Goal: Task Accomplishment & Management: Manage account settings

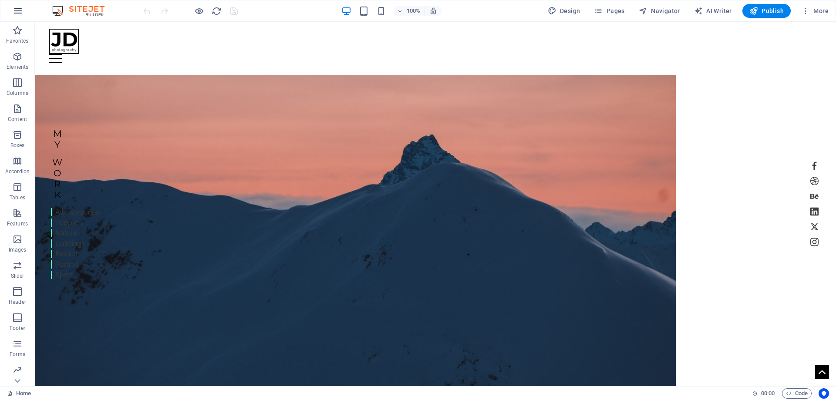
click at [25, 13] on button "button" at bounding box center [17, 10] width 21 height 21
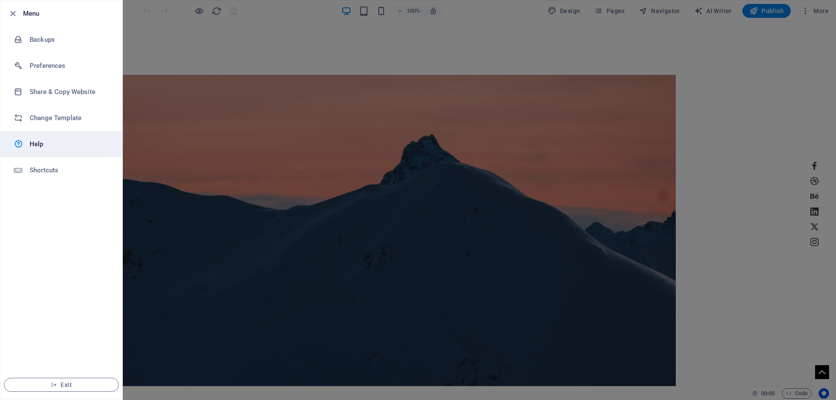
click at [52, 144] on h6 "Help" at bounding box center [70, 144] width 81 height 10
click at [495, 45] on div at bounding box center [418, 200] width 836 height 400
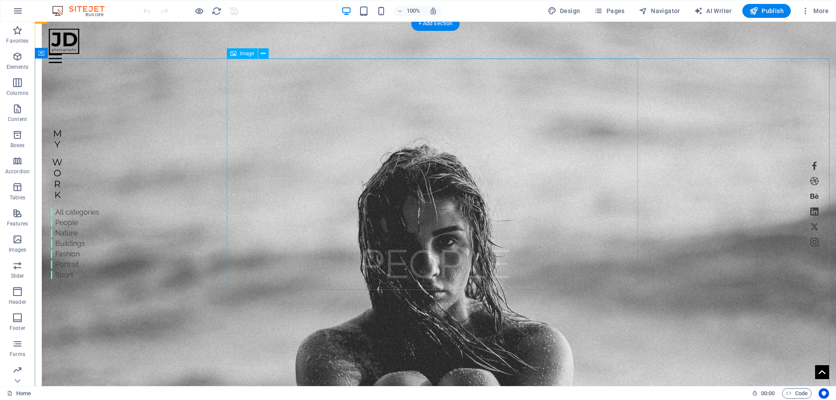
scroll to position [1350, 0]
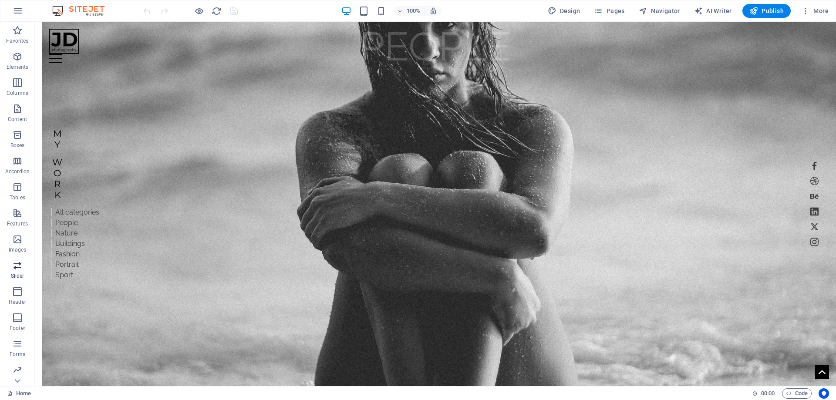
click at [16, 271] on span "Slider" at bounding box center [17, 270] width 35 height 21
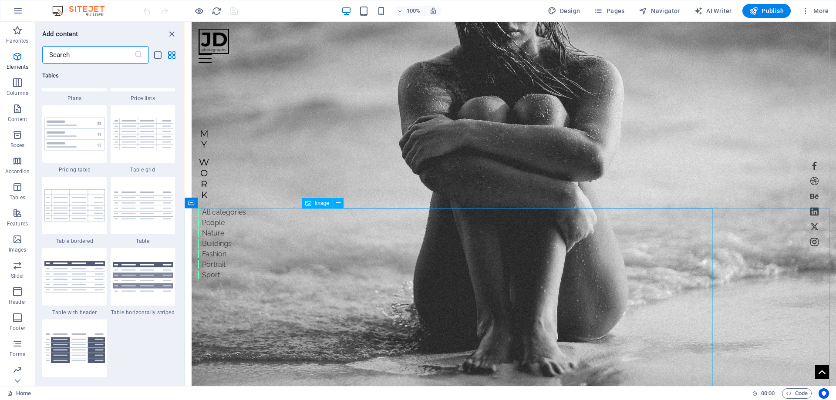
scroll to position [4936, 0]
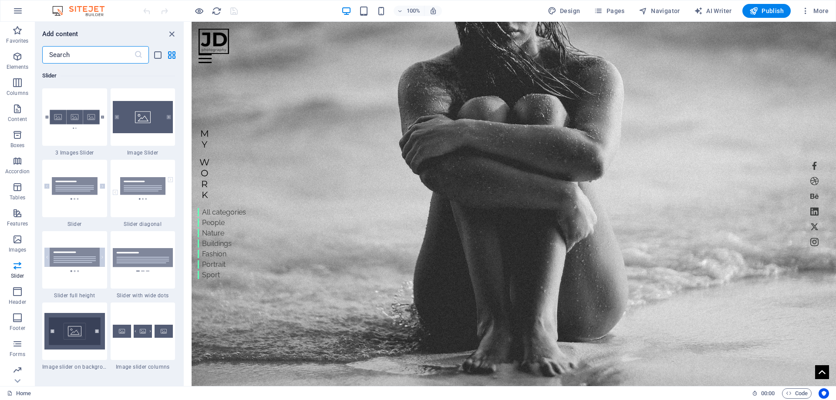
click at [94, 51] on input "text" at bounding box center [88, 54] width 92 height 17
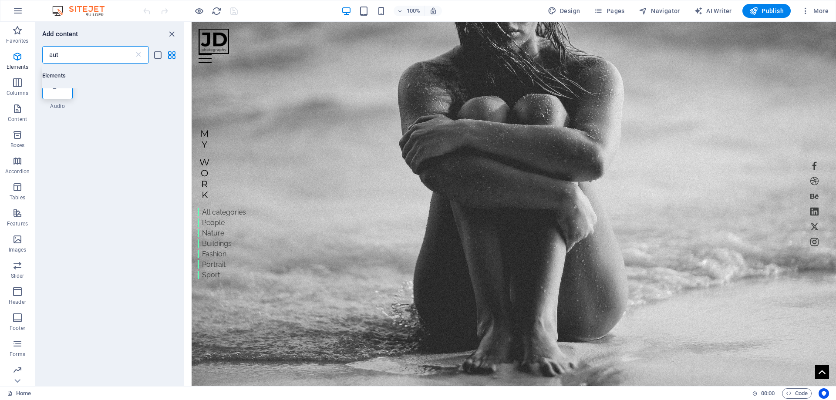
scroll to position [0, 0]
type input "automatic slider"
click at [172, 34] on icon "close panel" at bounding box center [172, 34] width 10 height 10
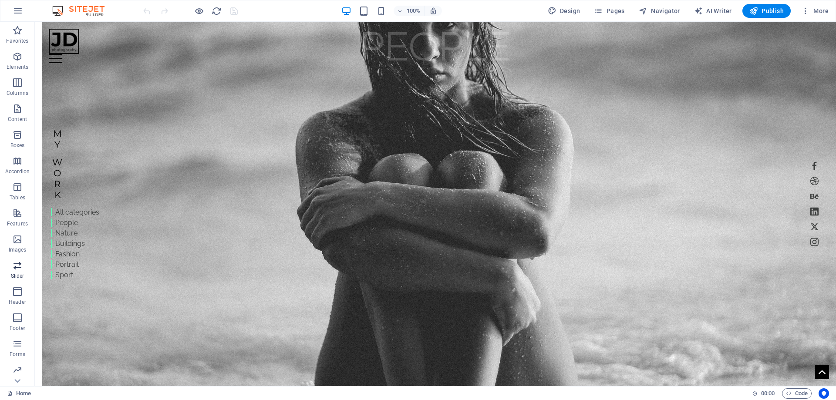
click at [17, 270] on icon "button" at bounding box center [17, 265] width 10 height 10
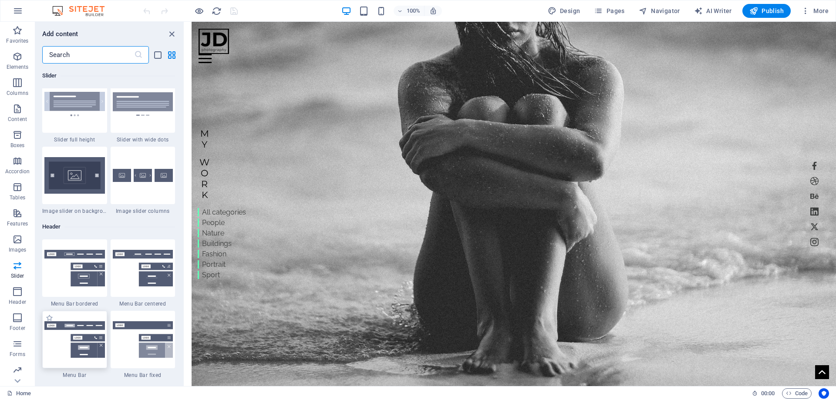
scroll to position [4979, 0]
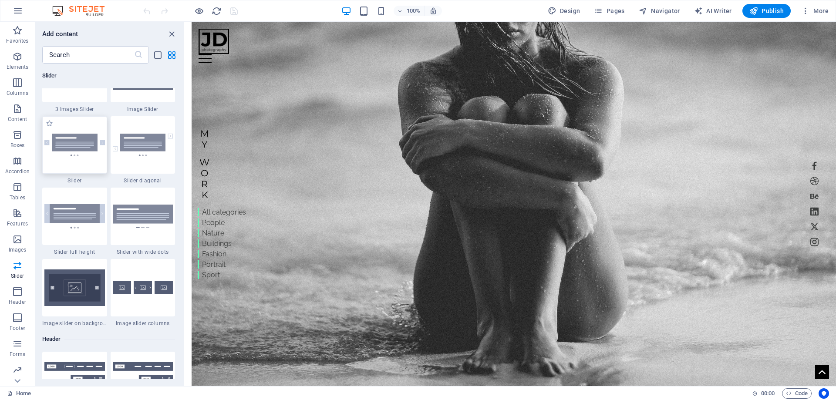
click at [75, 159] on div at bounding box center [74, 144] width 65 height 57
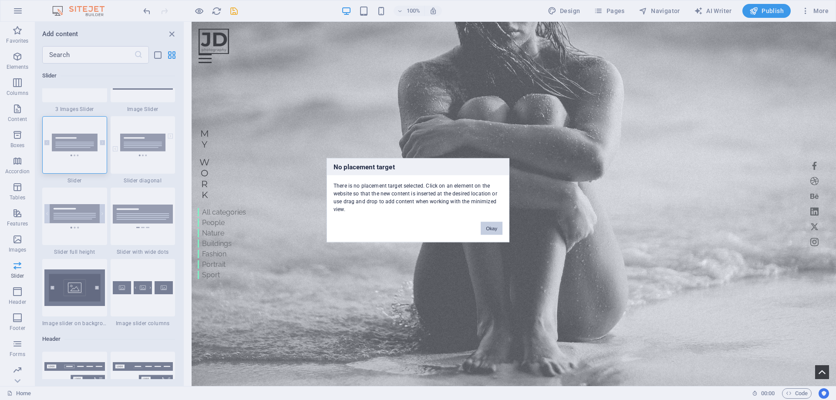
click at [492, 227] on button "Okay" at bounding box center [492, 228] width 22 height 13
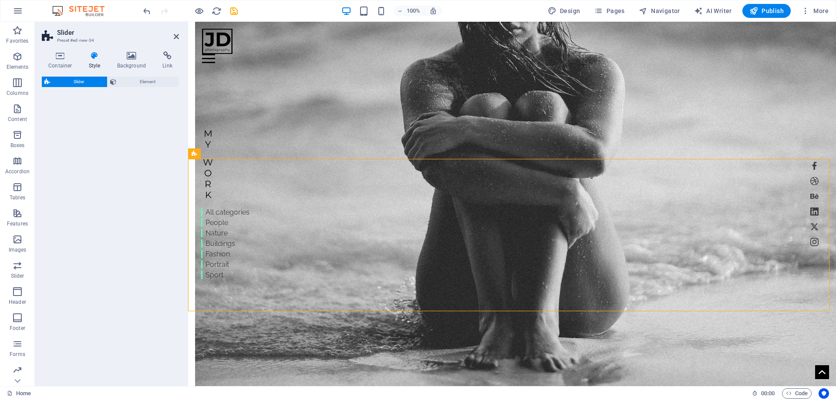
select select "rem"
select select "px"
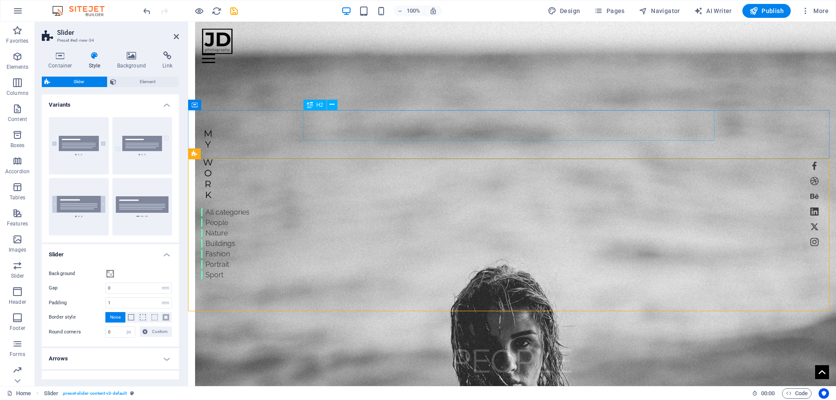
scroll to position [876, 0]
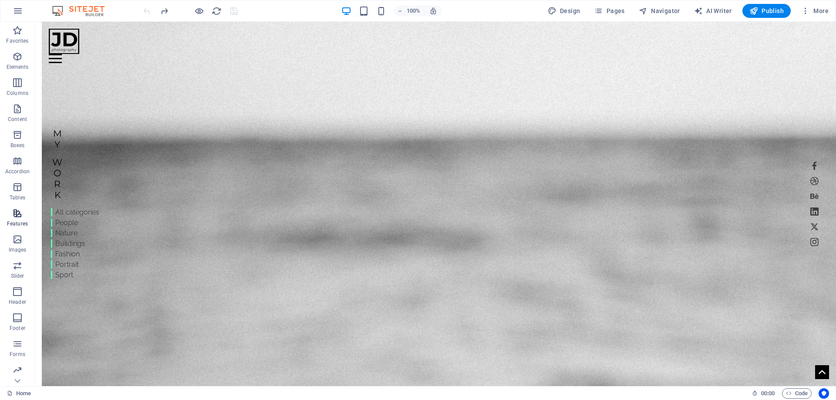
click at [13, 212] on icon "button" at bounding box center [17, 213] width 10 height 10
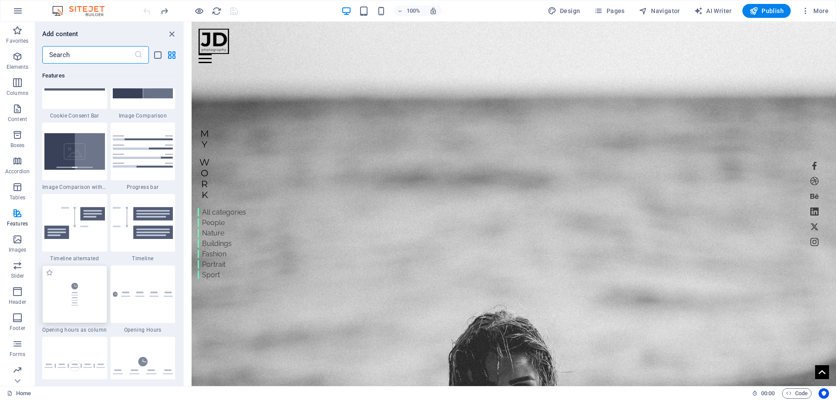
scroll to position [3481, 0]
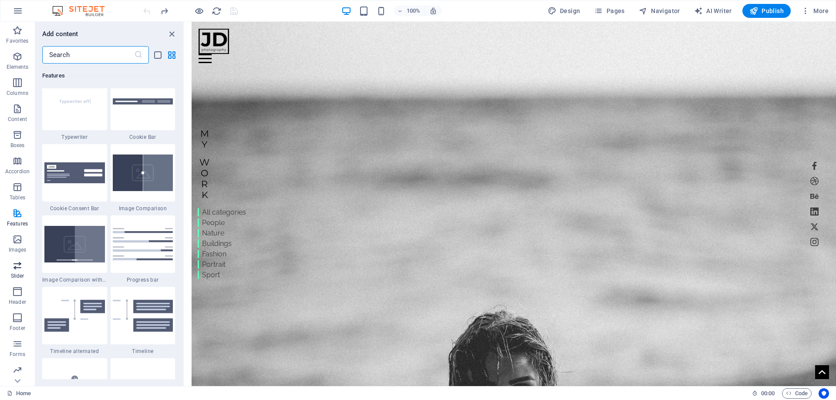
click at [16, 267] on icon "button" at bounding box center [17, 265] width 10 height 10
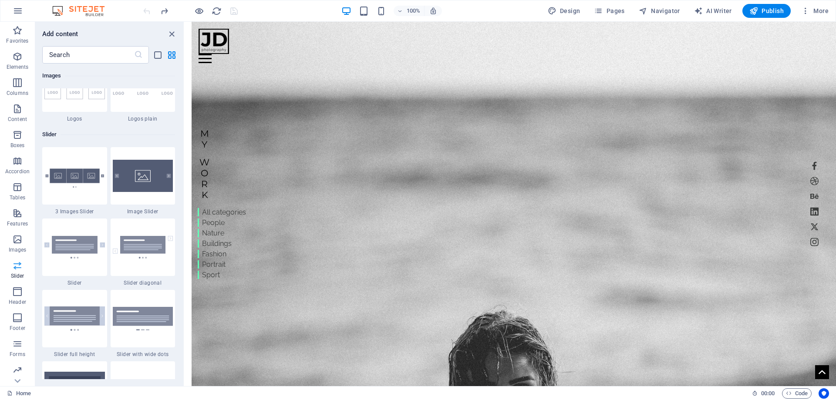
scroll to position [4936, 0]
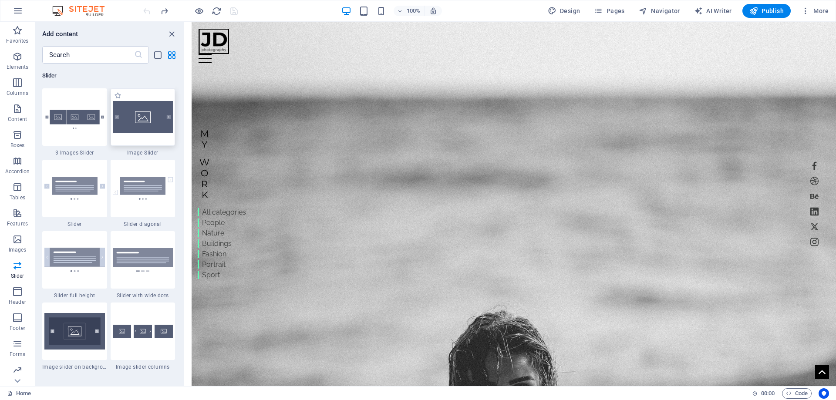
click at [117, 140] on div at bounding box center [143, 116] width 65 height 57
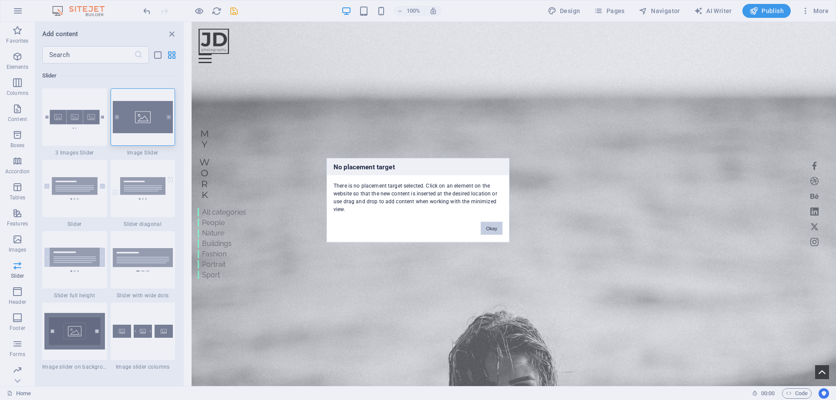
drag, startPoint x: 492, startPoint y: 229, endPoint x: 153, endPoint y: 207, distance: 339.0
click at [492, 229] on button "Okay" at bounding box center [492, 228] width 22 height 13
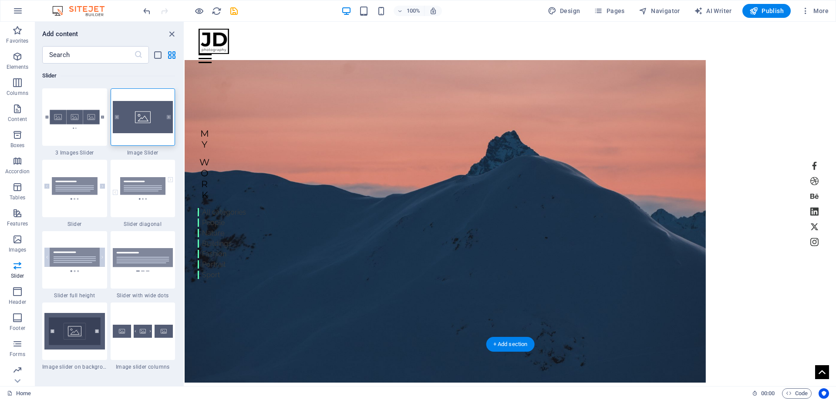
scroll to position [0, 0]
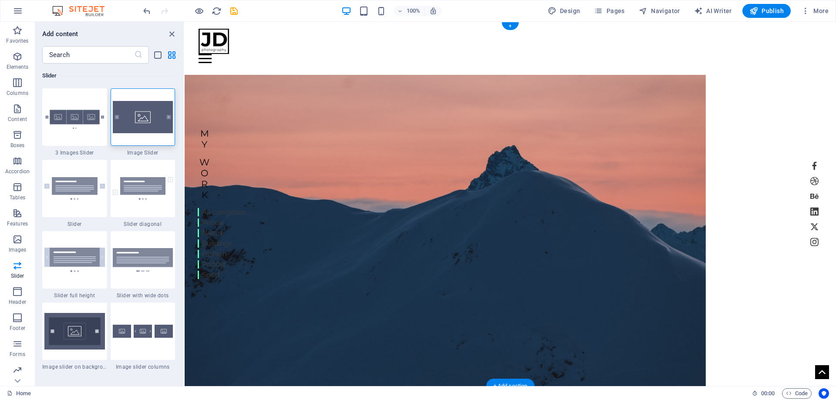
click at [374, 198] on figure at bounding box center [445, 236] width 521 height 323
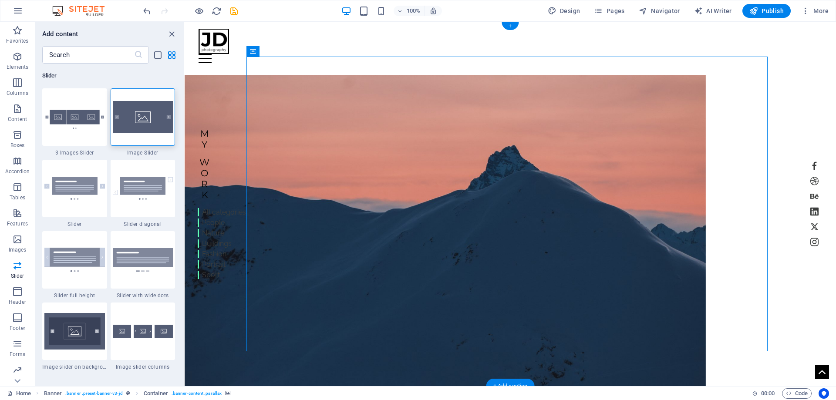
drag, startPoint x: 381, startPoint y: 158, endPoint x: 362, endPoint y: 183, distance: 31.1
click at [362, 183] on figure at bounding box center [445, 236] width 521 height 323
click at [293, 54] on icon at bounding box center [291, 51] width 5 height 9
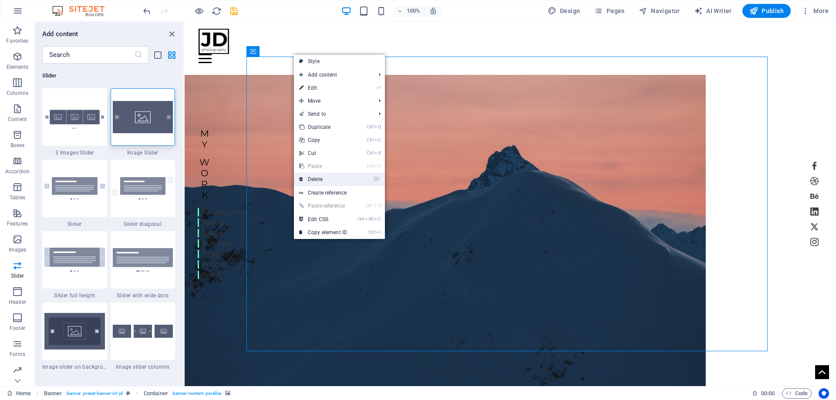
click at [320, 181] on link "⌦ Delete" at bounding box center [323, 179] width 58 height 13
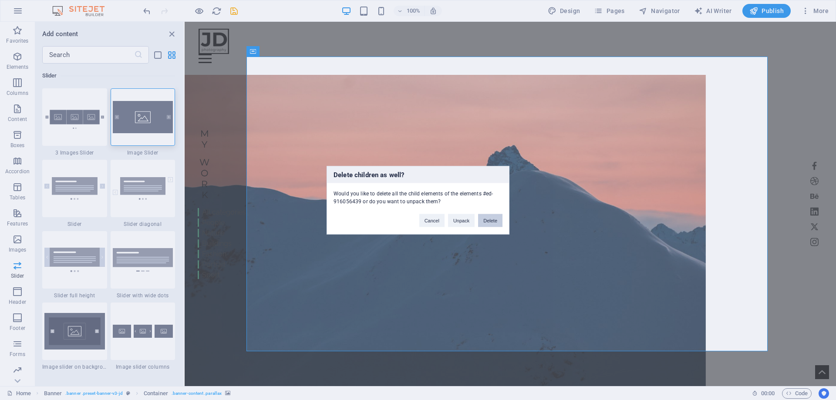
click at [484, 224] on button "Delete" at bounding box center [490, 220] width 24 height 13
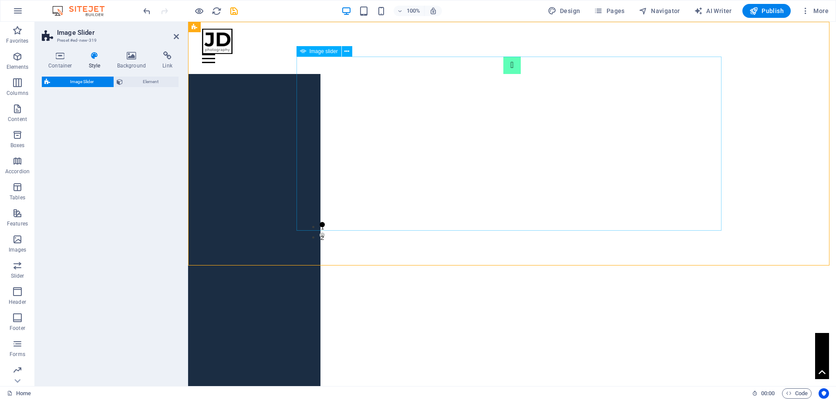
select select "rem"
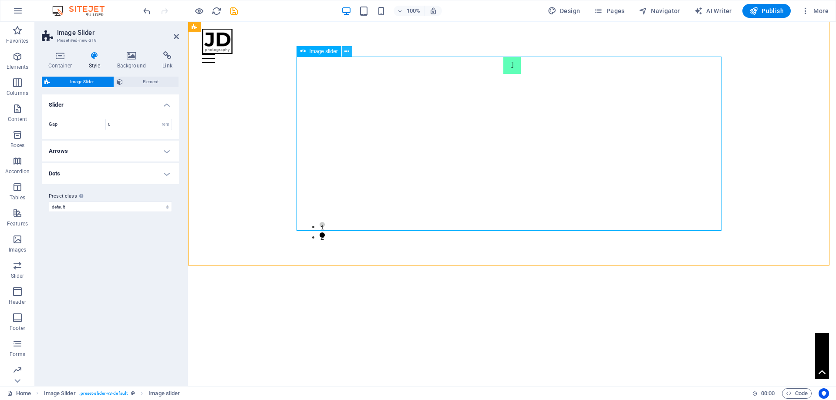
click at [346, 51] on icon at bounding box center [346, 51] width 5 height 9
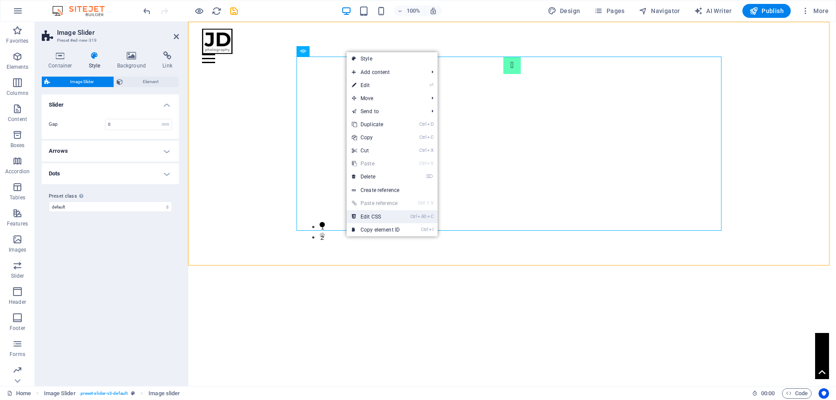
click at [398, 218] on link "Ctrl Alt C Edit CSS" at bounding box center [376, 216] width 58 height 13
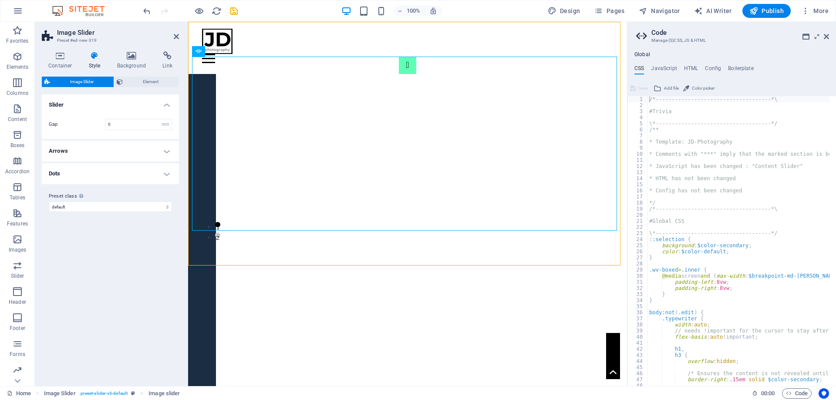
click at [829, 37] on aside "Code Manage (S)CSS, JS & HTML Global CSS JavaScript HTML Config Boilerplate /*-…" at bounding box center [731, 204] width 209 height 364
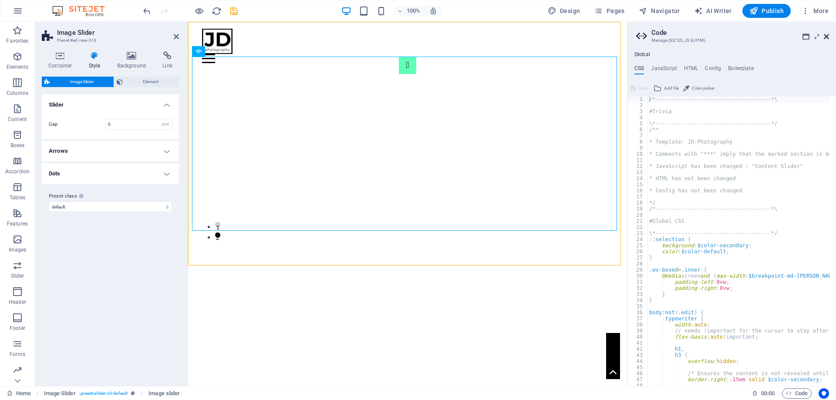
click at [826, 38] on icon at bounding box center [826, 36] width 5 height 7
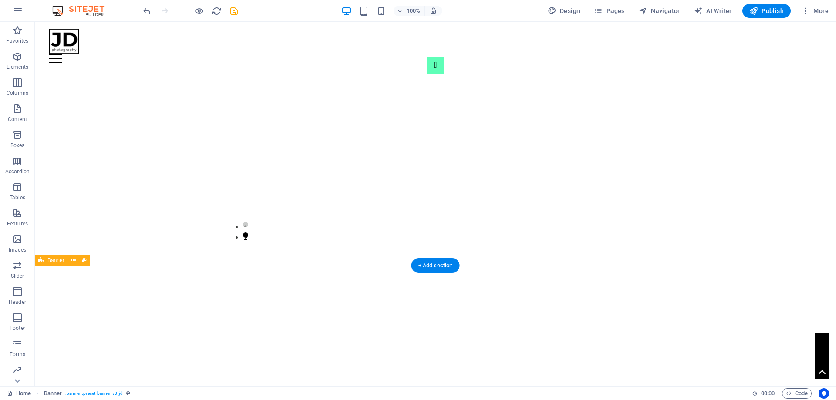
click at [17, 274] on p "Slider" at bounding box center [17, 276] width 13 height 7
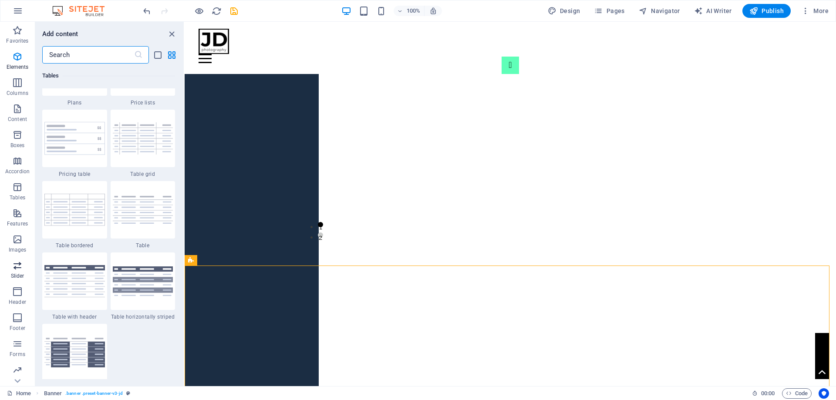
scroll to position [4936, 0]
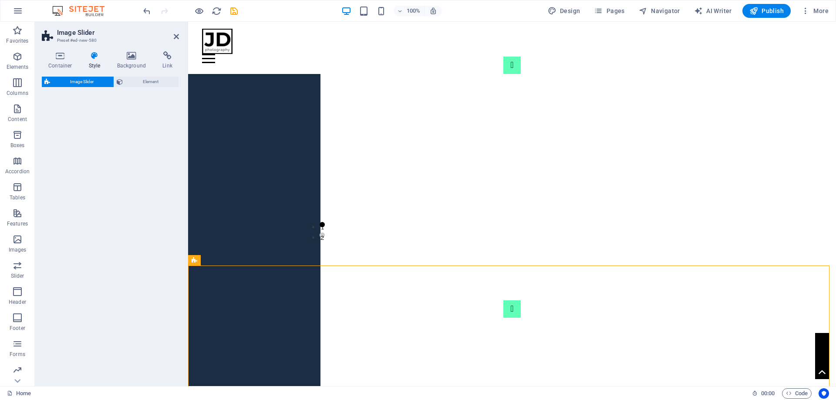
select select "rem"
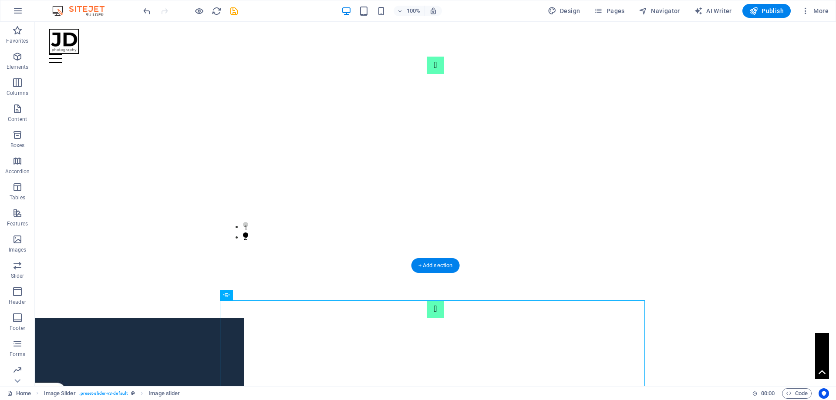
drag, startPoint x: 216, startPoint y: 317, endPoint x: 370, endPoint y: 266, distance: 162.5
click at [370, 266] on div "1 2" at bounding box center [435, 388] width 801 height 244
click at [269, 297] on icon at bounding box center [270, 295] width 5 height 9
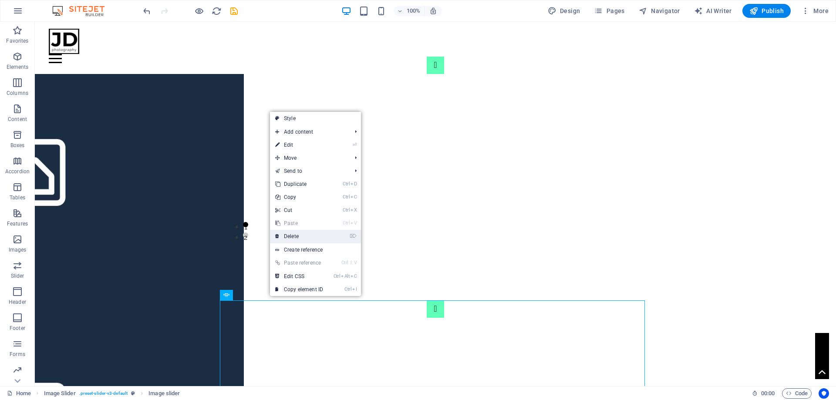
click at [300, 239] on link "⌦ Delete" at bounding box center [299, 236] width 58 height 13
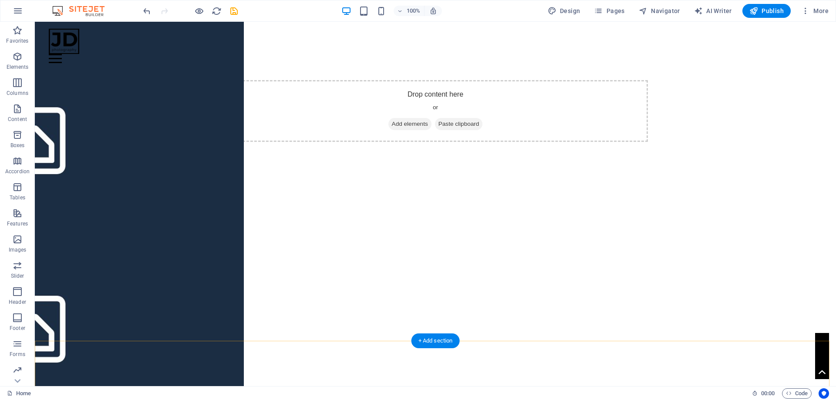
scroll to position [218, 0]
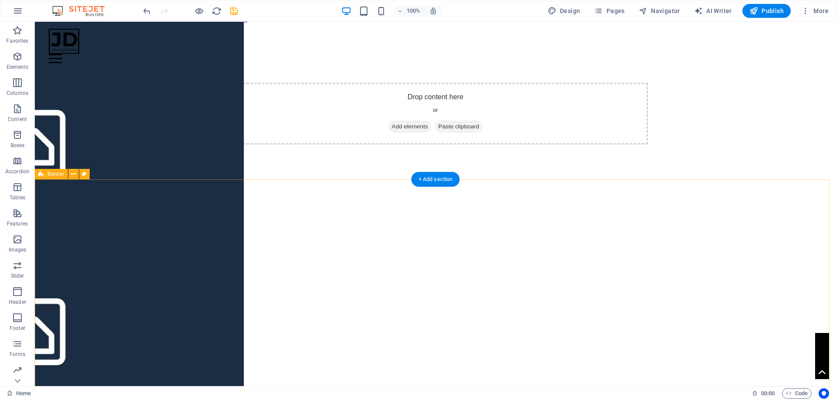
click at [353, 300] on div "Home Work About Pricing News Contact" at bounding box center [435, 361] width 801 height 364
click at [438, 185] on div "+ Add section" at bounding box center [435, 179] width 48 height 15
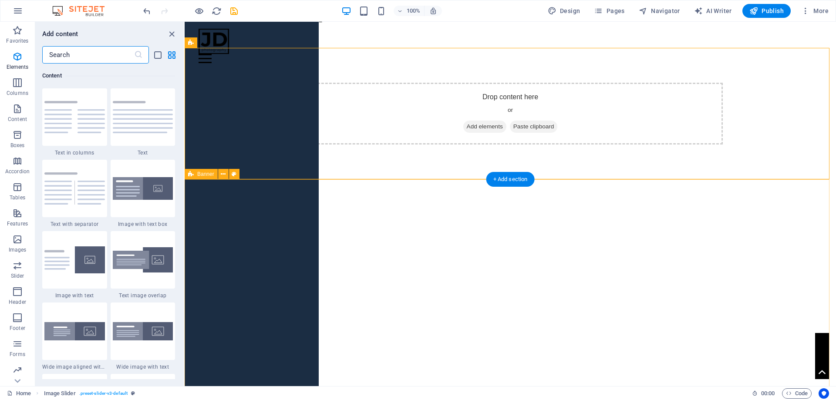
scroll to position [1523, 0]
click at [224, 176] on icon at bounding box center [223, 174] width 5 height 9
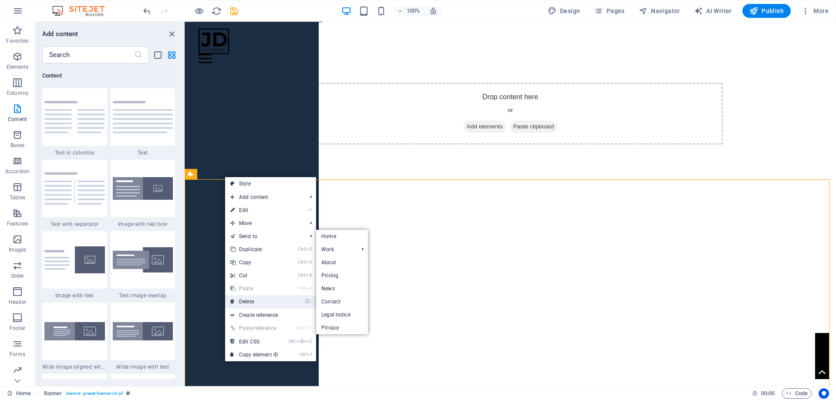
click at [258, 299] on link "⌦ Delete" at bounding box center [254, 301] width 58 height 13
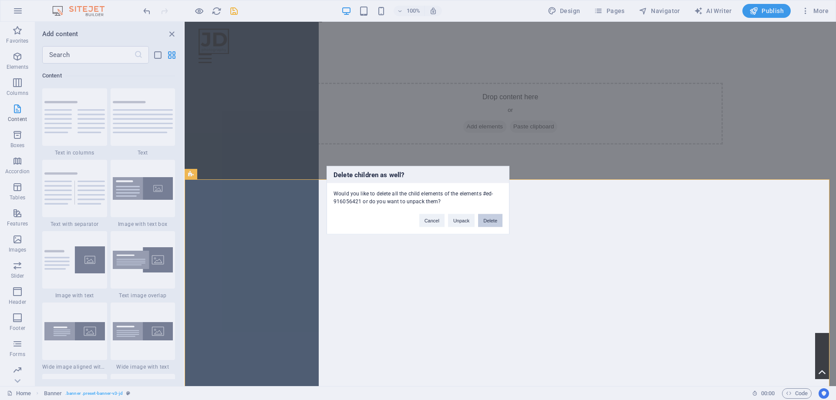
click at [488, 219] on button "Delete" at bounding box center [490, 220] width 24 height 13
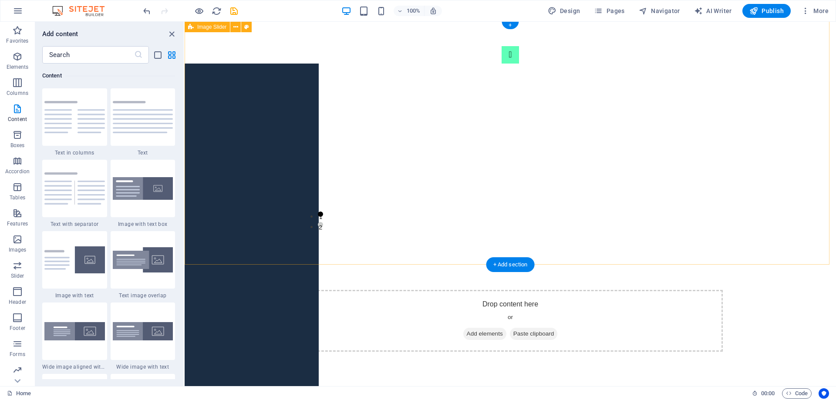
scroll to position [0, 0]
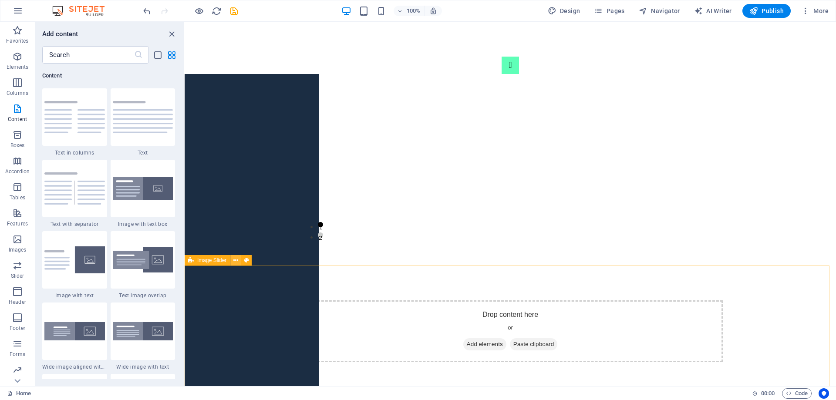
click at [236, 263] on icon at bounding box center [235, 260] width 5 height 9
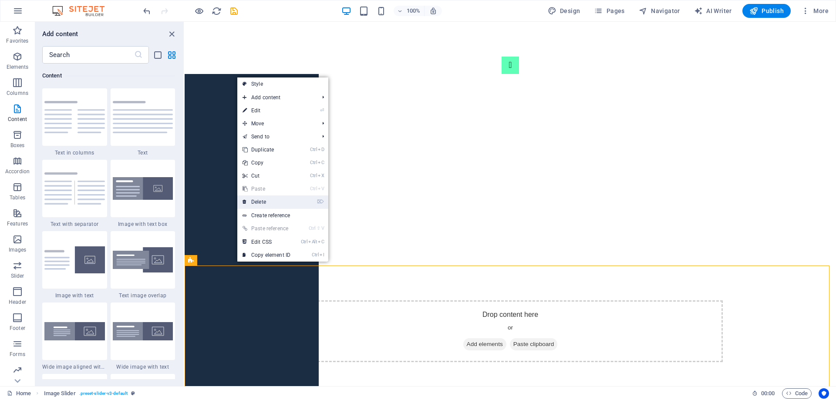
drag, startPoint x: 282, startPoint y: 204, endPoint x: 101, endPoint y: 183, distance: 182.8
click at [282, 204] on link "⌦ Delete" at bounding box center [266, 201] width 58 height 13
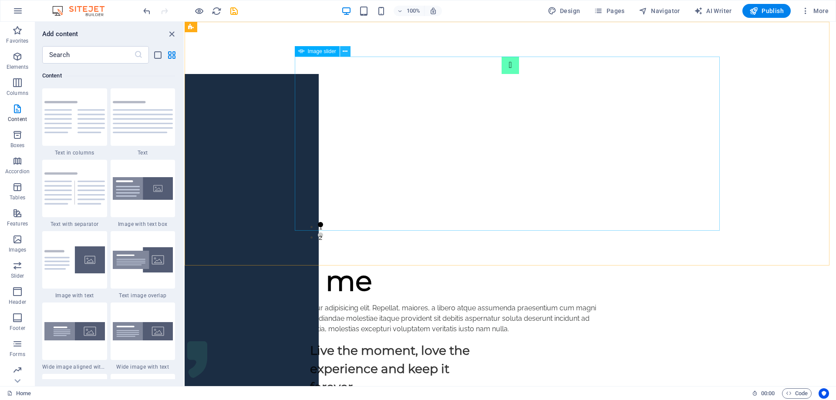
click at [347, 54] on icon at bounding box center [345, 51] width 5 height 9
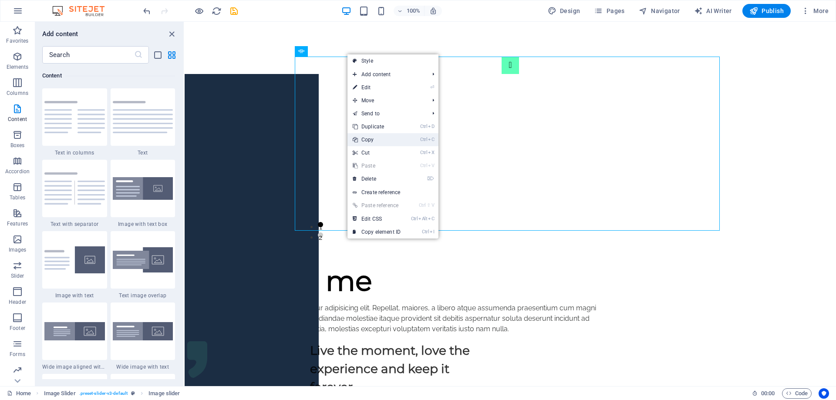
click at [380, 138] on link "Ctrl C Copy" at bounding box center [376, 139] width 58 height 13
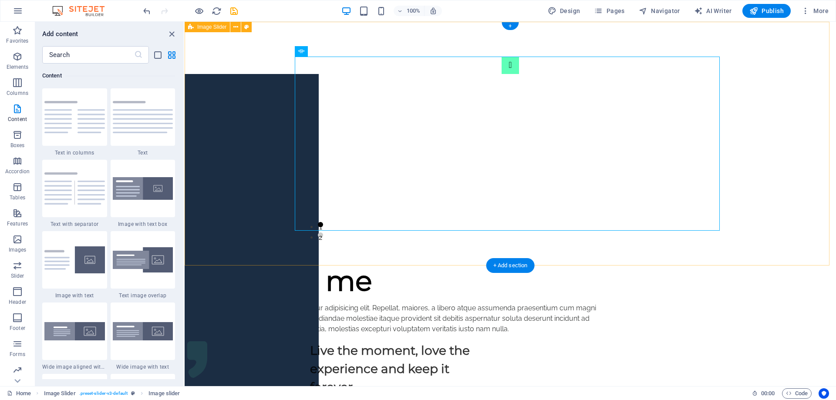
click at [418, 238] on div "1 2" at bounding box center [510, 144] width 651 height 244
click at [346, 56] on icon at bounding box center [345, 51] width 5 height 9
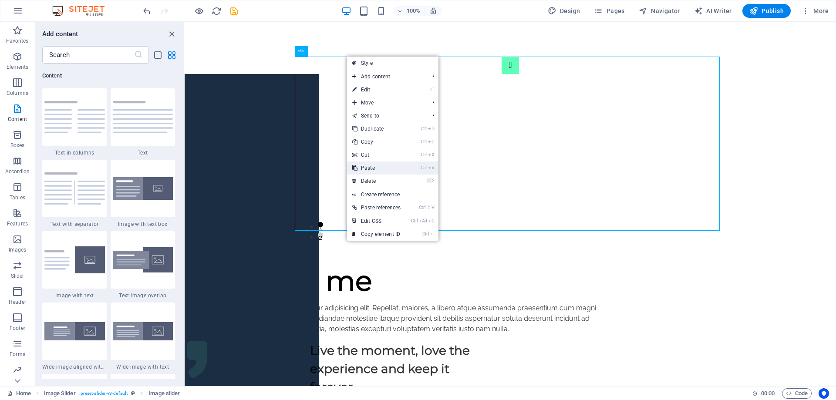
click at [364, 168] on link "Ctrl V Paste" at bounding box center [376, 168] width 59 height 13
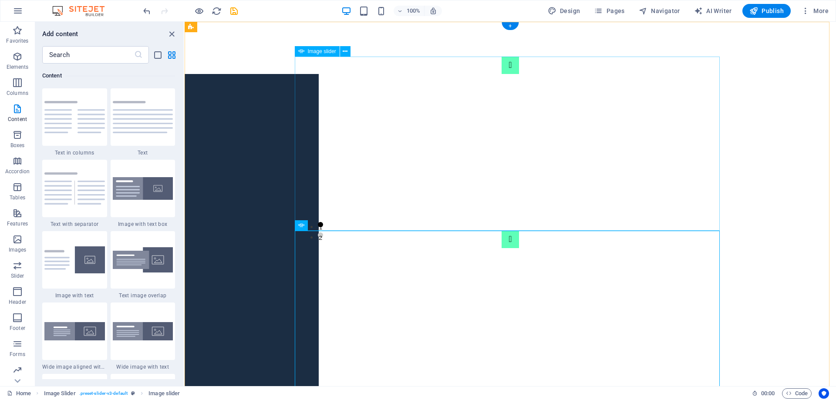
click at [319, 263] on img "1/2" at bounding box center [96, 357] width 446 height 189
drag, startPoint x: 438, startPoint y: 225, endPoint x: 438, endPoint y: 213, distance: 12.2
click at [319, 263] on img "1/2" at bounding box center [96, 357] width 446 height 189
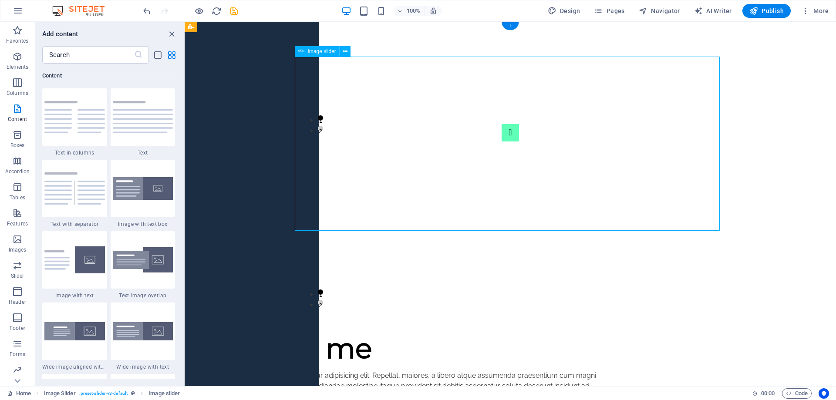
scroll to position [174, 0]
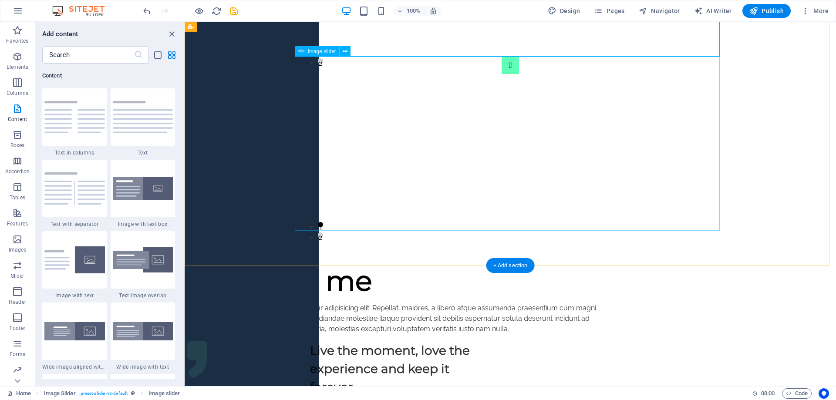
click at [319, 263] on img "1/2" at bounding box center [96, 357] width 446 height 189
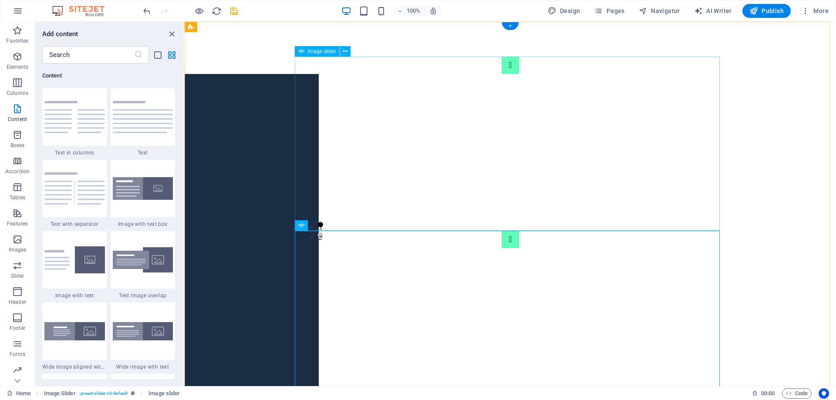
click at [319, 263] on img "1/2" at bounding box center [96, 357] width 446 height 189
click at [346, 53] on icon at bounding box center [345, 51] width 5 height 9
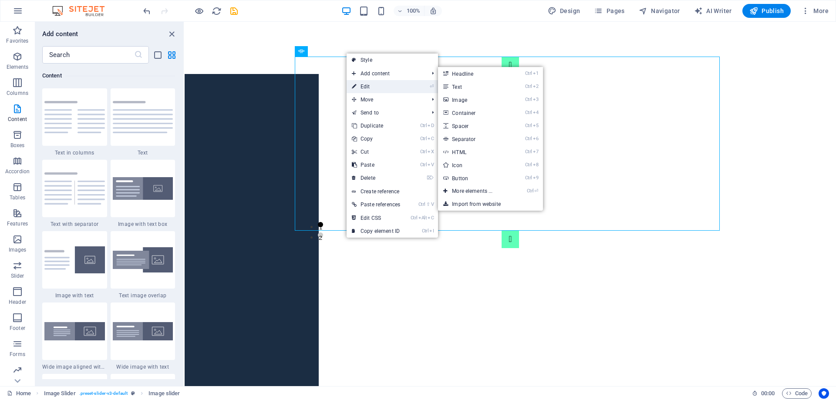
click at [368, 84] on link "⏎ Edit" at bounding box center [376, 86] width 59 height 13
select select "px"
select select "ms"
select select "s"
select select "progressive"
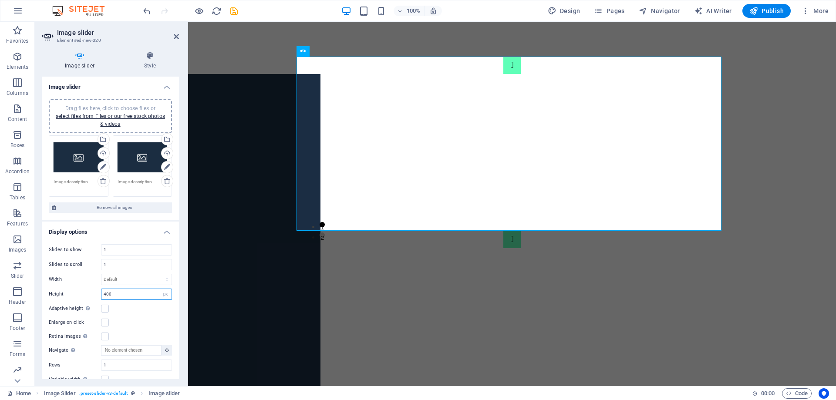
drag, startPoint x: 113, startPoint y: 293, endPoint x: 88, endPoint y: 289, distance: 24.7
click at [88, 290] on div "Height 400 Default px rem em vw vh" at bounding box center [110, 294] width 123 height 11
type input "200"
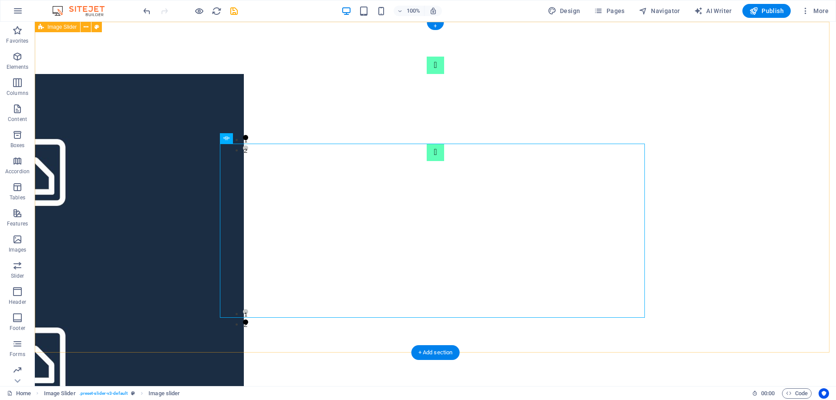
click at [738, 180] on div "1 2 1 2" at bounding box center [435, 187] width 801 height 331
click at [270, 139] on icon at bounding box center [270, 138] width 5 height 9
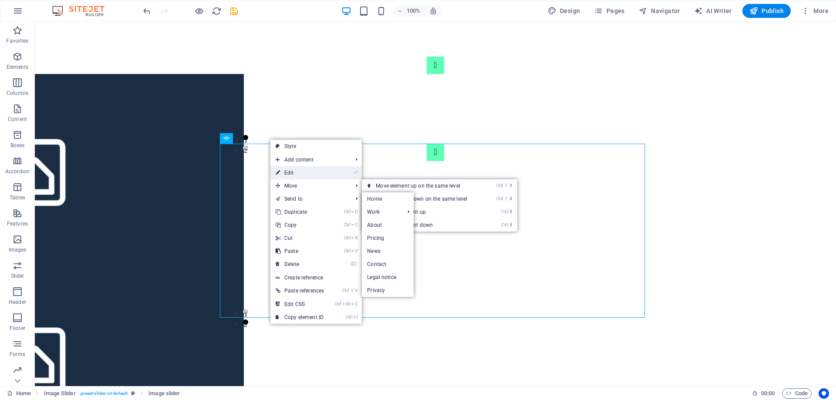
click at [301, 172] on link "⏎ Edit" at bounding box center [299, 172] width 59 height 13
select select "px"
select select "ms"
select select "s"
select select "progressive"
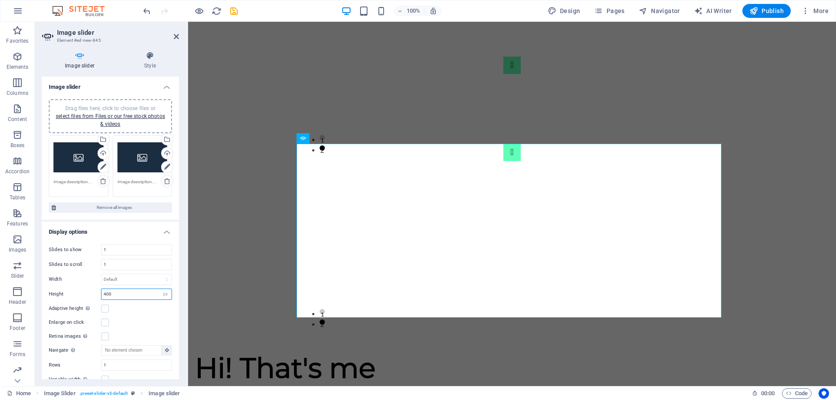
drag, startPoint x: 123, startPoint y: 296, endPoint x: 81, endPoint y: 290, distance: 41.7
click at [83, 290] on div "Height 400 Default px rem em vw vh" at bounding box center [110, 294] width 123 height 11
type input "200"
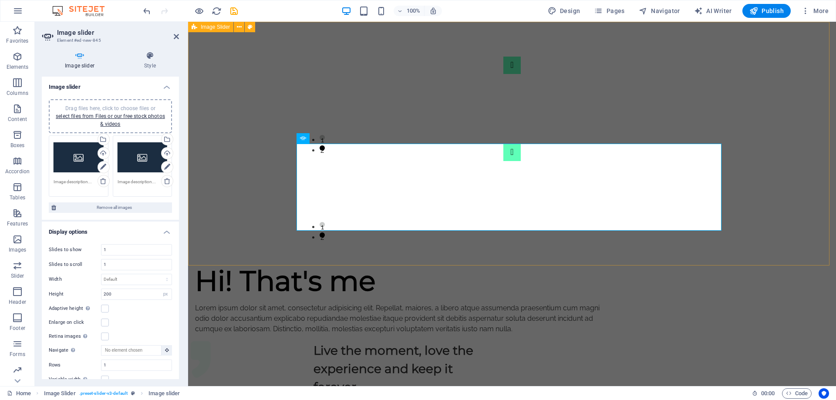
click at [781, 224] on div "1 2 1 2" at bounding box center [512, 144] width 648 height 244
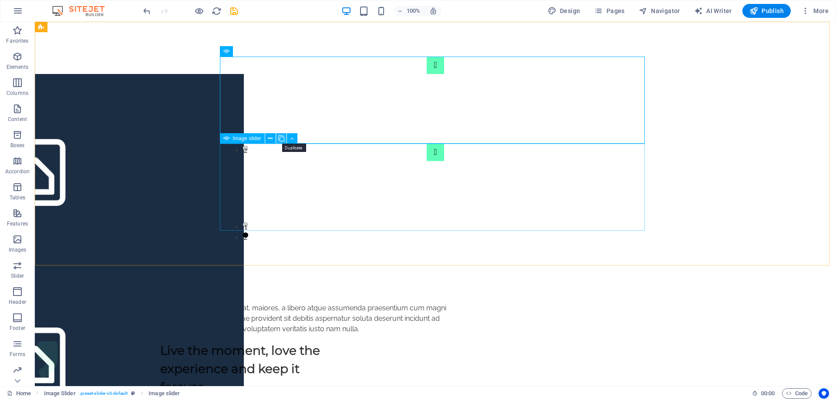
click at [280, 139] on icon at bounding box center [281, 138] width 6 height 9
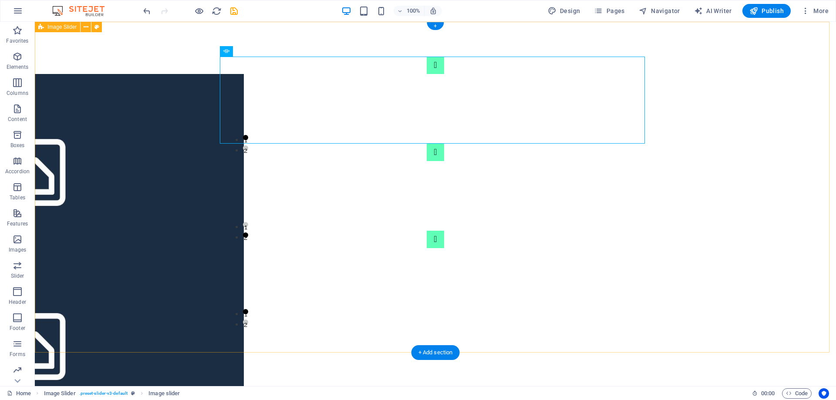
click at [771, 247] on div "1 2 1 2 1 2" at bounding box center [435, 187] width 801 height 331
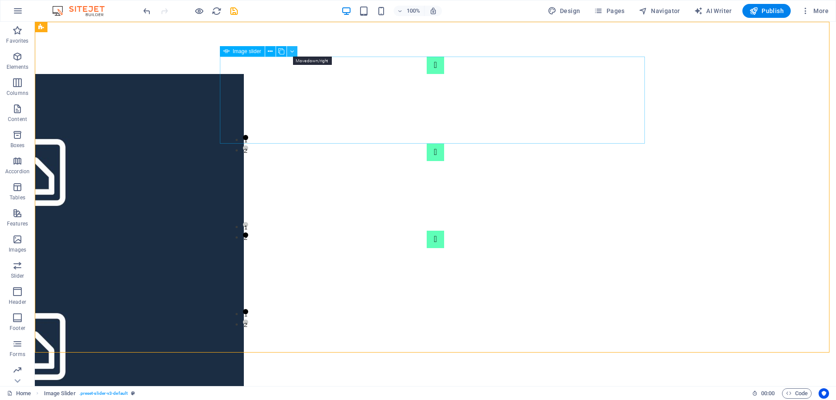
click at [290, 53] on icon at bounding box center [292, 51] width 4 height 9
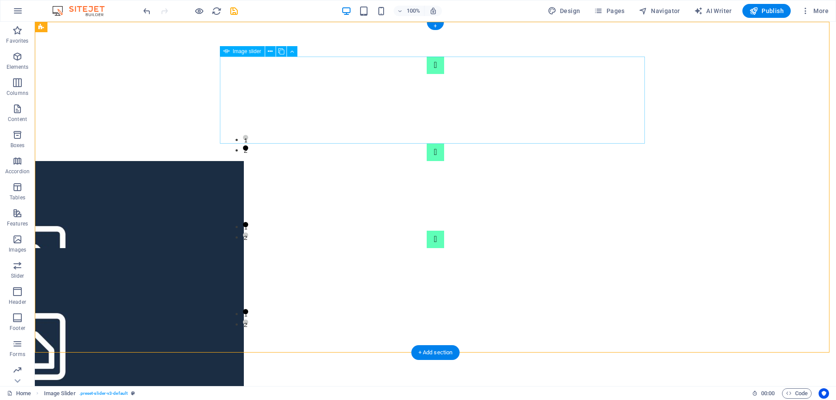
click at [230, 51] on div "Image slider" at bounding box center [242, 51] width 45 height 10
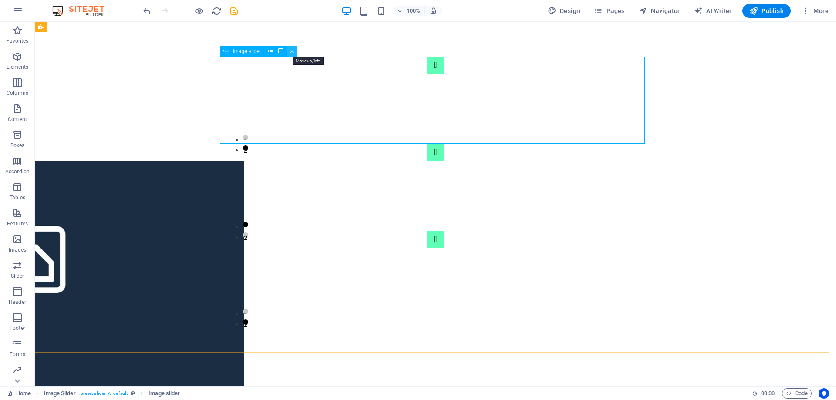
click at [292, 54] on icon at bounding box center [292, 51] width 4 height 9
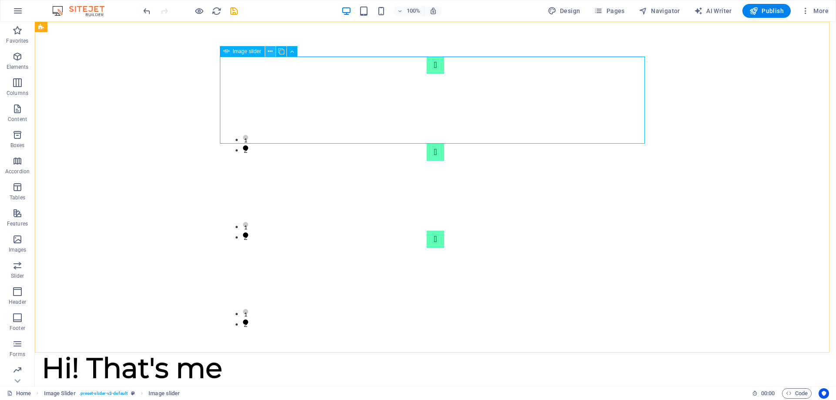
click at [270, 52] on icon at bounding box center [270, 51] width 5 height 9
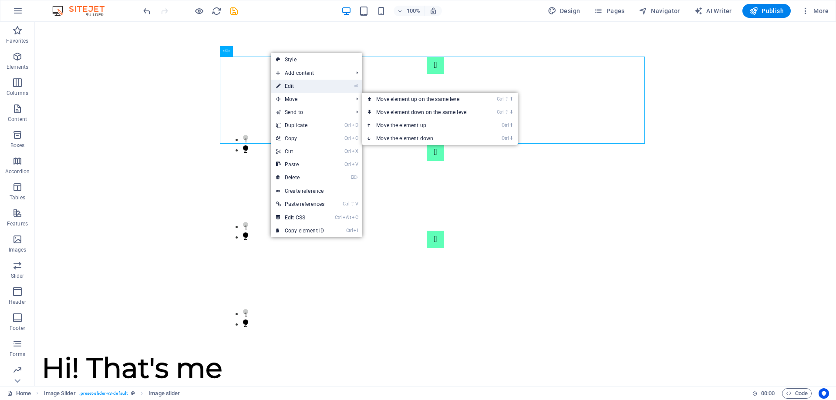
click at [310, 84] on link "⏎ Edit" at bounding box center [300, 86] width 59 height 13
select select "px"
select select "ms"
select select "s"
select select "progressive"
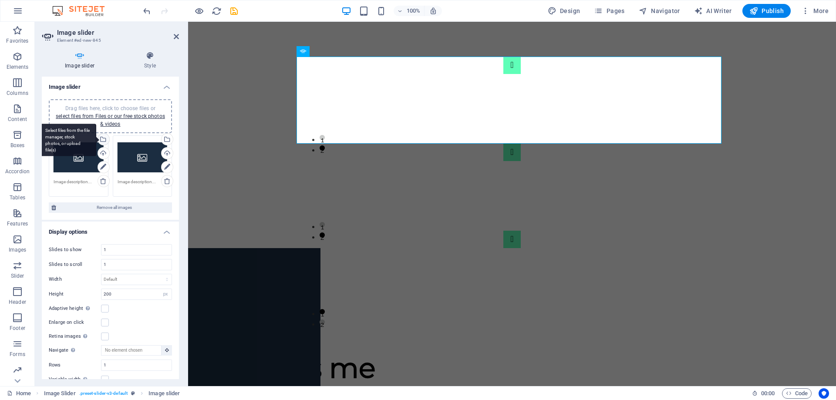
click at [96, 140] on div "Select files from the file manager, stock photos, or upload file(s)" at bounding box center [68, 140] width 57 height 33
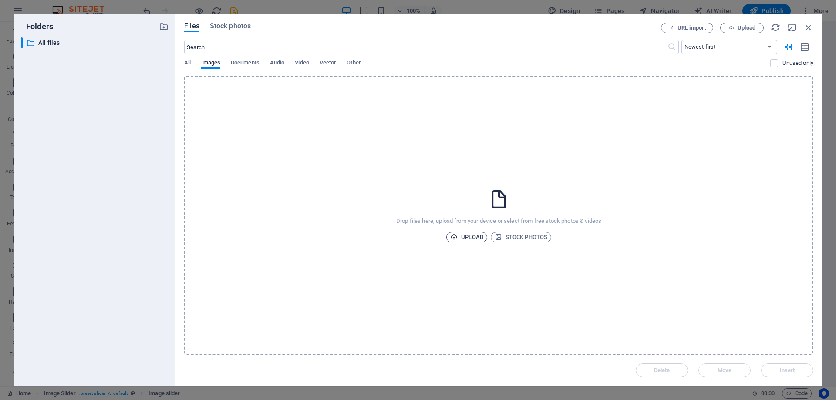
click at [474, 237] on span "Upload" at bounding box center [466, 237] width 33 height 10
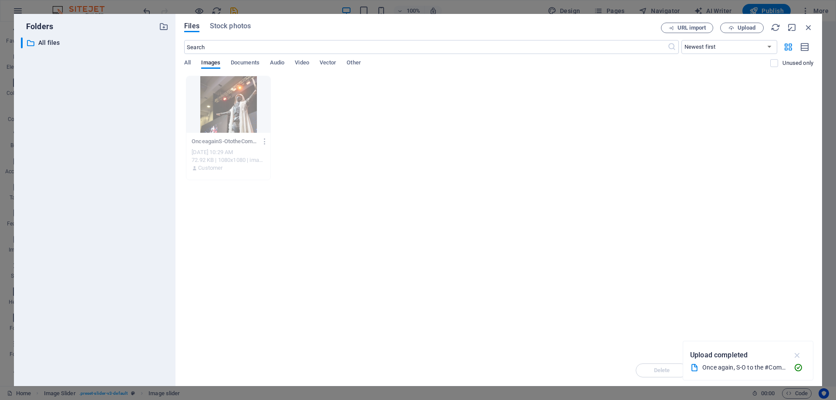
click at [798, 355] on icon "button" at bounding box center [797, 355] width 10 height 10
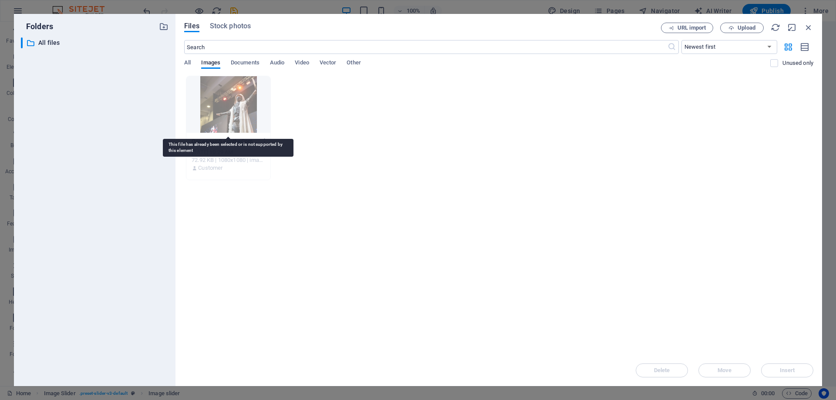
click at [229, 106] on div at bounding box center [228, 104] width 84 height 57
click at [566, 108] on div "OnceagainS-OtotheComicConCapeTownchampandalltoallcontestants.medirite_plus1-oOq…" at bounding box center [498, 128] width 629 height 104
click at [769, 363] on div "Delete Move Insert" at bounding box center [498, 366] width 629 height 23
drag, startPoint x: 775, startPoint y: 370, endPoint x: 774, endPoint y: 363, distance: 7.5
click at [775, 370] on div "Delete Move Insert" at bounding box center [498, 366] width 629 height 23
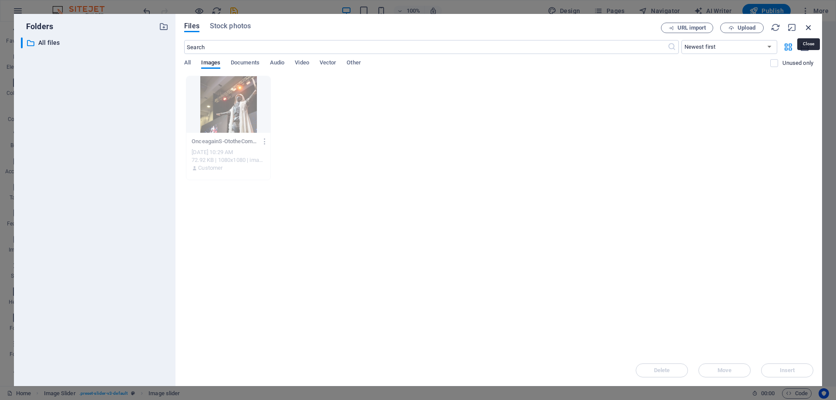
click at [808, 29] on icon "button" at bounding box center [809, 28] width 10 height 10
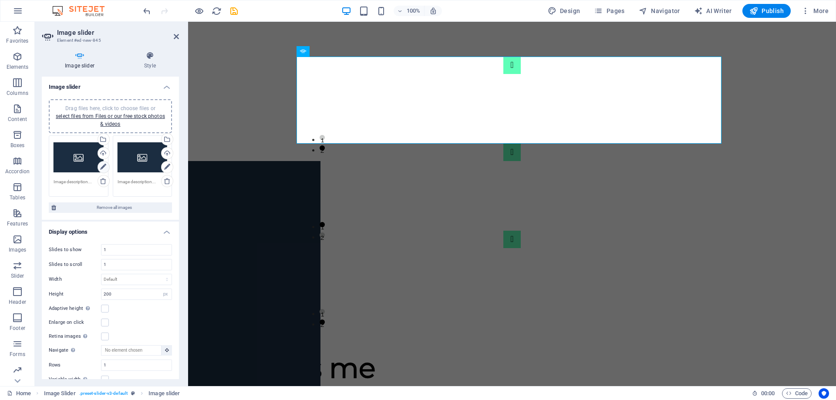
click at [102, 168] on icon at bounding box center [103, 167] width 6 height 10
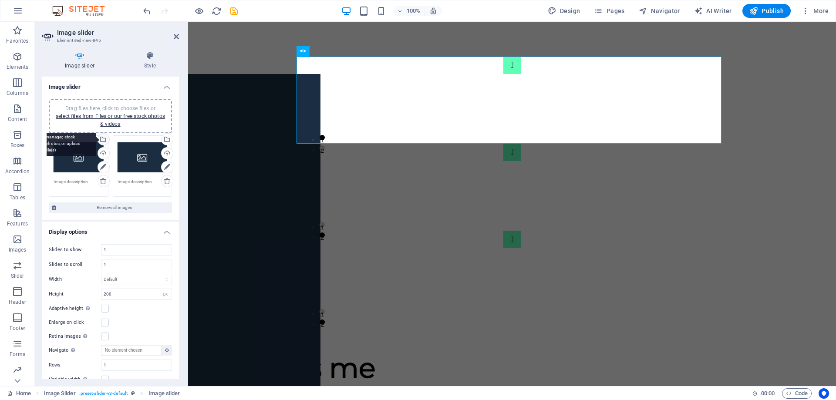
click at [103, 141] on div "Select files from the file manager, stock photos, or upload file(s)" at bounding box center [102, 140] width 13 height 13
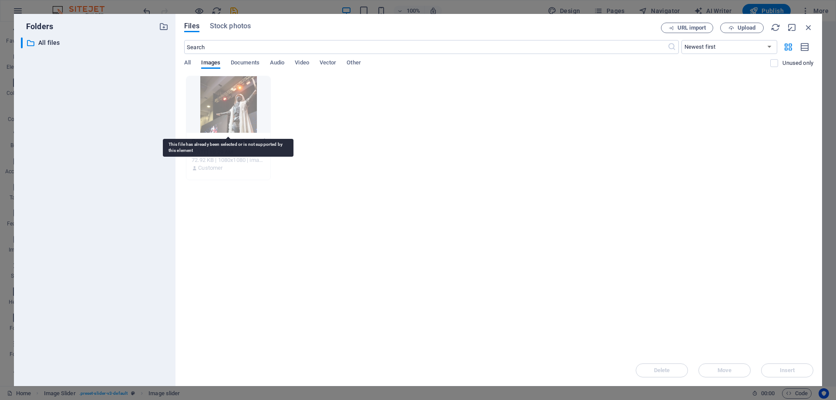
click at [221, 111] on div at bounding box center [228, 104] width 84 height 57
click at [270, 119] on div at bounding box center [228, 104] width 84 height 57
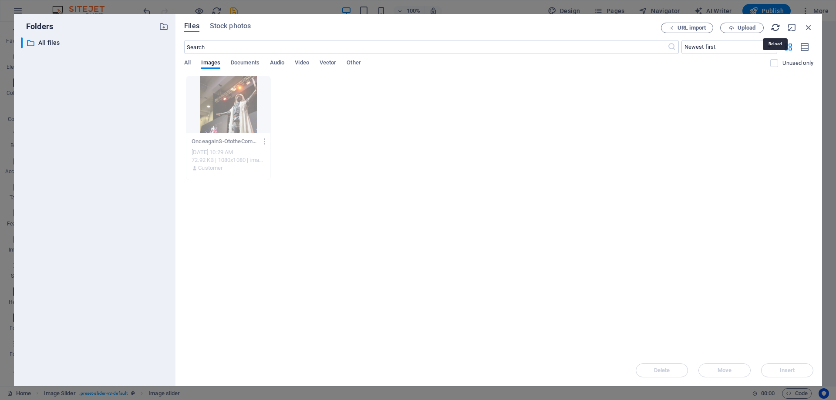
click at [778, 27] on icon "button" at bounding box center [776, 28] width 10 height 10
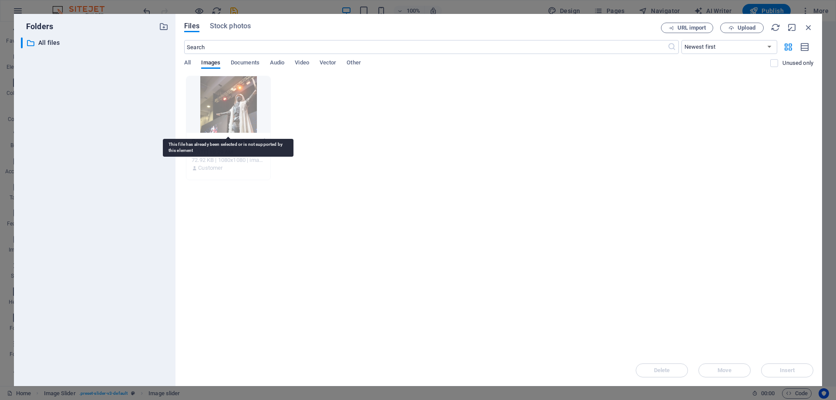
click at [225, 97] on div at bounding box center [228, 104] width 84 height 57
click at [751, 28] on span "Upload" at bounding box center [747, 27] width 18 height 5
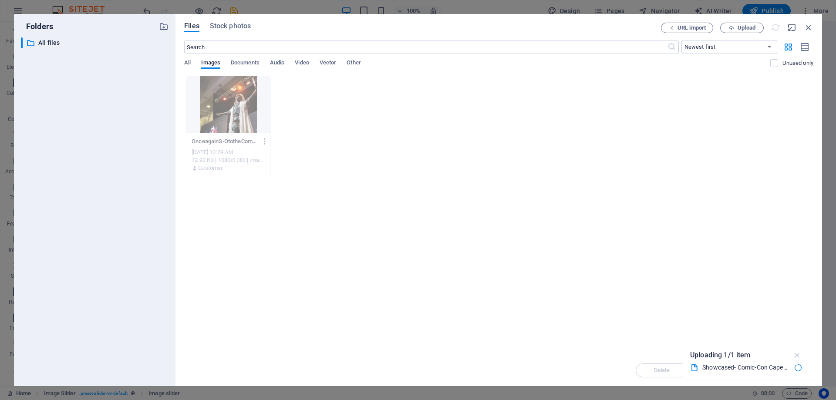
click at [799, 356] on icon "button" at bounding box center [797, 355] width 10 height 10
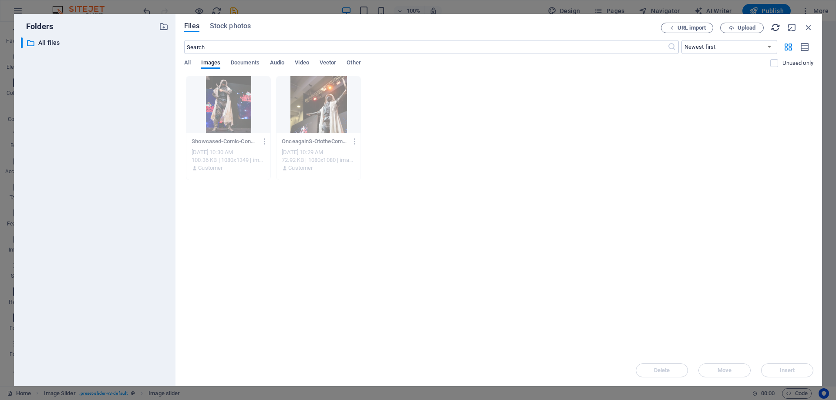
click at [776, 28] on icon "button" at bounding box center [776, 28] width 10 height 10
click at [811, 27] on icon "button" at bounding box center [809, 28] width 10 height 10
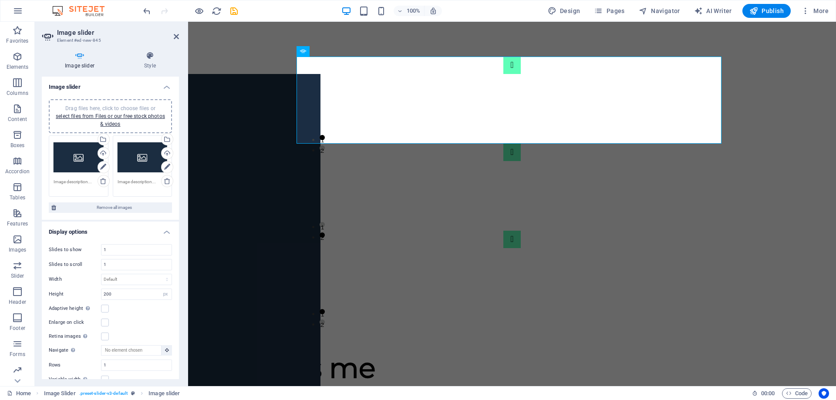
click at [78, 158] on div "Drag files here, click to choose files or select files from Files or our free s…" at bounding box center [79, 157] width 50 height 35
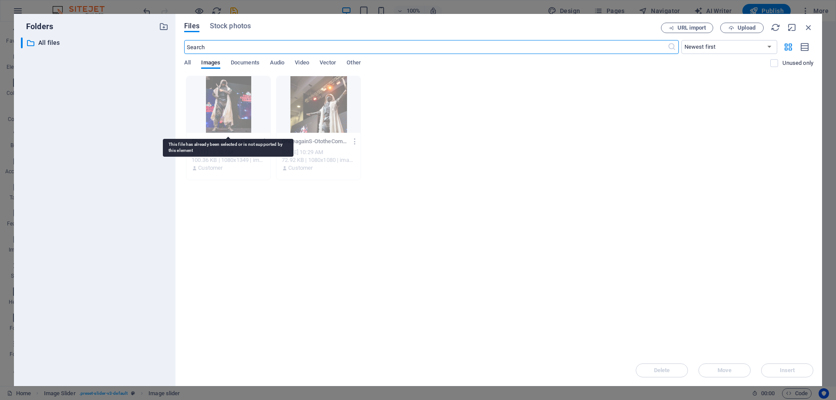
click at [250, 86] on div at bounding box center [228, 104] width 84 height 57
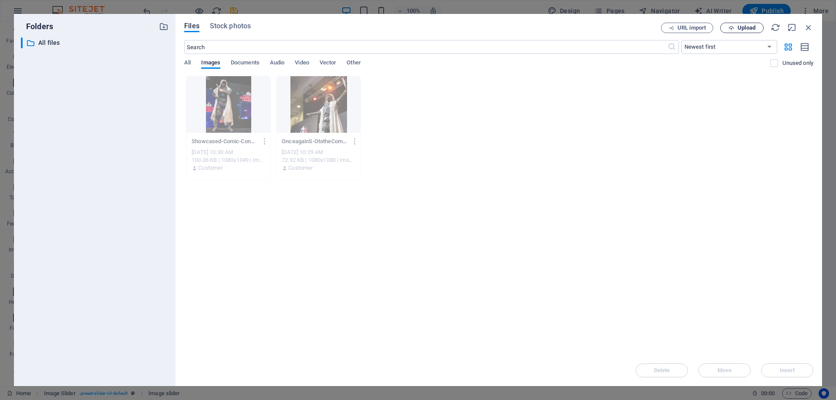
click at [755, 30] on span "Upload" at bounding box center [747, 27] width 18 height 5
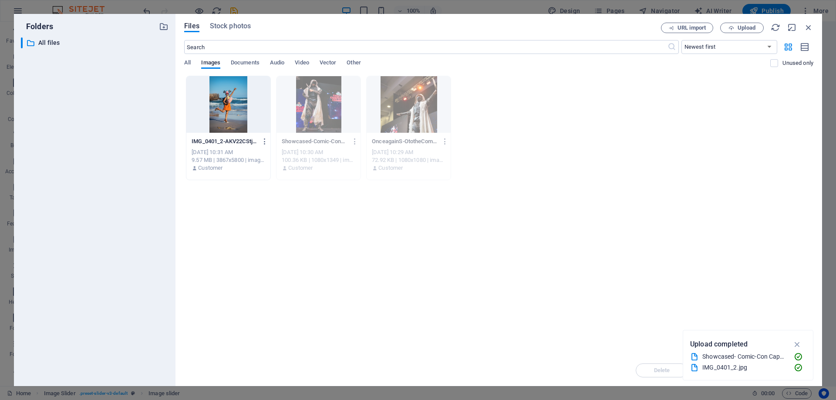
click at [392, 203] on div "Drop files here to upload them instantly IMG_0401_2-AKV22CStj7lZXjYDY9NRDQ.jpg …" at bounding box center [498, 215] width 629 height 279
click at [222, 81] on div at bounding box center [228, 104] width 84 height 57
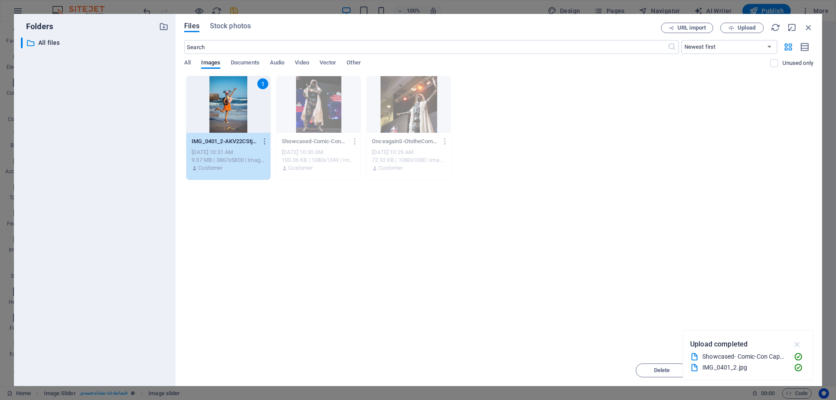
click at [796, 344] on icon "button" at bounding box center [797, 345] width 10 height 10
drag, startPoint x: 774, startPoint y: 371, endPoint x: 387, endPoint y: 289, distance: 395.6
click at [774, 371] on span "Insert" at bounding box center [787, 370] width 45 height 5
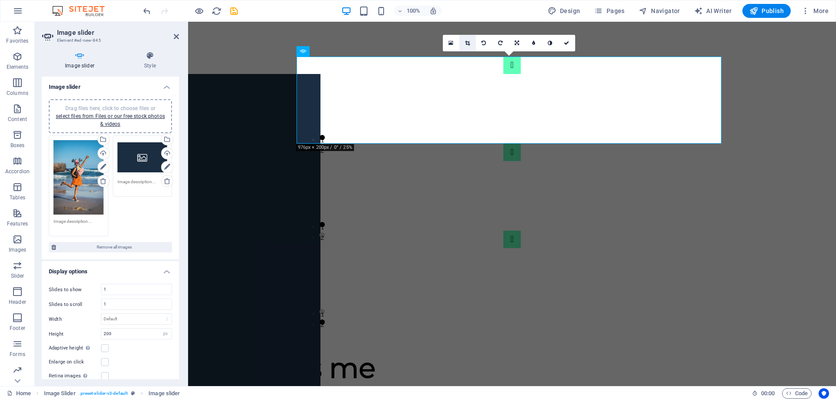
click at [469, 45] on icon at bounding box center [467, 42] width 5 height 5
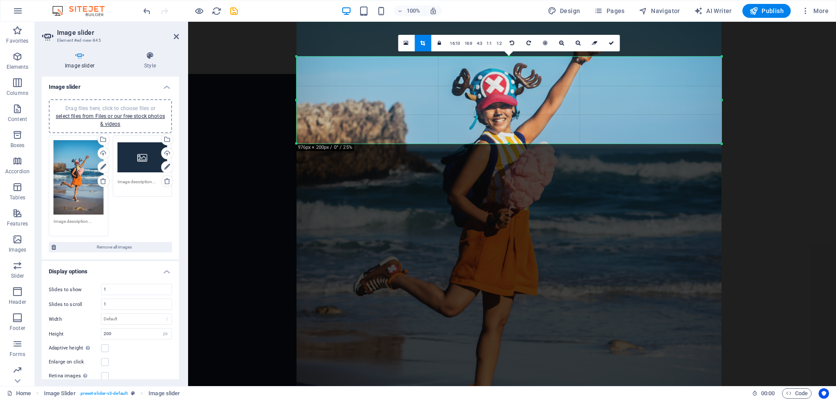
drag, startPoint x: 510, startPoint y: 270, endPoint x: 512, endPoint y: 121, distance: 148.9
click at [512, 121] on div at bounding box center [508, 226] width 425 height 637
click at [259, 141] on div "1 2 1 2 1 2" at bounding box center [512, 187] width 648 height 331
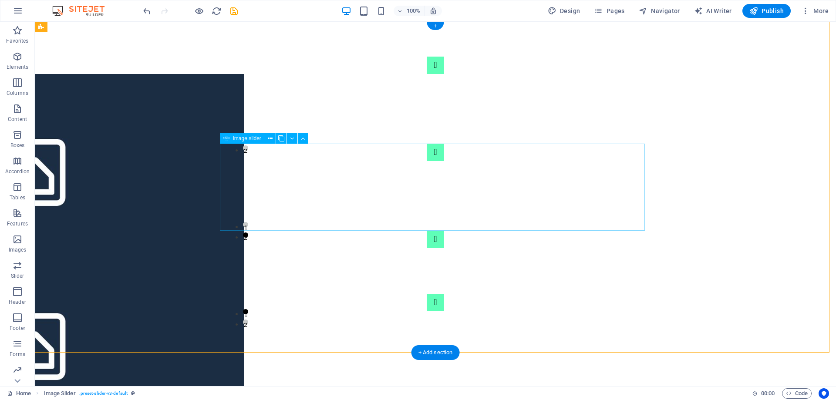
click at [273, 138] on icon at bounding box center [270, 138] width 5 height 9
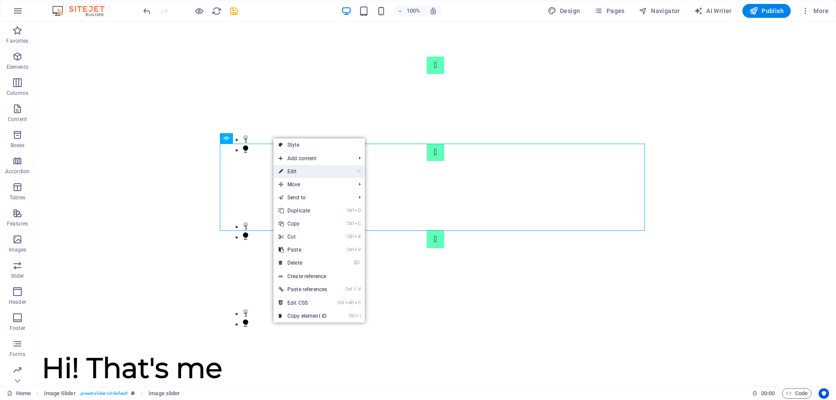
click at [311, 172] on link "⏎ Edit" at bounding box center [302, 171] width 59 height 13
select select "px"
select select "ms"
select select "s"
select select "progressive"
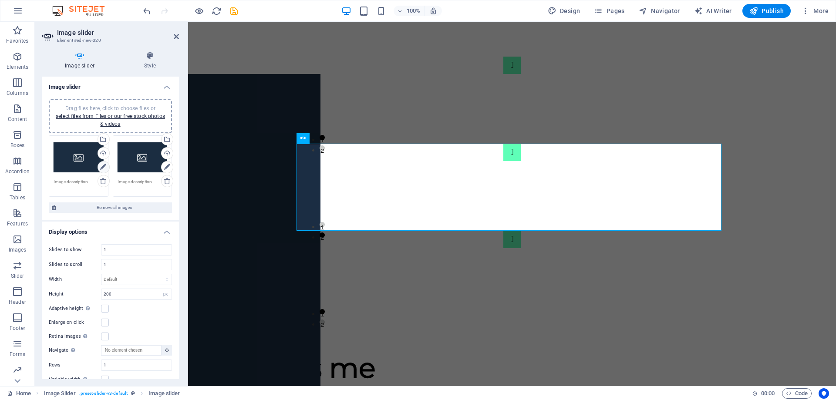
click at [104, 168] on icon at bounding box center [103, 167] width 6 height 10
click at [79, 161] on div "Drag files here, click to choose files or select files from Files or our free s…" at bounding box center [79, 157] width 50 height 35
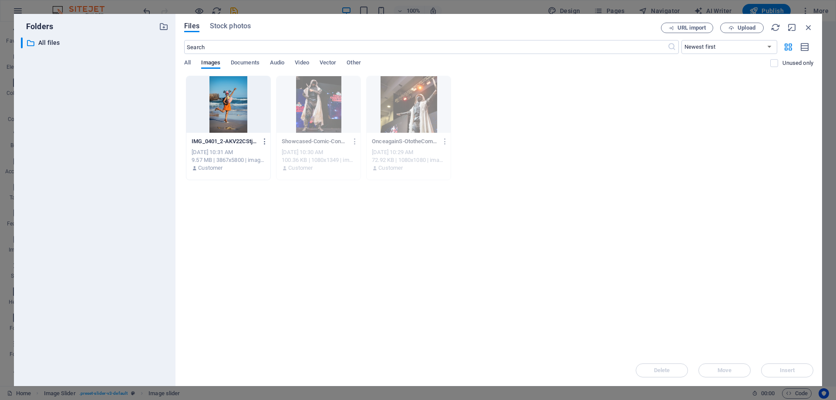
click at [226, 100] on div at bounding box center [228, 104] width 84 height 57
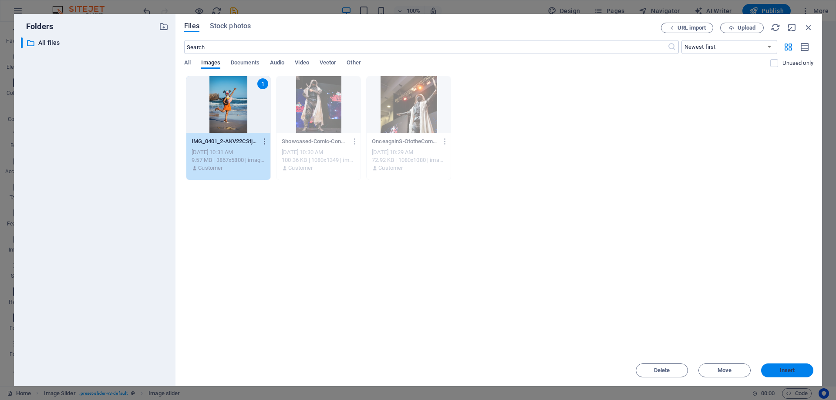
click at [778, 371] on span "Insert" at bounding box center [787, 370] width 45 height 5
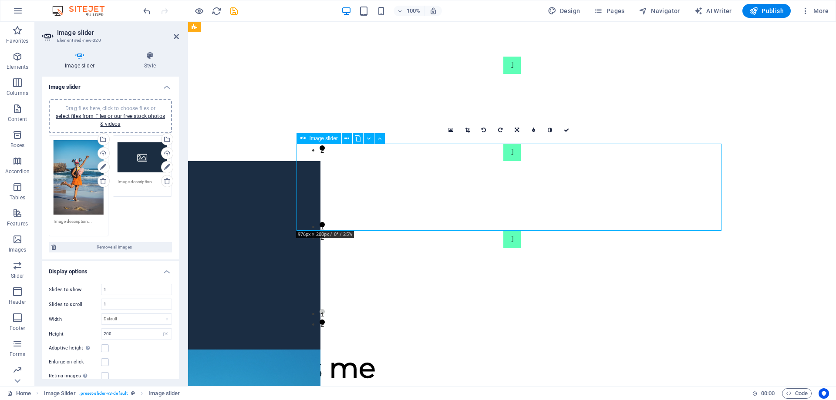
drag, startPoint x: 537, startPoint y: 158, endPoint x: 539, endPoint y: 198, distance: 40.5
click at [466, 130] on icon at bounding box center [467, 130] width 5 height 5
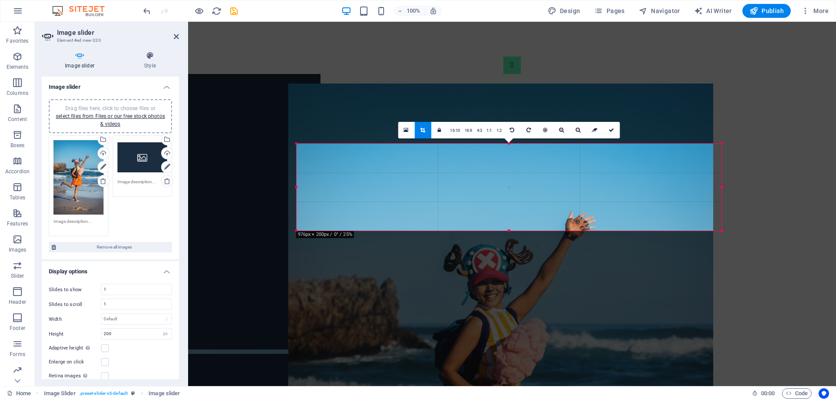
drag, startPoint x: 550, startPoint y: 173, endPoint x: 539, endPoint y: 96, distance: 77.5
click at [539, 96] on div at bounding box center [500, 402] width 425 height 637
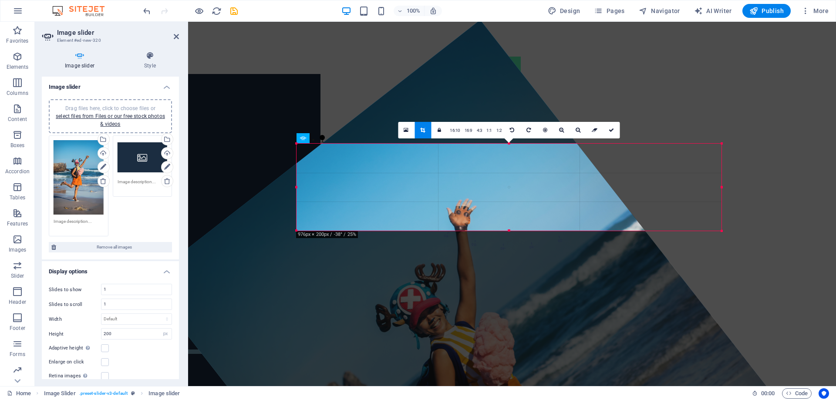
drag, startPoint x: 535, startPoint y: 204, endPoint x: 675, endPoint y: 236, distance: 143.4
click at [675, 236] on div "180 170 160 150 140 130 120 110 100 90 80 70 60 50 40 30 20 10 0 -10 -20 -30 -4…" at bounding box center [508, 242] width 425 height 22
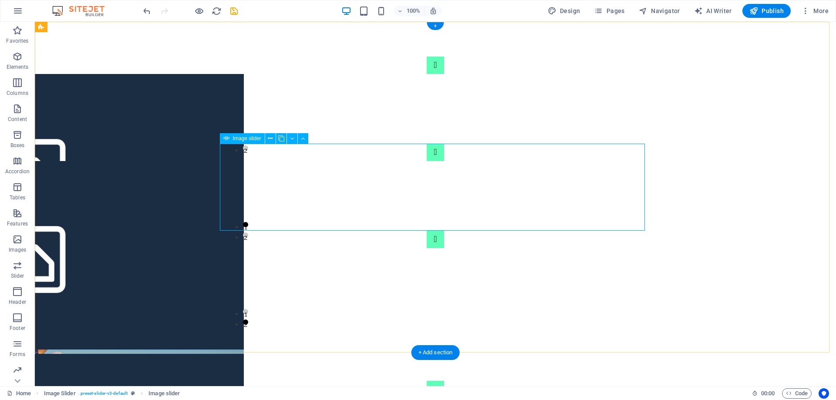
click at [272, 139] on icon at bounding box center [270, 138] width 5 height 9
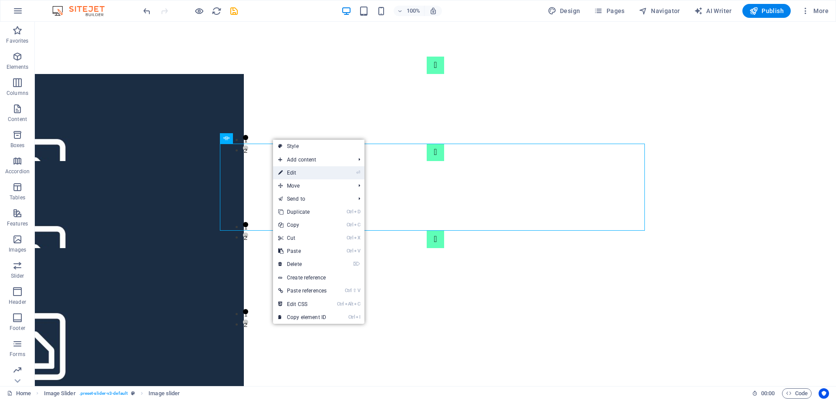
click at [303, 174] on link "⏎ Edit" at bounding box center [302, 172] width 59 height 13
select select "px"
select select "ms"
select select "s"
select select "progressive"
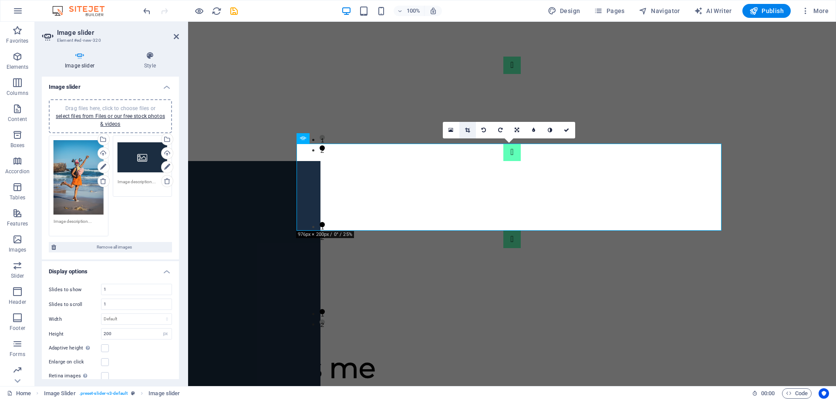
click at [465, 131] on icon at bounding box center [467, 130] width 5 height 5
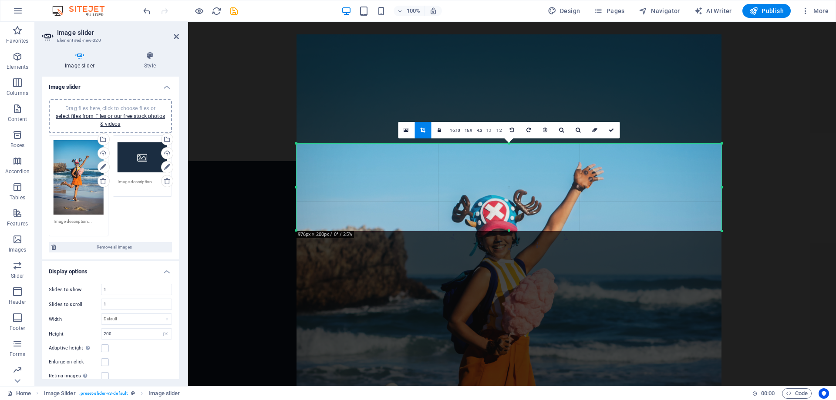
drag, startPoint x: 485, startPoint y: 301, endPoint x: 482, endPoint y: 154, distance: 147.6
click at [482, 154] on div at bounding box center [508, 352] width 425 height 637
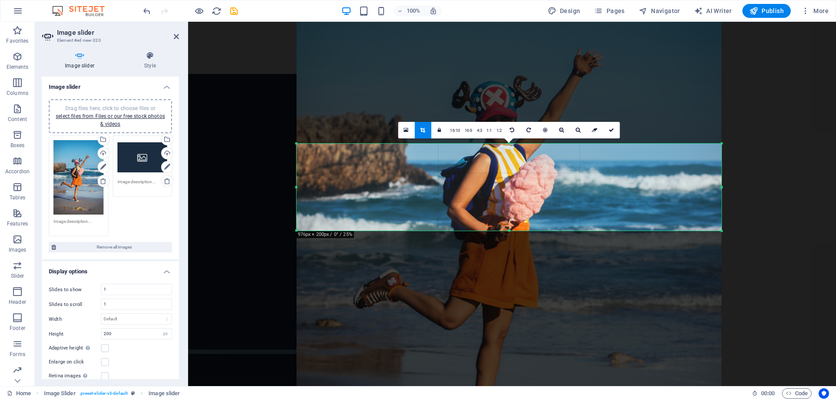
drag, startPoint x: 486, startPoint y: 301, endPoint x: 487, endPoint y: 279, distance: 21.8
click at [487, 279] on div at bounding box center [508, 238] width 425 height 637
click at [609, 133] on link at bounding box center [611, 130] width 17 height 17
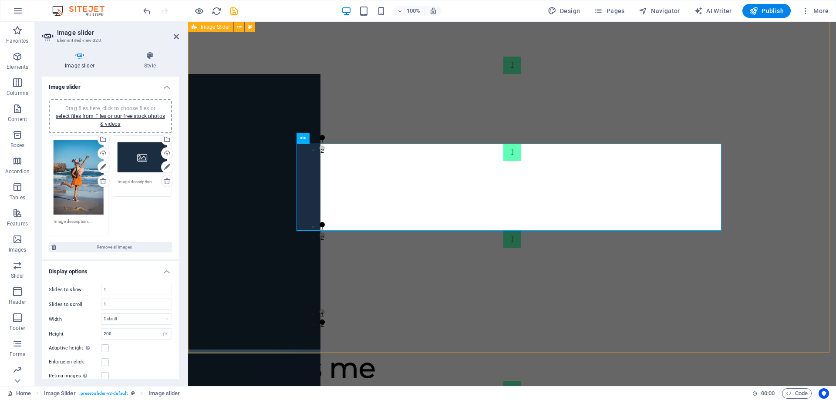
click at [784, 165] on div "1 2 1 2 1 2" at bounding box center [512, 187] width 648 height 331
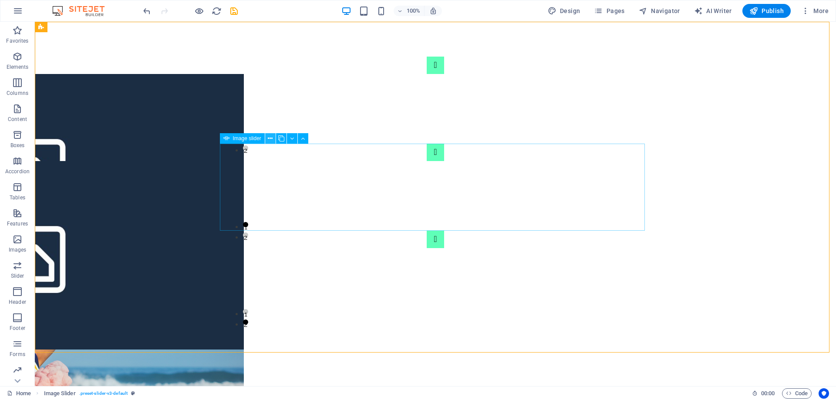
click at [271, 139] on icon at bounding box center [270, 138] width 5 height 9
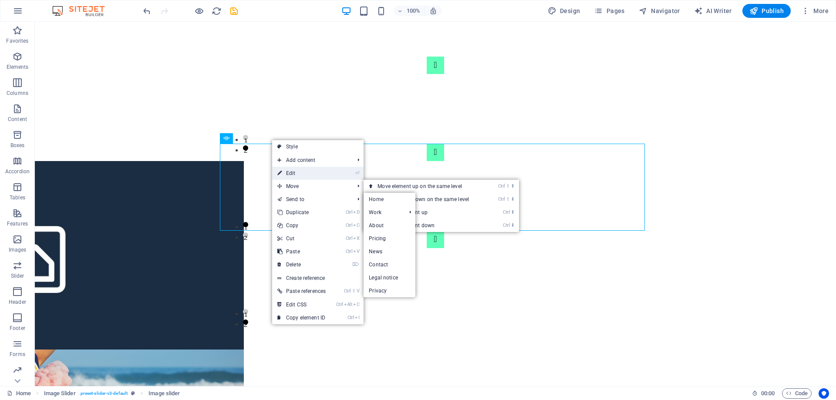
click at [315, 174] on link "⏎ Edit" at bounding box center [301, 173] width 59 height 13
select select "px"
select select "ms"
select select "s"
select select "progressive"
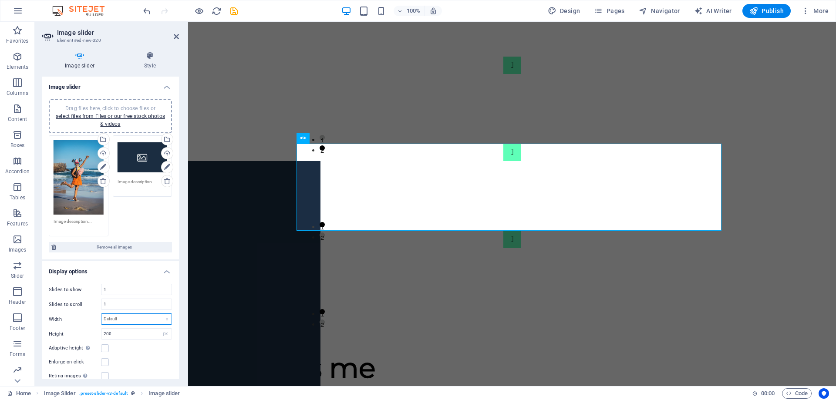
click at [121, 315] on select "Default px % rem em vw vh" at bounding box center [136, 319] width 70 height 10
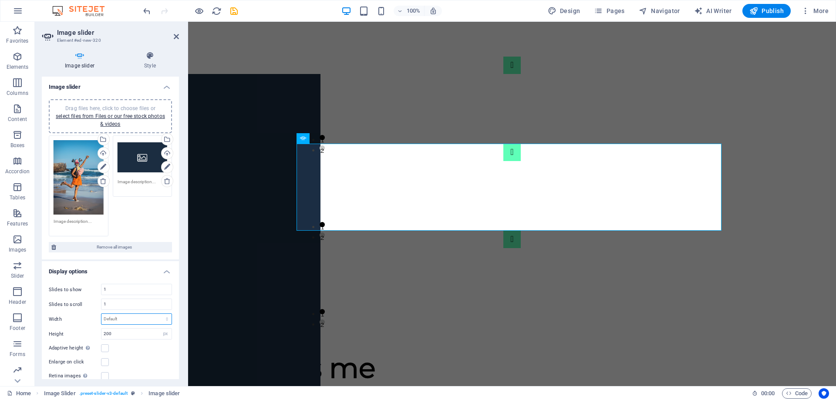
scroll to position [44, 0]
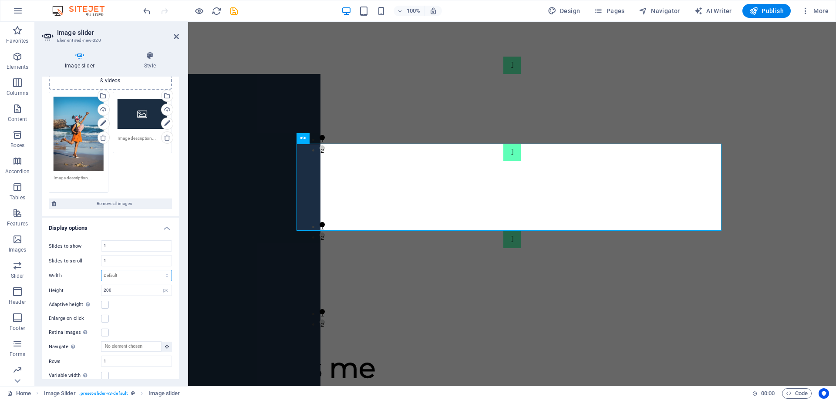
click at [150, 276] on select "Default px % rem em vw vh" at bounding box center [136, 275] width 70 height 10
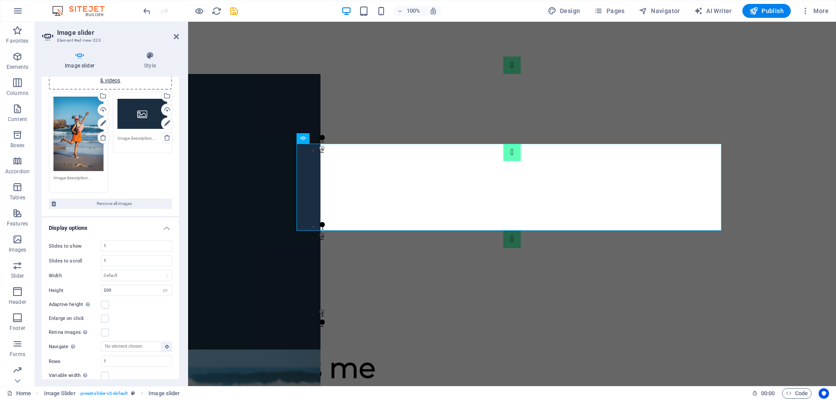
click at [174, 283] on div "Slides to show 1 Slides to scroll 1 Width Default px % rem em vw vh Height 200 …" at bounding box center [110, 317] width 137 height 168
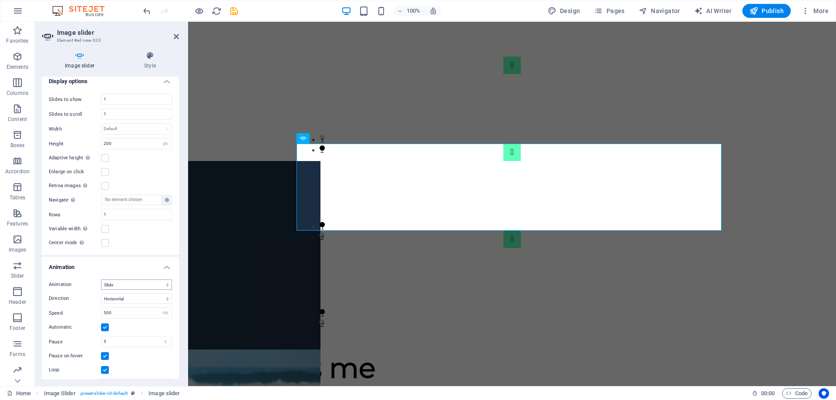
scroll to position [234, 0]
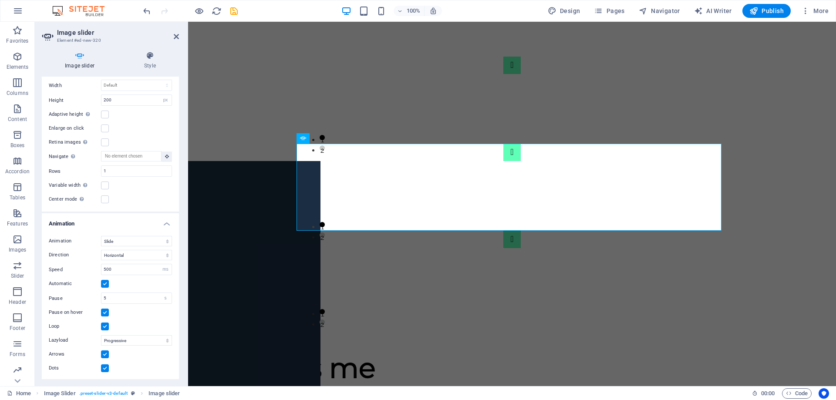
click at [103, 354] on label at bounding box center [105, 354] width 8 height 8
click at [0, 0] on input "Arrows" at bounding box center [0, 0] width 0 height 0
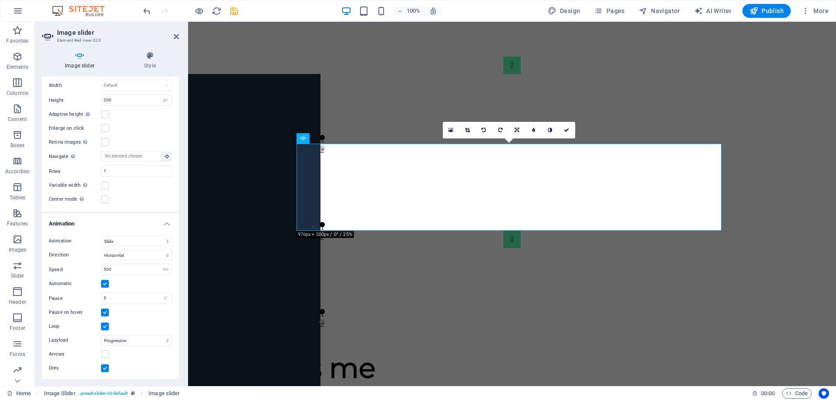
click at [104, 367] on label at bounding box center [105, 368] width 8 height 8
click at [0, 0] on input "Dots" at bounding box center [0, 0] width 0 height 0
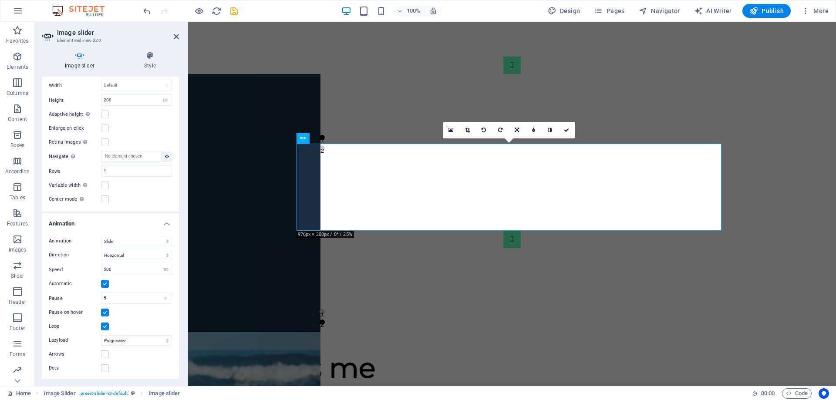
click at [137, 361] on div "Animation Slide Fade Direction Horizontal Vertical Speed 500 s ms Automatic Pau…" at bounding box center [110, 305] width 137 height 152
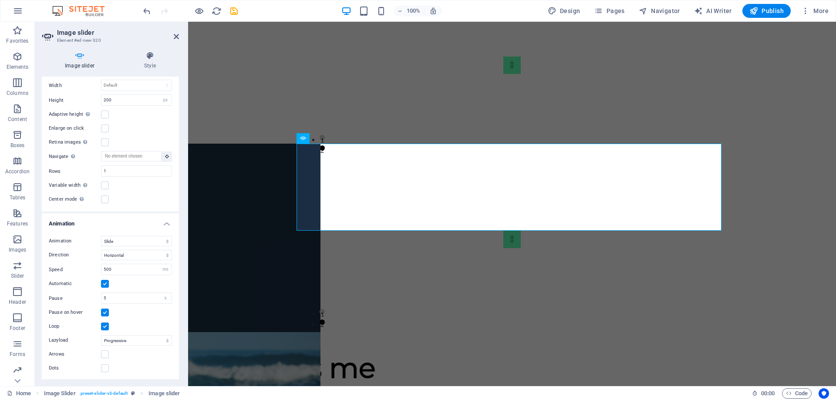
click at [134, 123] on div "Enlarge on click" at bounding box center [110, 128] width 123 height 10
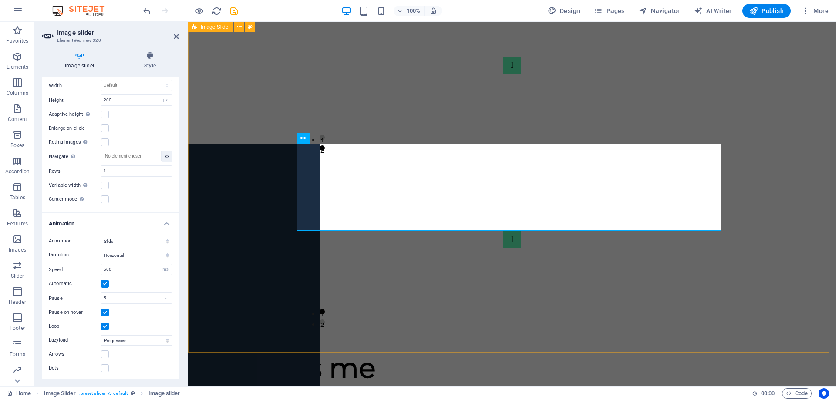
click at [270, 161] on div "1 2 1 2" at bounding box center [512, 187] width 648 height 331
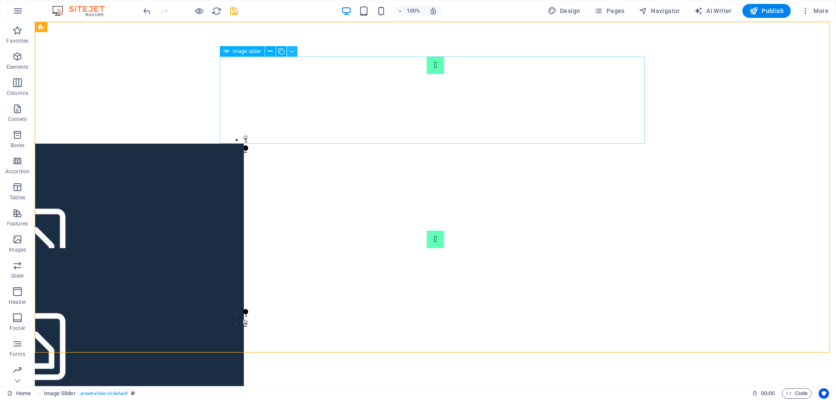
click at [293, 54] on icon at bounding box center [292, 51] width 4 height 9
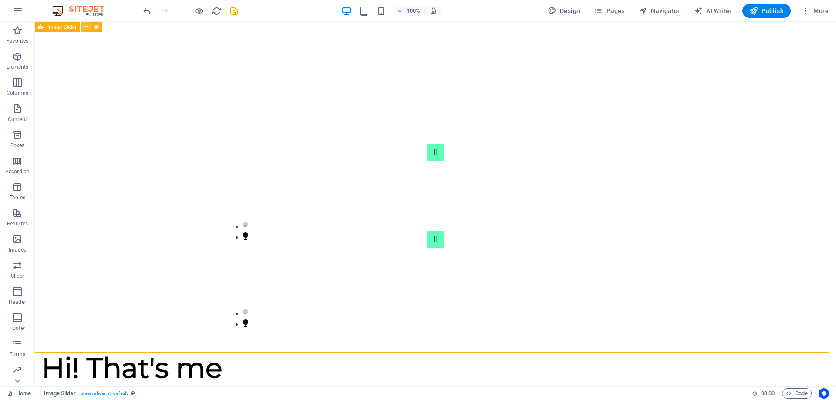
click at [88, 30] on icon at bounding box center [86, 27] width 5 height 9
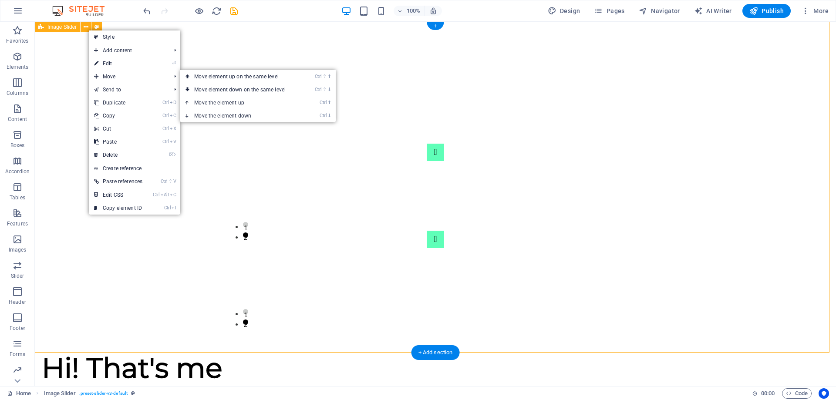
click at [710, 140] on div "1 2 1 2" at bounding box center [435, 187] width 801 height 331
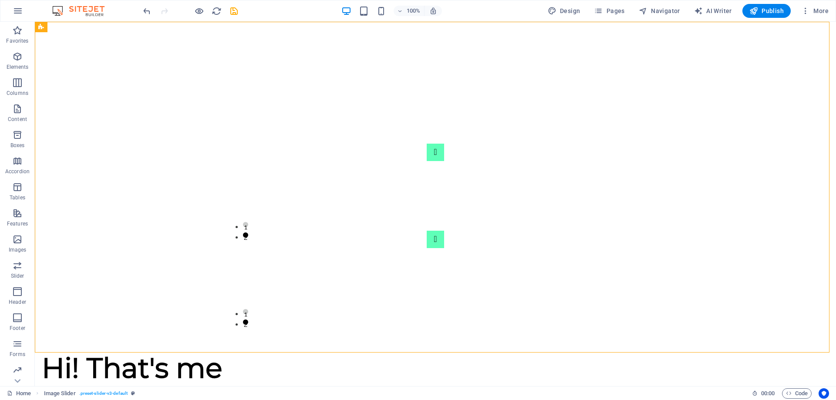
click at [141, 11] on div "100% Design Pages Navigator AI Writer Publish More" at bounding box center [417, 10] width 835 height 21
click at [147, 13] on icon "undo" at bounding box center [147, 11] width 10 height 10
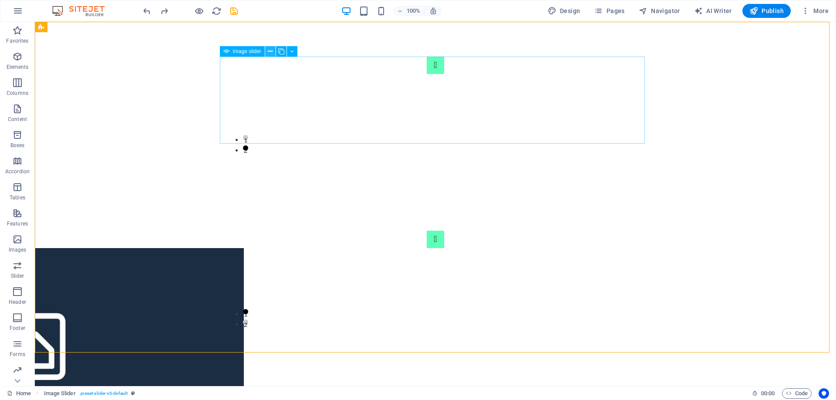
click at [271, 54] on icon at bounding box center [270, 51] width 5 height 9
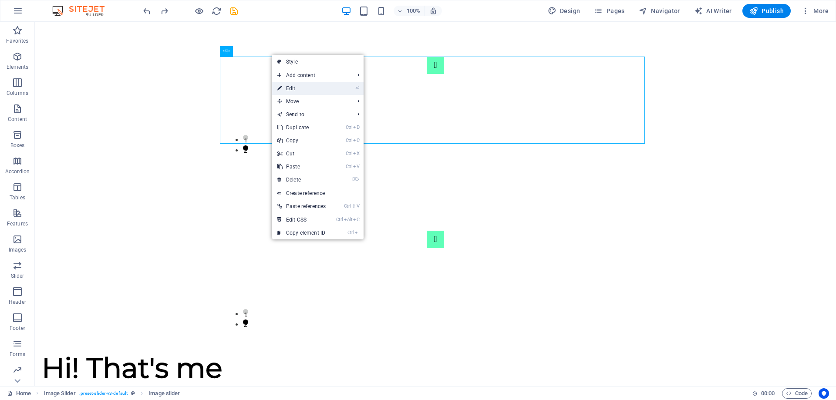
click at [287, 86] on link "⏎ Edit" at bounding box center [301, 88] width 59 height 13
select select "px"
select select "ms"
select select "s"
select select "progressive"
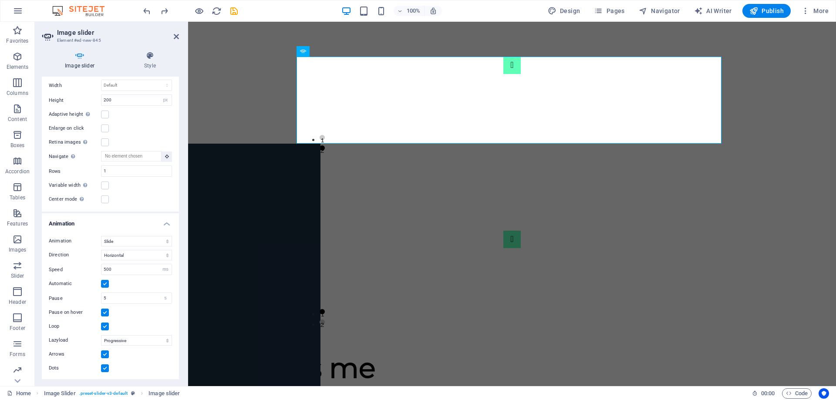
click at [104, 368] on label at bounding box center [105, 368] width 8 height 8
click at [0, 0] on input "Dots" at bounding box center [0, 0] width 0 height 0
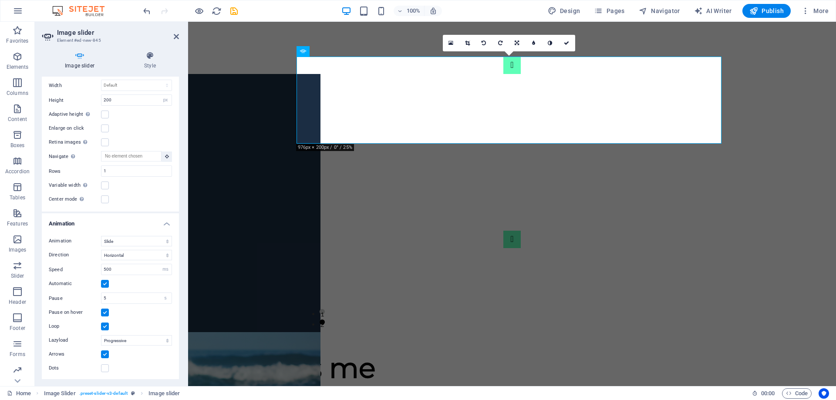
click at [107, 350] on label at bounding box center [105, 354] width 8 height 8
click at [0, 0] on input "Arrows" at bounding box center [0, 0] width 0 height 0
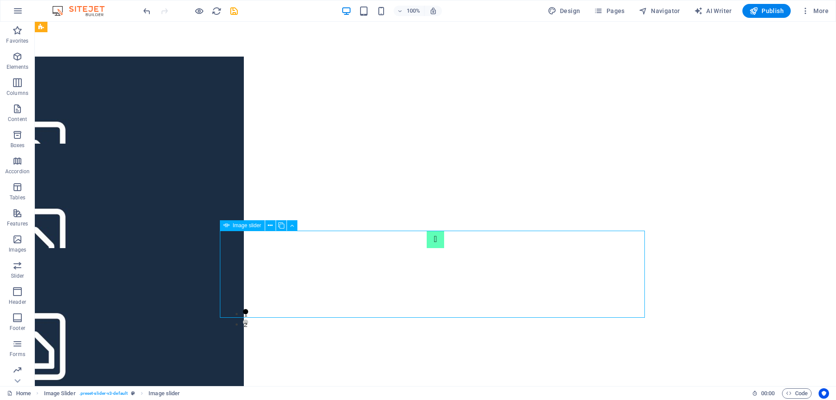
click at [271, 224] on icon at bounding box center [270, 225] width 5 height 9
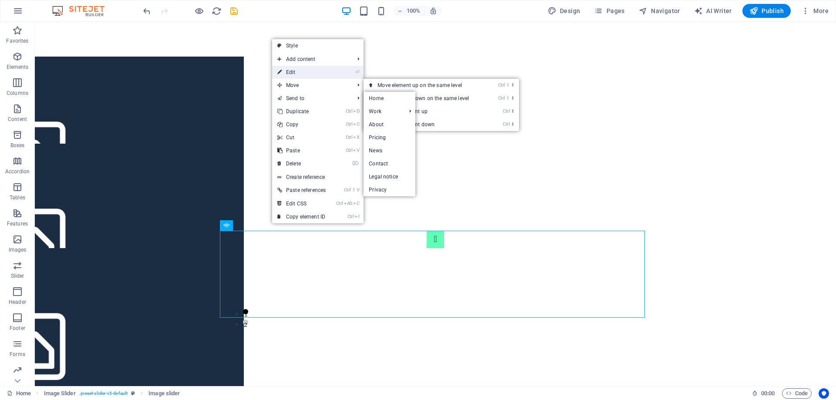
click at [311, 72] on link "⏎ Edit" at bounding box center [301, 72] width 59 height 13
select select "px"
select select "ms"
select select "s"
select select "progressive"
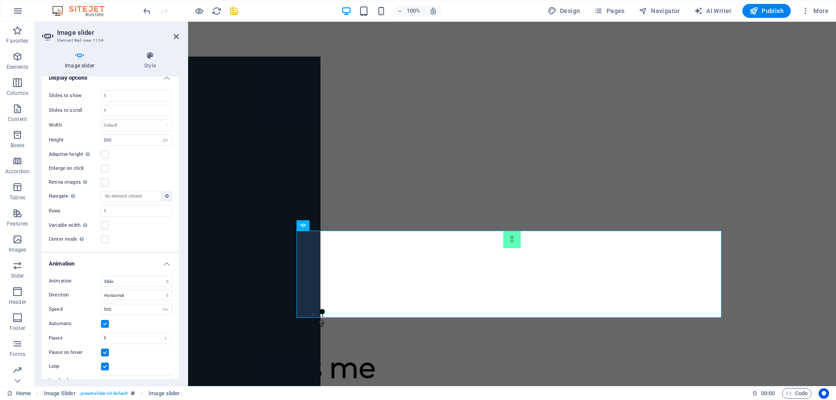
scroll to position [195, 0]
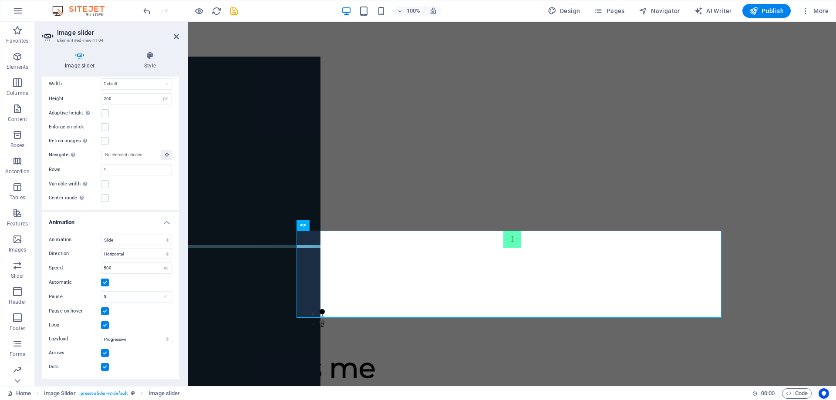
click at [108, 368] on label at bounding box center [105, 367] width 8 height 8
click at [0, 0] on input "Dots" at bounding box center [0, 0] width 0 height 0
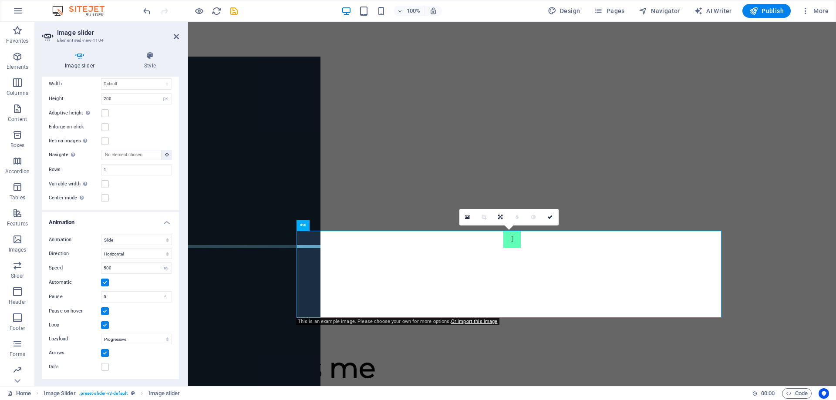
click at [107, 352] on label at bounding box center [105, 353] width 8 height 8
click at [0, 0] on input "Arrows" at bounding box center [0, 0] width 0 height 0
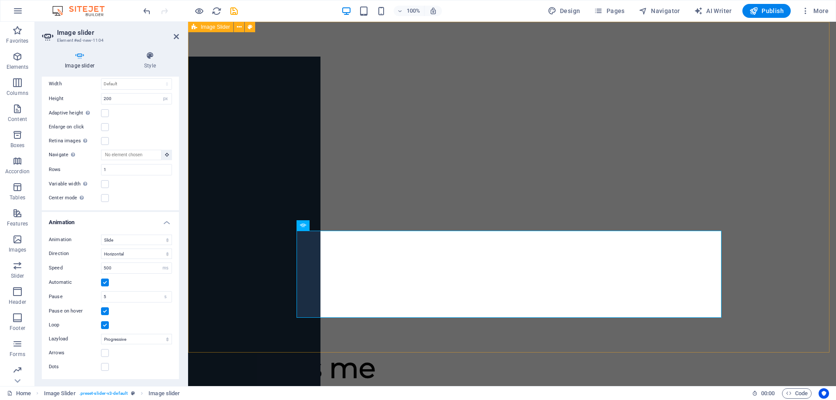
click at [230, 236] on div at bounding box center [512, 187] width 648 height 331
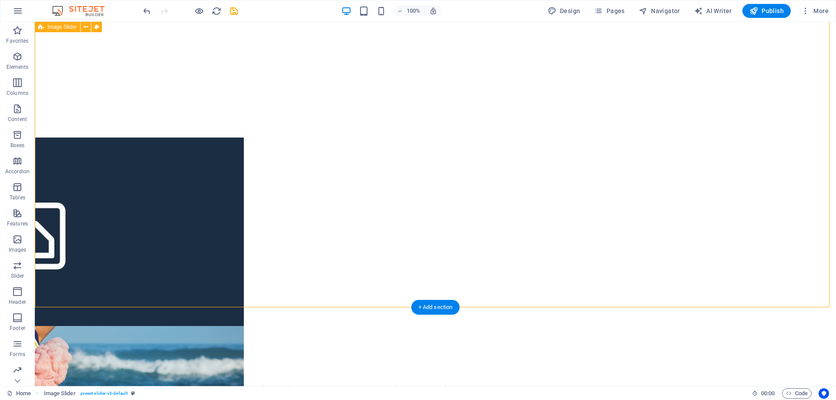
scroll to position [0, 0]
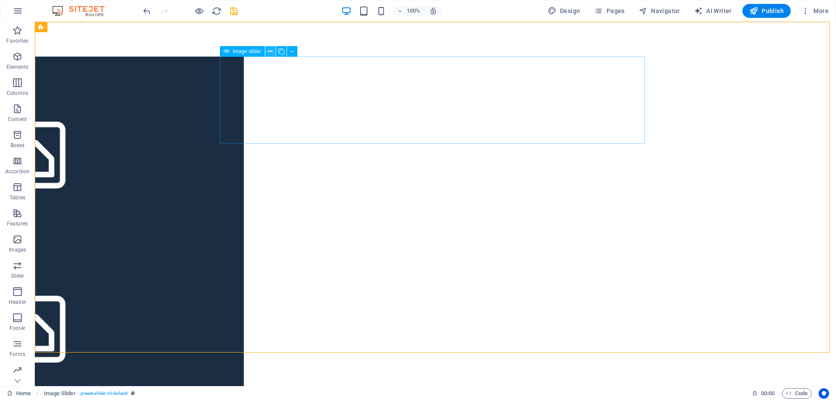
click at [271, 51] on icon at bounding box center [270, 51] width 5 height 9
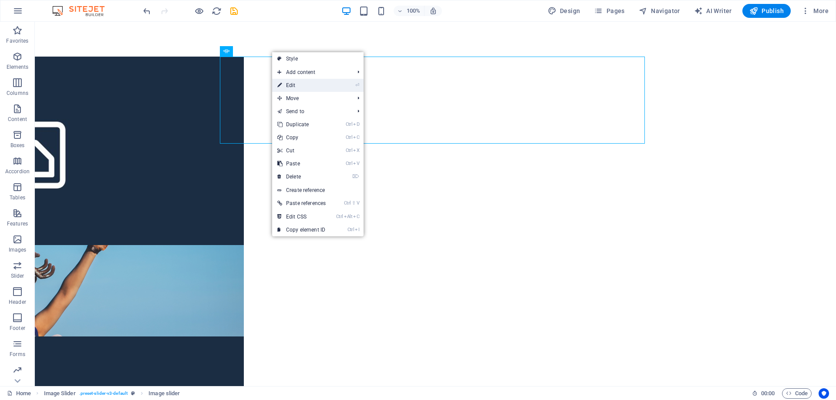
click at [307, 88] on link "⏎ Edit" at bounding box center [301, 85] width 59 height 13
select select "px"
select select "ms"
select select "s"
select select "progressive"
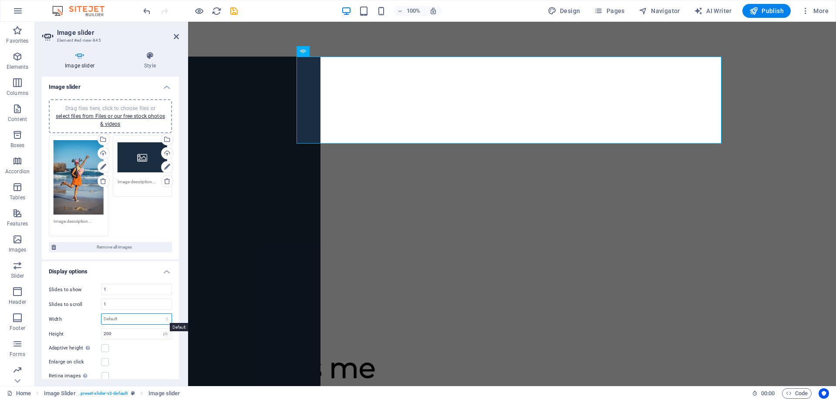
click at [159, 321] on select "Default px % rem em vw vh" at bounding box center [136, 319] width 70 height 10
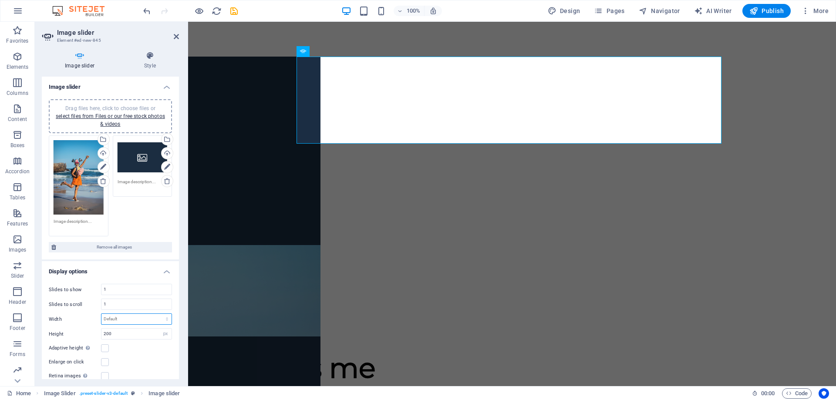
click at [159, 322] on select "Default px % rem em vw vh" at bounding box center [136, 319] width 70 height 10
select select "px"
click at [158, 314] on select "Default px % rem em vw vh" at bounding box center [136, 319] width 70 height 10
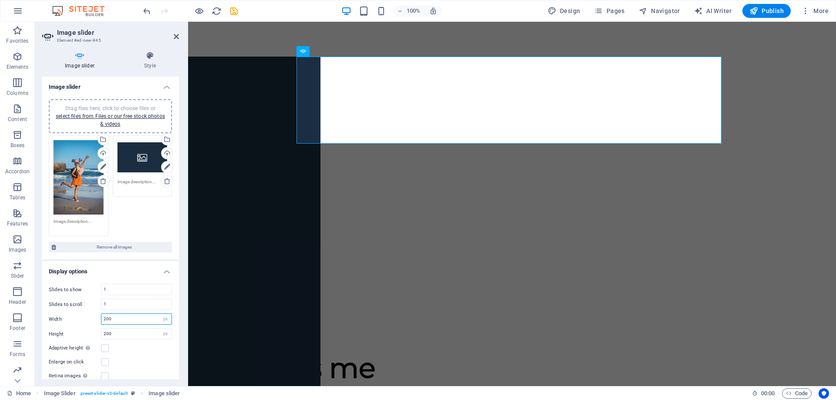
click at [132, 320] on input "200" at bounding box center [136, 319] width 70 height 10
drag, startPoint x: 132, startPoint y: 320, endPoint x: 77, endPoint y: 316, distance: 55.0
click at [77, 316] on div "Width 200 Default px % rem em vw vh" at bounding box center [110, 318] width 123 height 11
type input "1800"
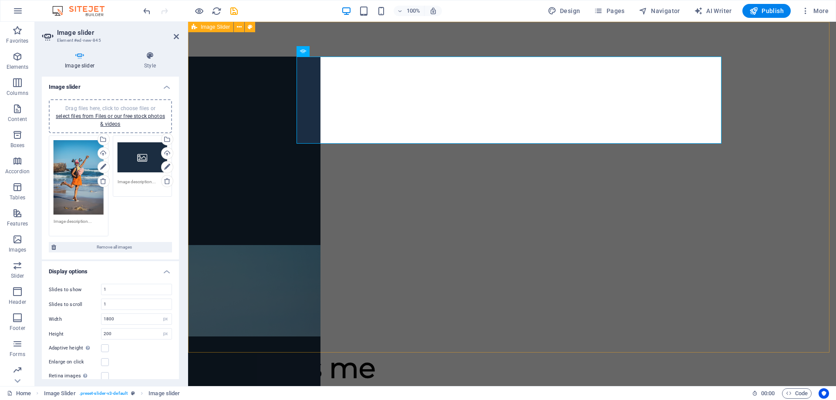
click at [239, 217] on div at bounding box center [512, 187] width 648 height 331
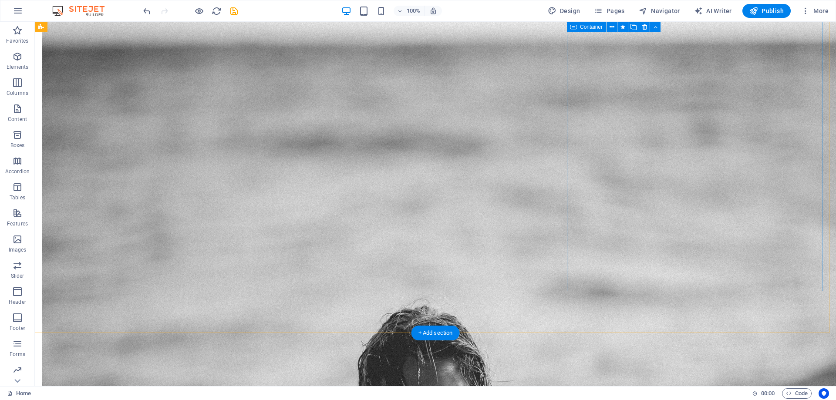
scroll to position [871, 0]
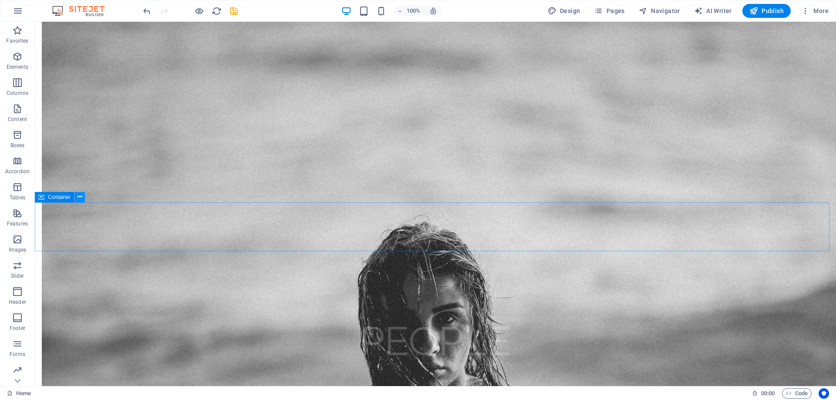
click at [79, 198] on icon at bounding box center [79, 196] width 5 height 9
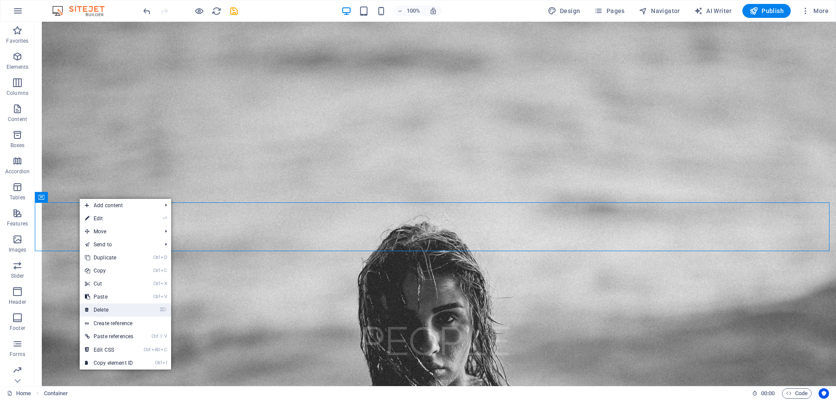
click at [116, 307] on link "⌦ Delete" at bounding box center [109, 309] width 59 height 13
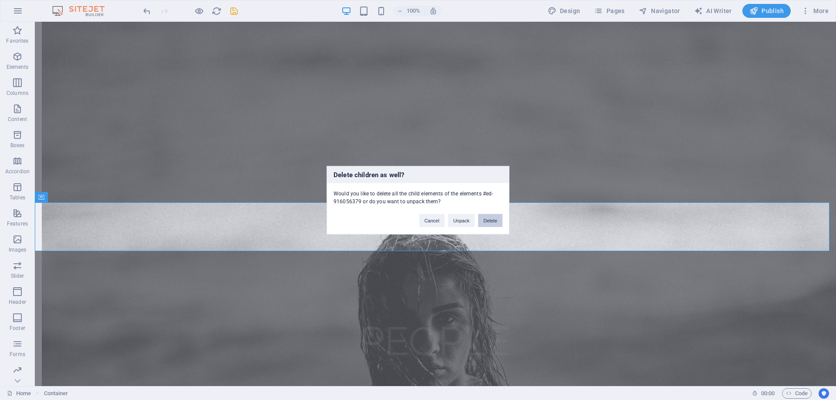
drag, startPoint x: 488, startPoint y: 222, endPoint x: 441, endPoint y: 202, distance: 50.9
click at [488, 222] on button "Delete" at bounding box center [490, 220] width 24 height 13
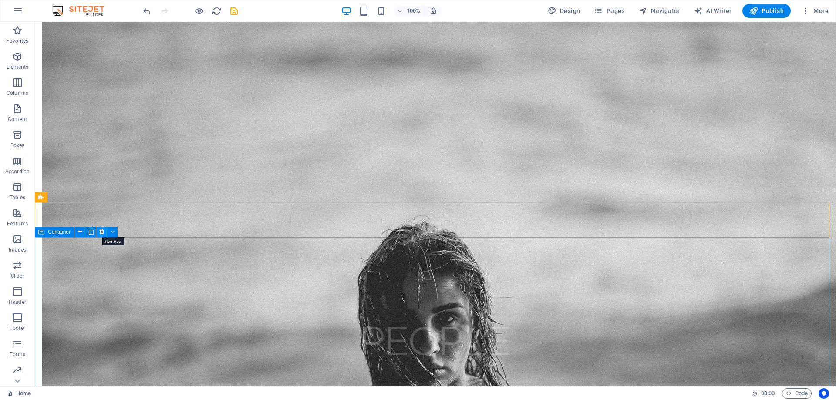
drag, startPoint x: 103, startPoint y: 232, endPoint x: 175, endPoint y: 219, distance: 73.4
click at [103, 232] on icon at bounding box center [101, 231] width 5 height 9
click at [101, 232] on icon at bounding box center [101, 231] width 5 height 9
click at [101, 230] on icon at bounding box center [101, 231] width 5 height 9
click at [101, 231] on icon at bounding box center [101, 231] width 5 height 9
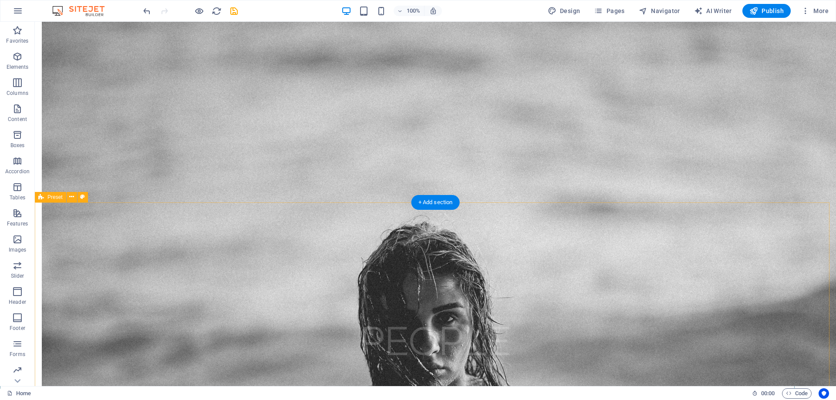
scroll to position [1045, 0]
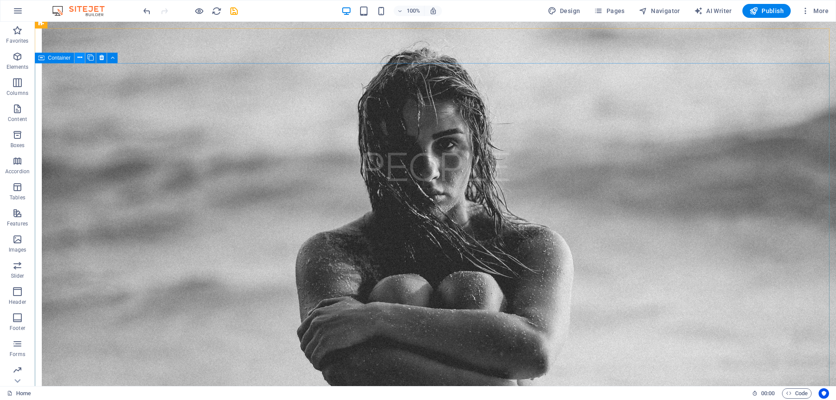
click at [78, 59] on icon at bounding box center [79, 57] width 5 height 9
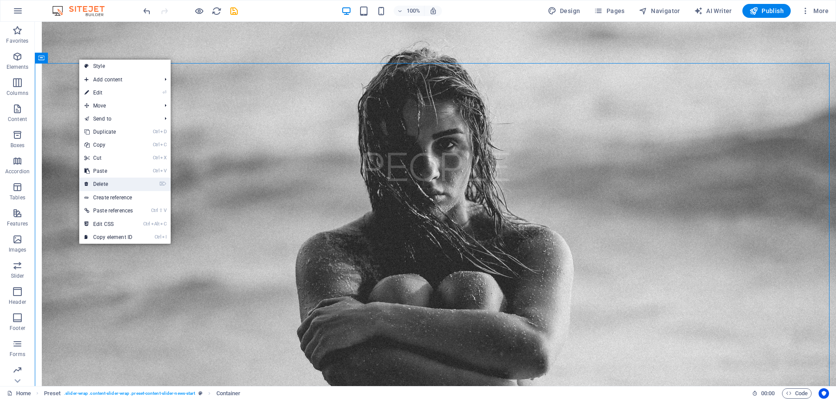
click at [114, 183] on link "⌦ Delete" at bounding box center [108, 184] width 59 height 13
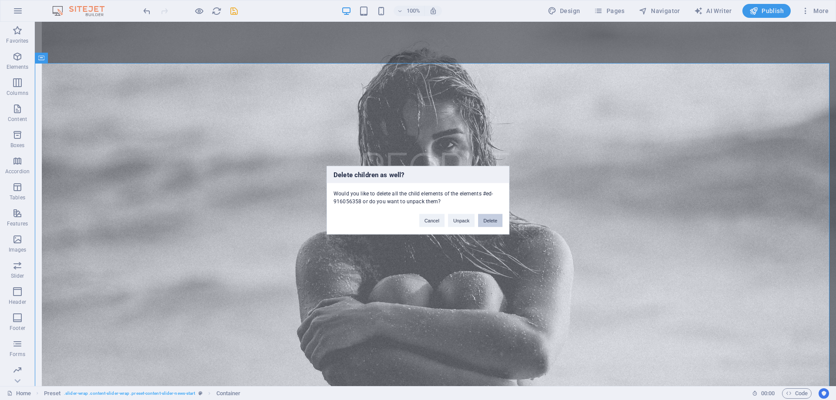
click at [492, 221] on button "Delete" at bounding box center [490, 220] width 24 height 13
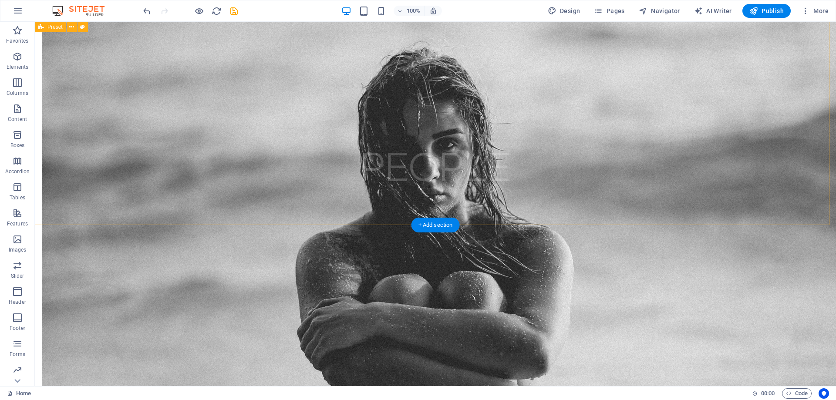
scroll to position [848, 0]
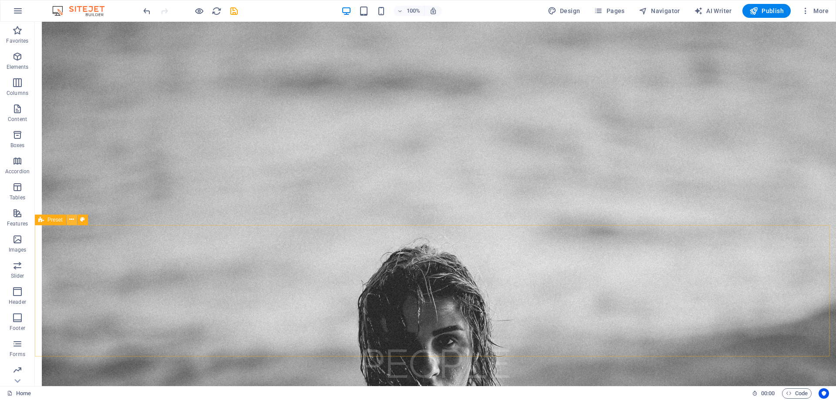
click at [70, 221] on icon at bounding box center [71, 219] width 5 height 9
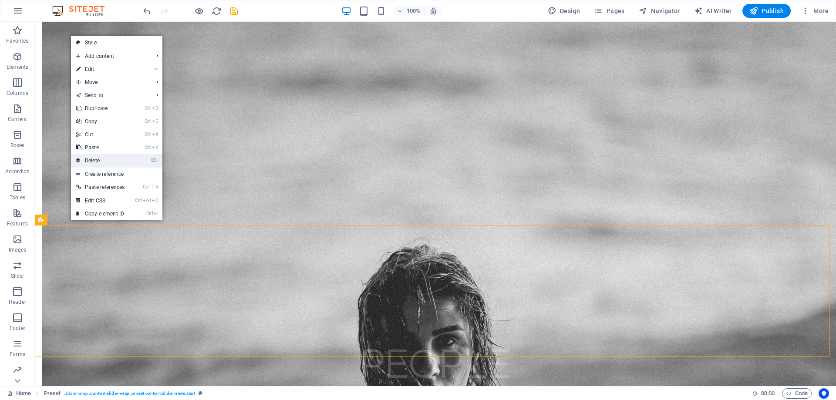
click at [100, 158] on link "⌦ Delete" at bounding box center [100, 160] width 59 height 13
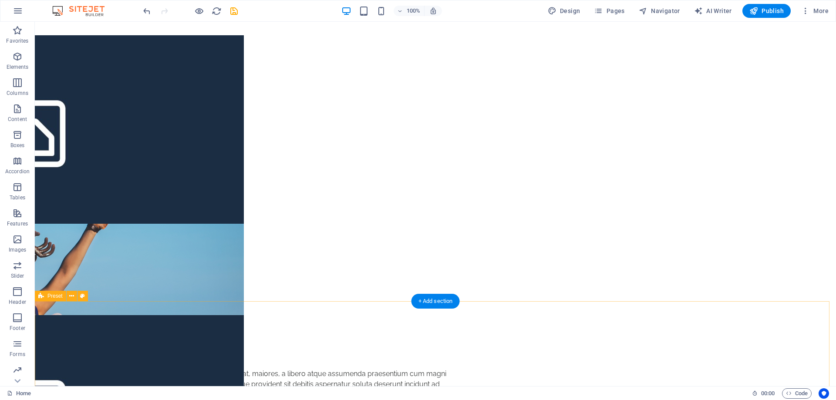
scroll to position [20, 0]
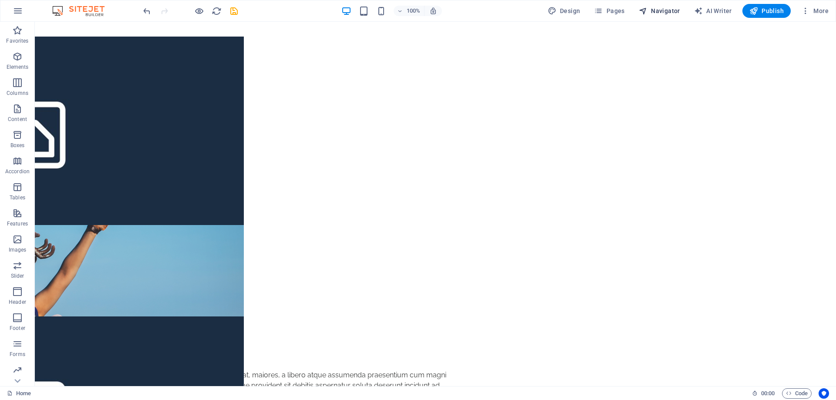
click at [668, 13] on span "Navigator" at bounding box center [659, 11] width 41 height 9
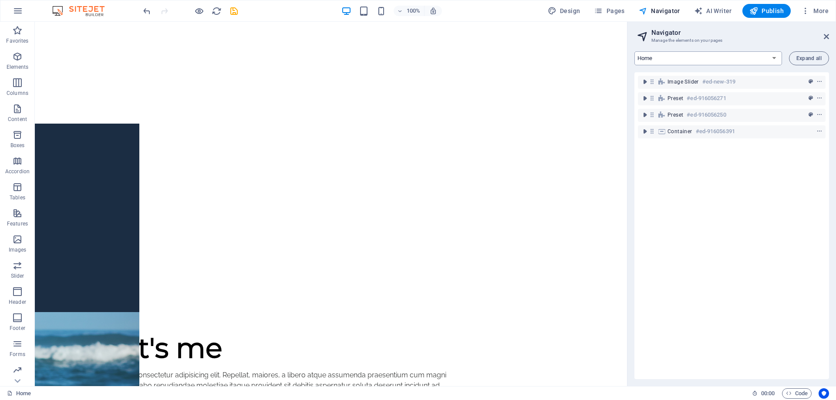
click at [768, 58] on select "Home Work About Pricing News Contact Legal notice Privacy" at bounding box center [708, 58] width 148 height 14
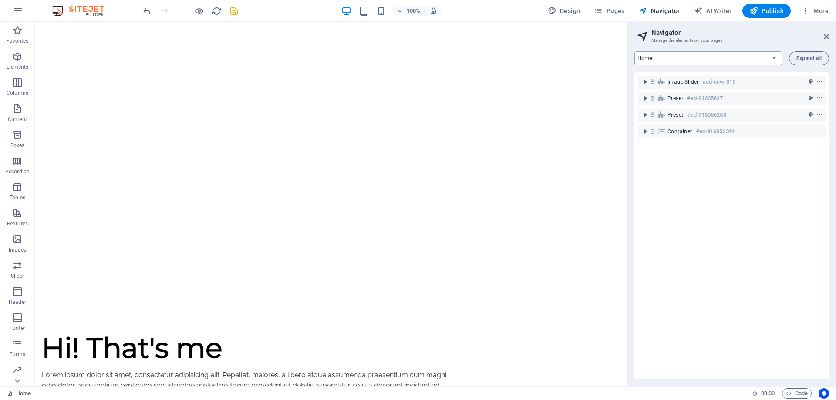
click at [768, 58] on select "Home Work About Pricing News Contact Legal notice Privacy" at bounding box center [708, 58] width 148 height 14
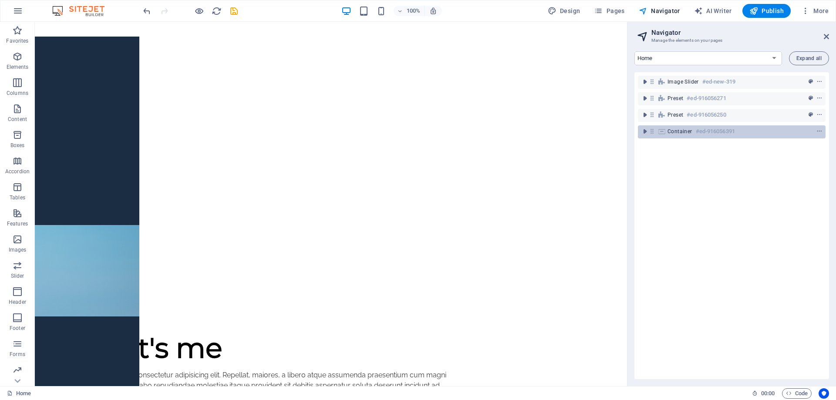
click at [698, 134] on h6 "#ed-916056391" at bounding box center [715, 131] width 39 height 10
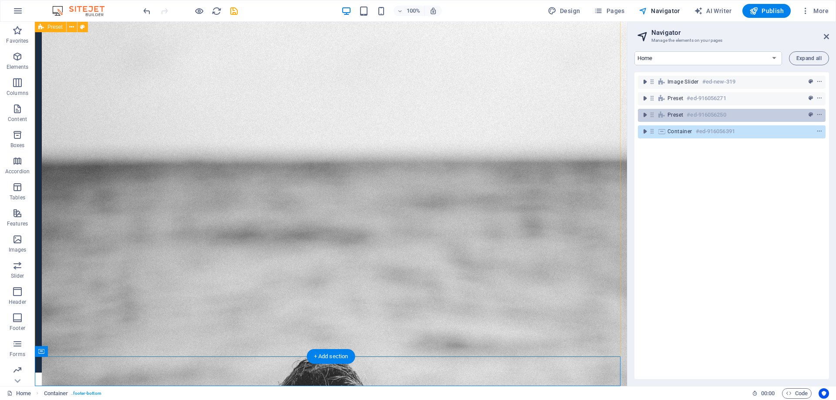
click at [704, 115] on h6 "#ed-916056250" at bounding box center [706, 115] width 39 height 10
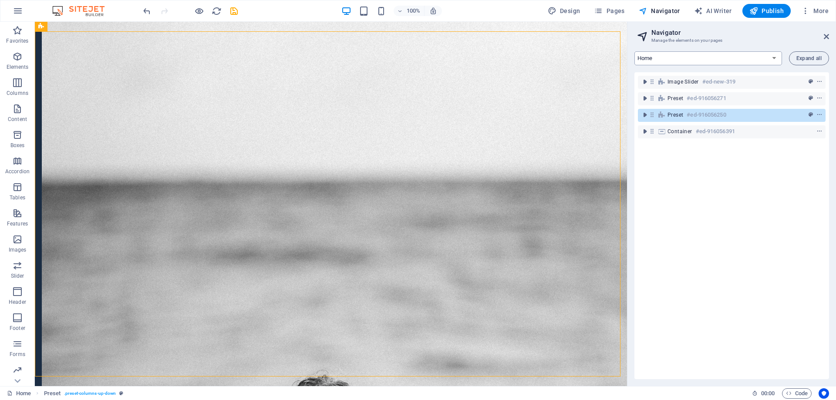
click at [703, 58] on select "Home Work About Pricing News Contact Legal notice Privacy" at bounding box center [708, 58] width 148 height 14
click at [634, 51] on select "Home Work About Pricing News Contact Legal notice Privacy" at bounding box center [708, 58] width 148 height 14
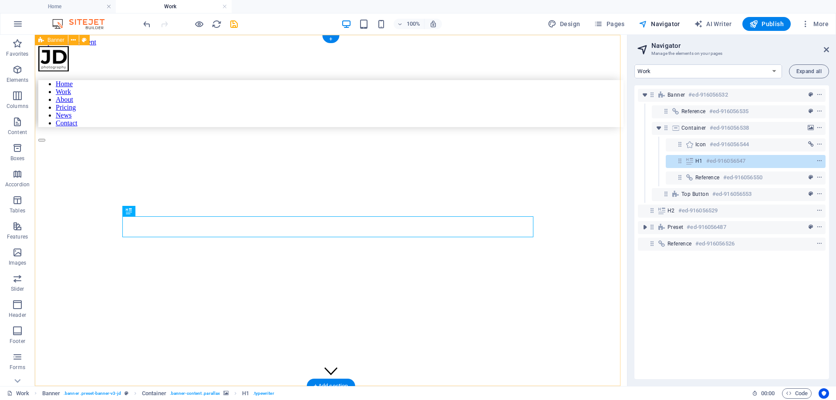
scroll to position [0, 0]
click at [724, 71] on select "Home Work About Pricing News Contact Legal notice Privacy" at bounding box center [708, 71] width 148 height 14
click at [634, 64] on select "Home Work About Pricing News Contact Legal notice Privacy" at bounding box center [708, 71] width 148 height 14
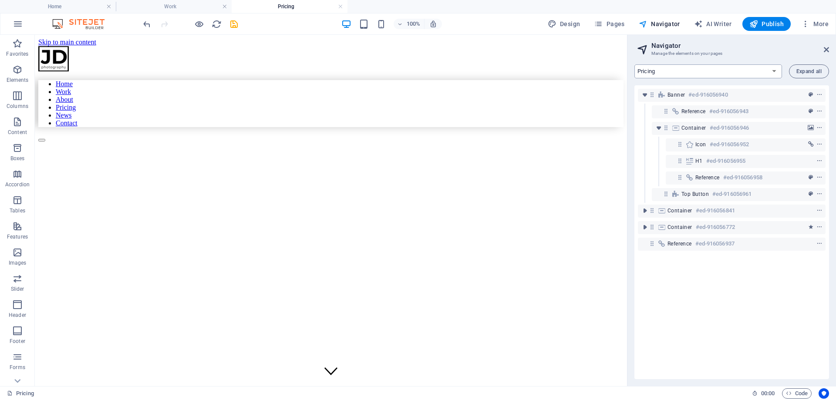
click at [730, 68] on select "Home Work About Pricing News Contact Legal notice Privacy" at bounding box center [708, 71] width 148 height 14
select select "17119498-en"
click at [634, 64] on select "Home Work About Pricing News Contact Legal notice Privacy" at bounding box center [708, 71] width 148 height 14
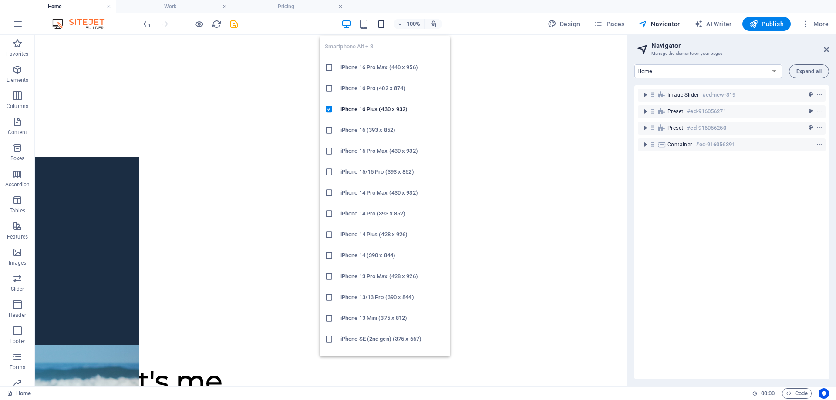
click at [380, 26] on icon "button" at bounding box center [381, 24] width 10 height 10
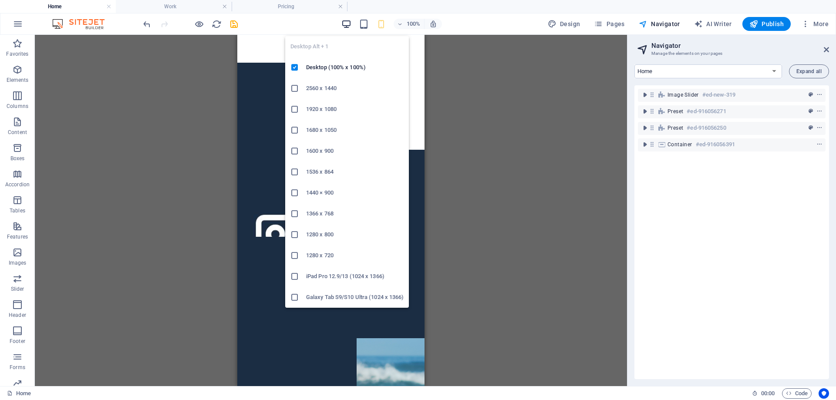
click at [349, 27] on icon "button" at bounding box center [346, 24] width 10 height 10
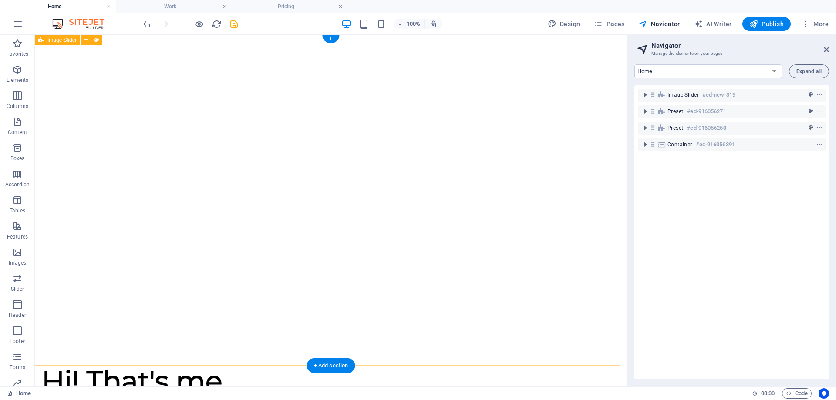
click at [581, 72] on div at bounding box center [331, 200] width 592 height 331
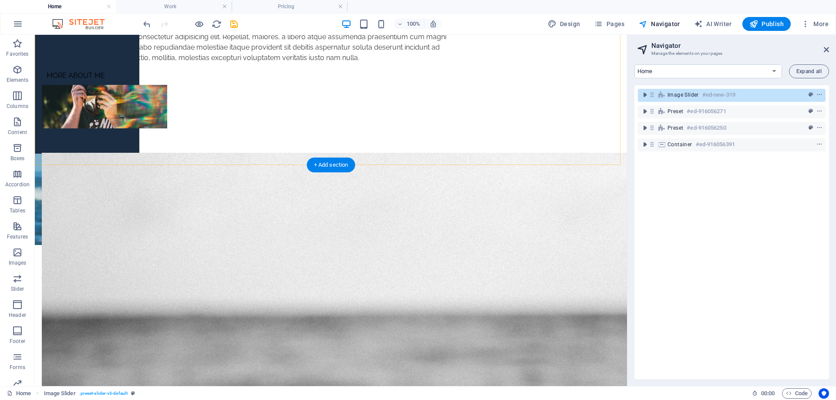
scroll to position [479, 0]
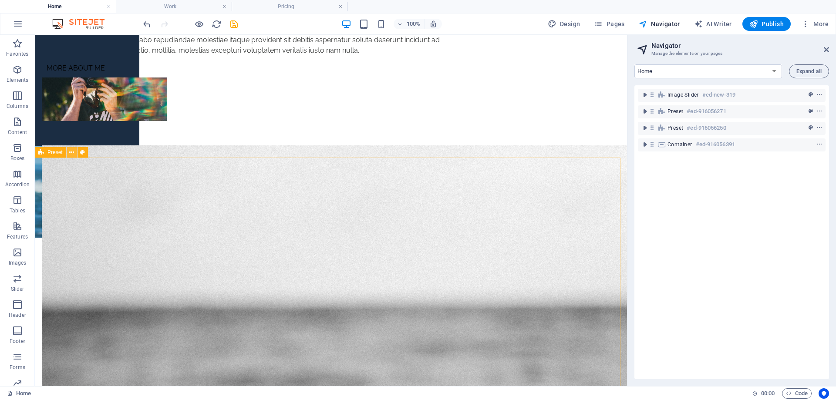
click at [74, 155] on icon at bounding box center [71, 152] width 5 height 9
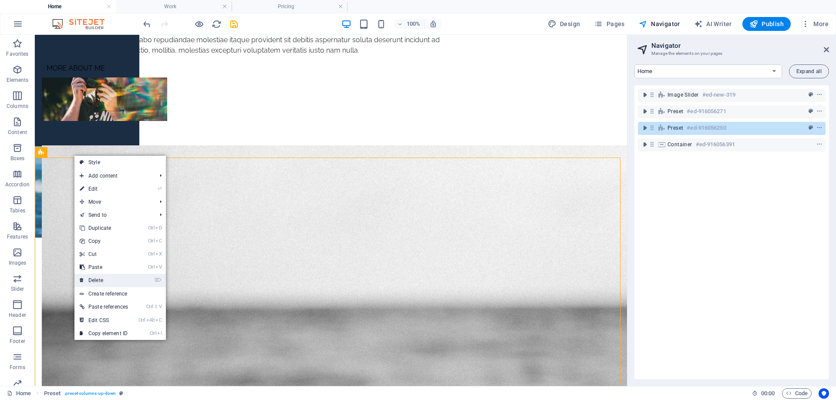
click at [107, 277] on link "⌦ Delete" at bounding box center [103, 280] width 59 height 13
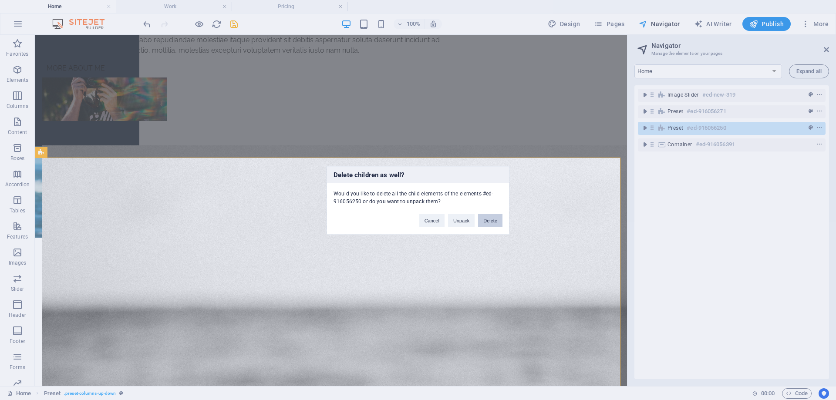
drag, startPoint x: 499, startPoint y: 218, endPoint x: 459, endPoint y: 184, distance: 52.2
click at [499, 218] on button "Delete" at bounding box center [490, 220] width 24 height 13
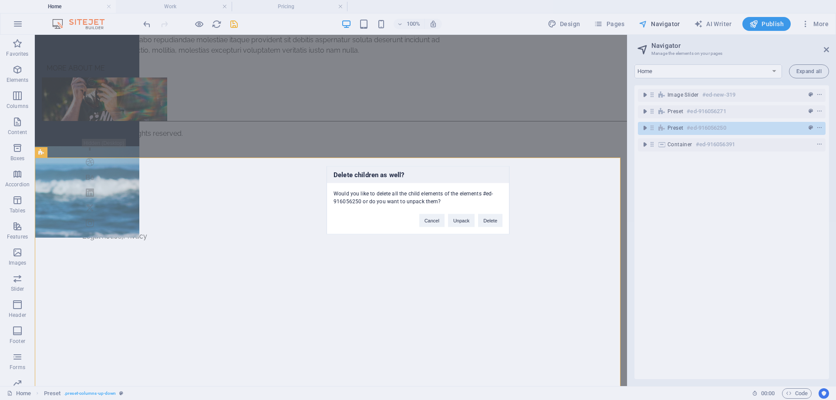
scroll to position [280, 0]
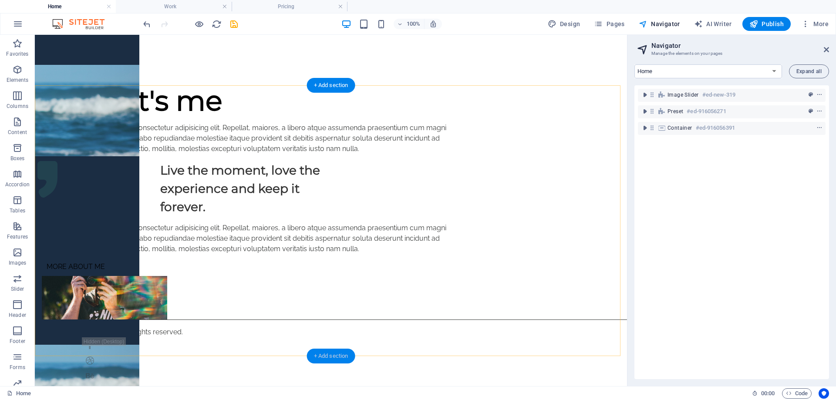
drag, startPoint x: 320, startPoint y: 352, endPoint x: 192, endPoint y: 279, distance: 147.8
click at [320, 352] on div "+ Add section" at bounding box center [331, 356] width 48 height 15
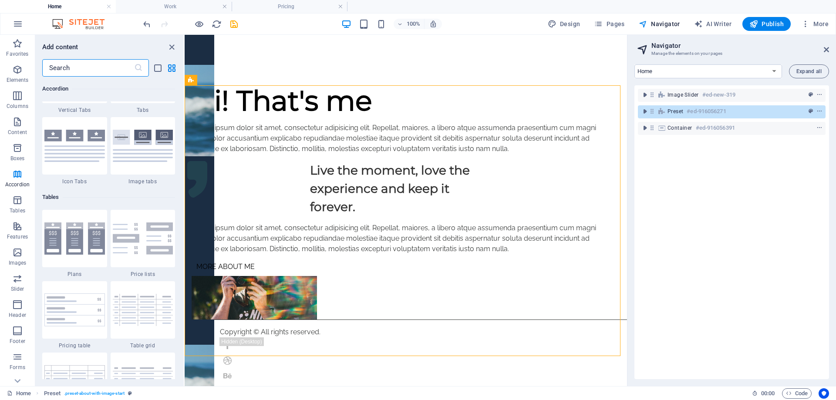
scroll to position [2830, 0]
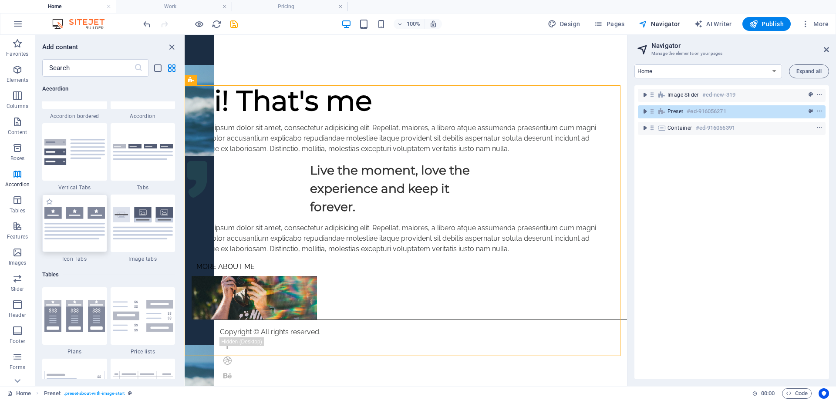
click at [93, 208] on img at bounding box center [74, 223] width 61 height 32
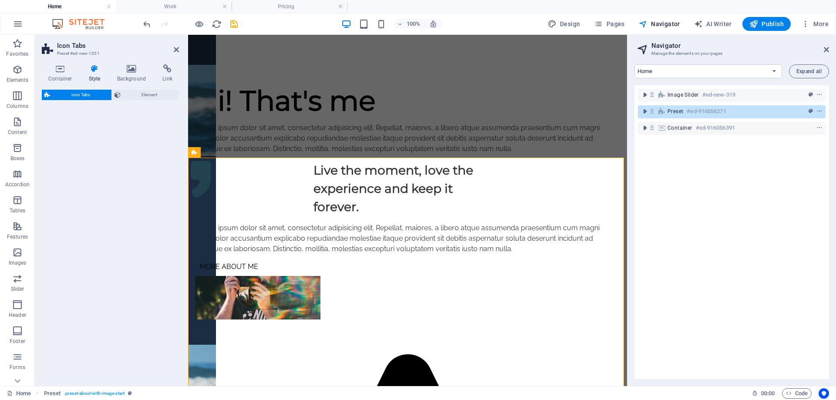
select select "rem"
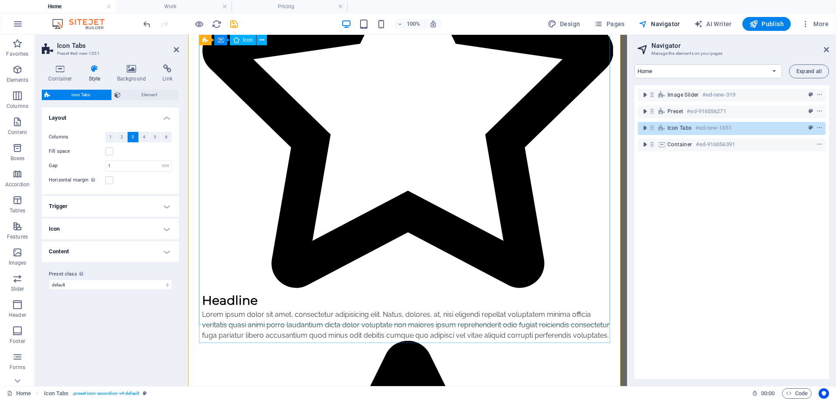
scroll to position [280, 0]
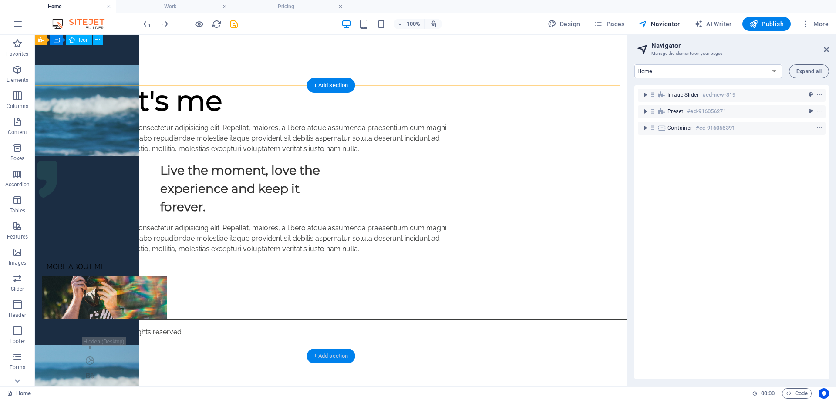
click at [320, 354] on div "+ Add section" at bounding box center [331, 356] width 48 height 15
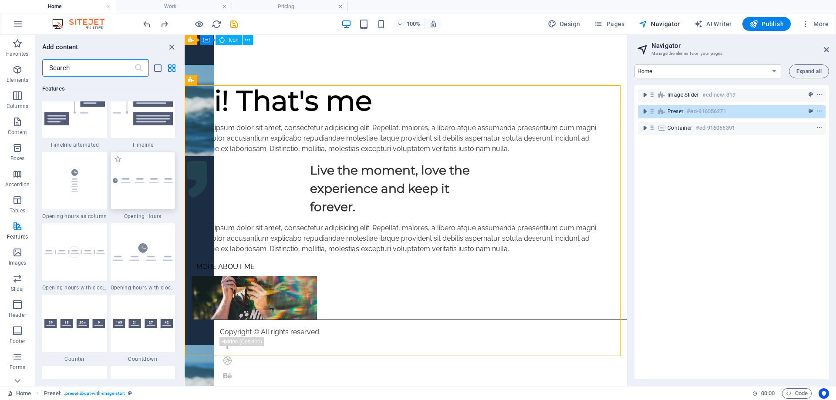
scroll to position [3874, 0]
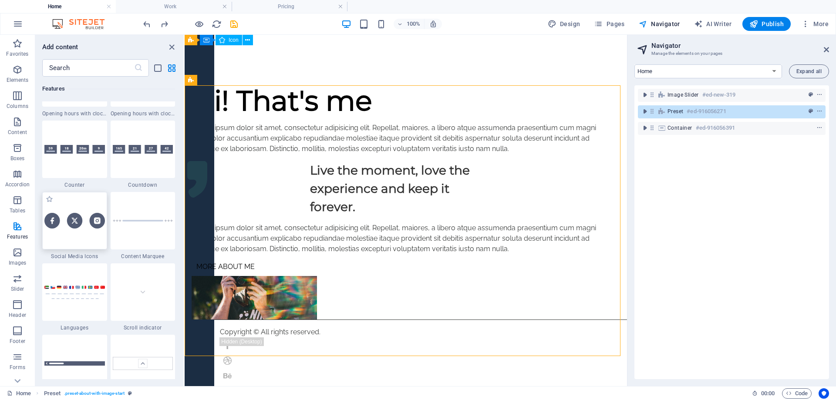
click at [95, 229] on div at bounding box center [74, 220] width 65 height 57
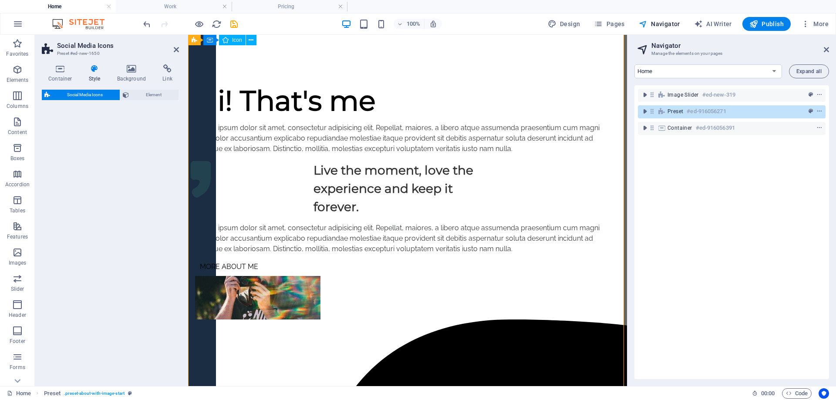
select select "rem"
select select "preset-social-icons-v3-default"
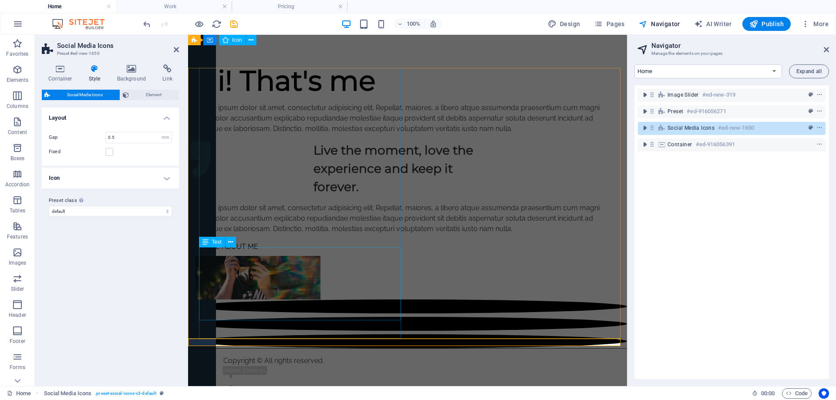
scroll to position [301, 0]
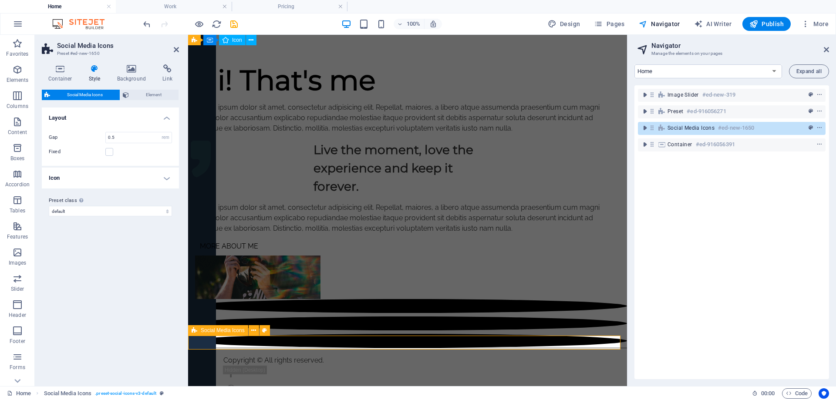
click at [445, 340] on div at bounding box center [407, 323] width 439 height 49
click at [237, 322] on icon at bounding box center [236, 319] width 5 height 9
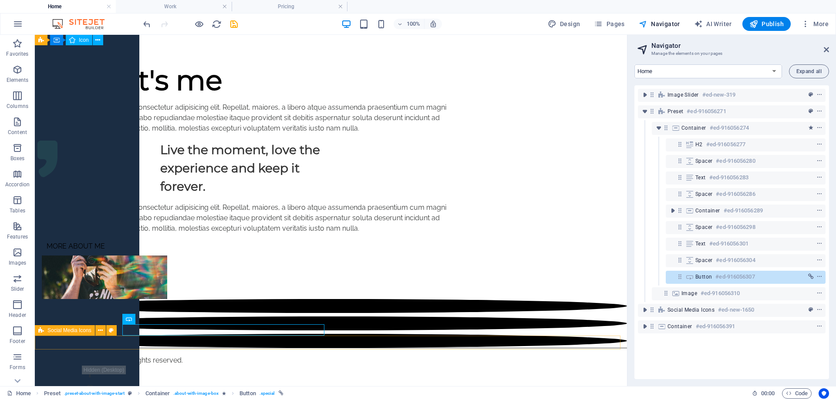
click at [90, 339] on div at bounding box center [331, 323] width 592 height 49
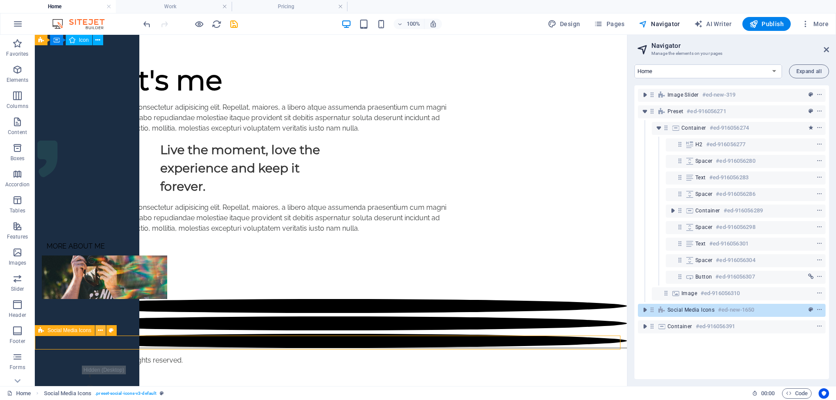
click at [98, 332] on button at bounding box center [100, 330] width 10 height 10
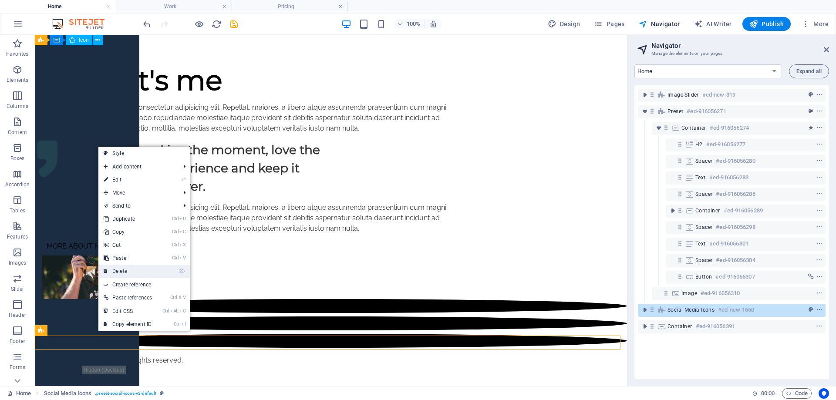
click at [137, 265] on link "⌦ Delete" at bounding box center [127, 271] width 59 height 13
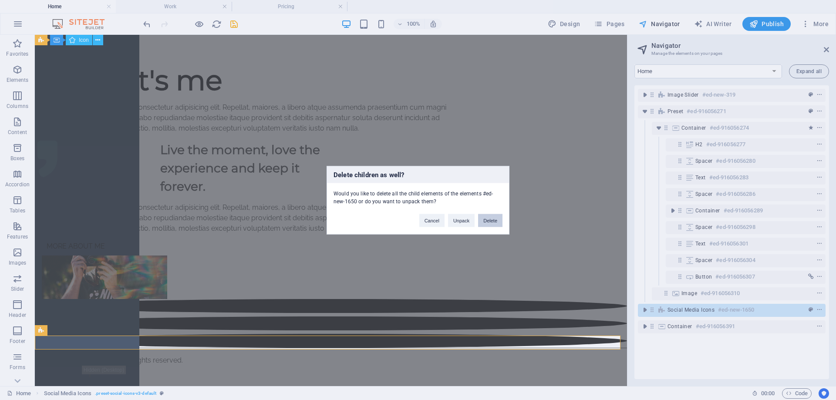
click at [488, 222] on button "Delete" at bounding box center [490, 220] width 24 height 13
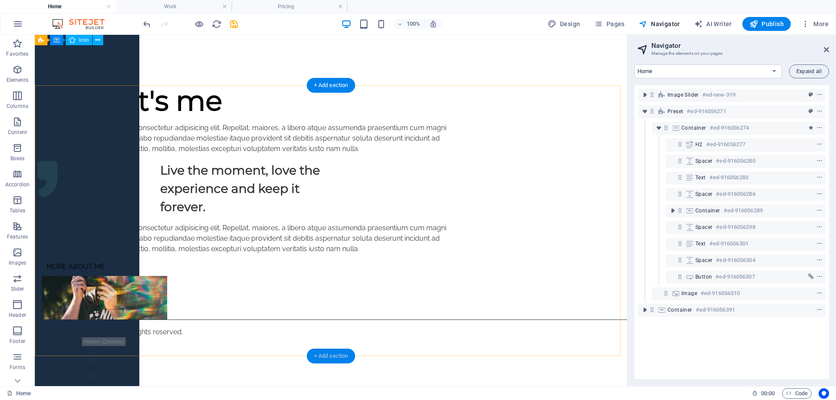
drag, startPoint x: 334, startPoint y: 354, endPoint x: 149, endPoint y: 319, distance: 187.9
click at [334, 354] on div "+ Add section" at bounding box center [331, 356] width 48 height 15
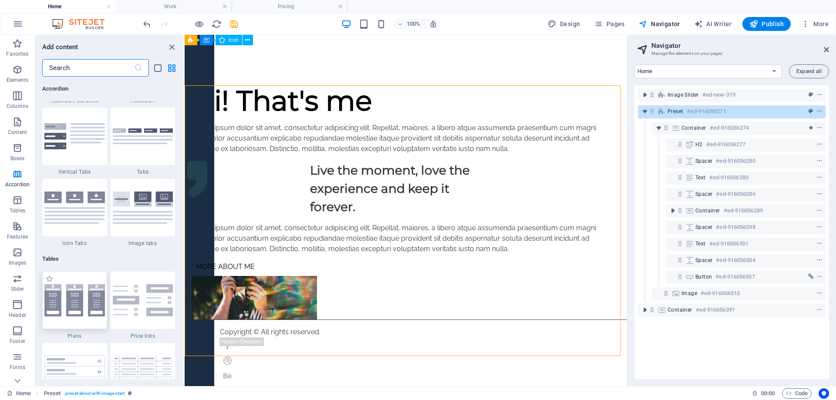
scroll to position [2830, 0]
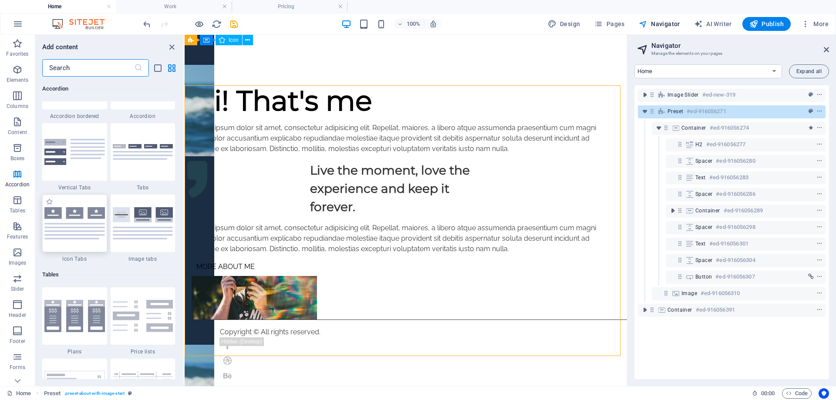
click at [81, 236] on img at bounding box center [74, 223] width 61 height 32
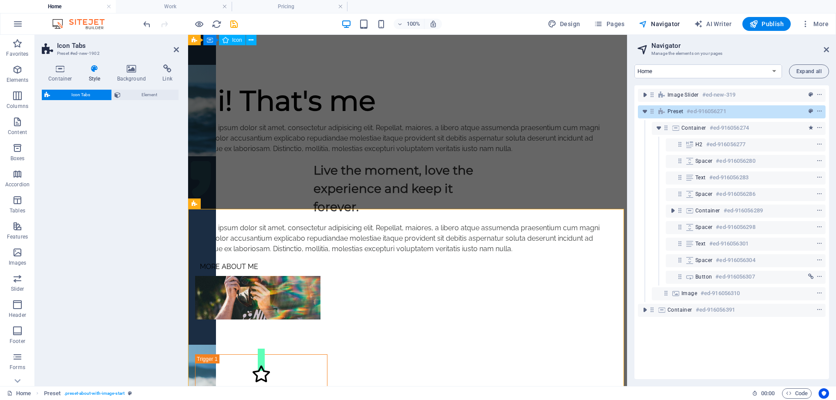
select select "rem"
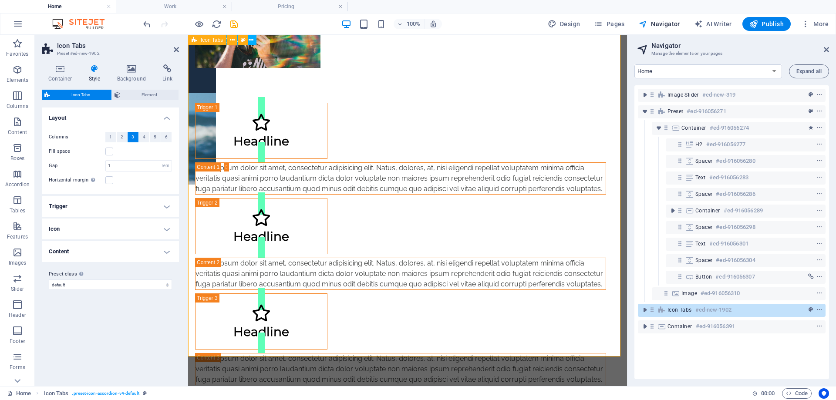
scroll to position [455, 0]
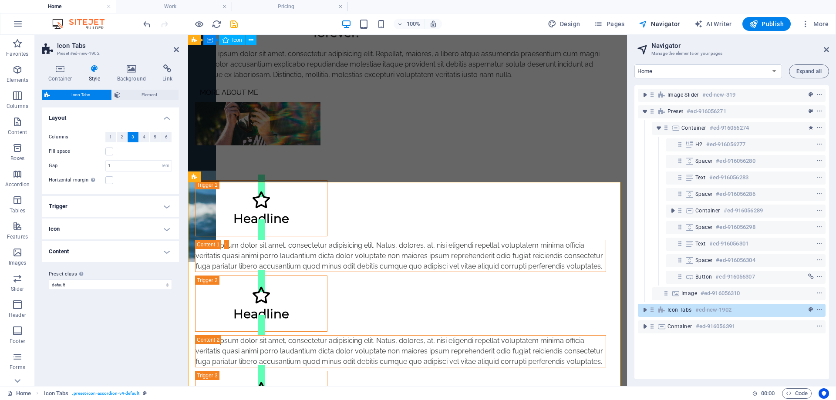
click at [89, 81] on h4 "Style" at bounding box center [96, 73] width 28 height 18
click at [63, 78] on h4 "Container" at bounding box center [62, 73] width 40 height 18
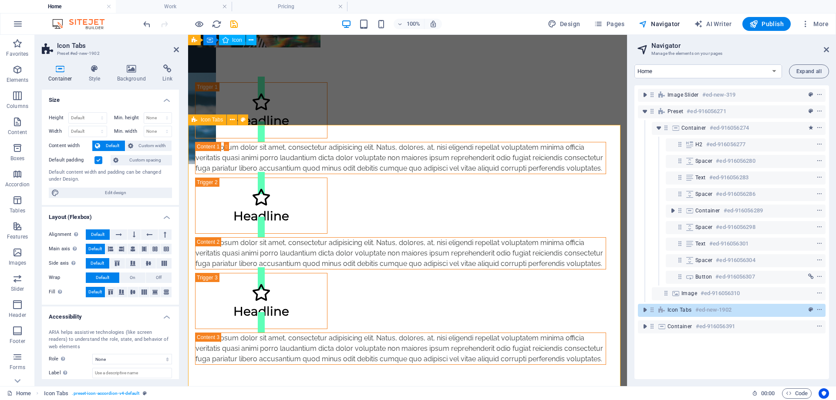
scroll to position [498, 0]
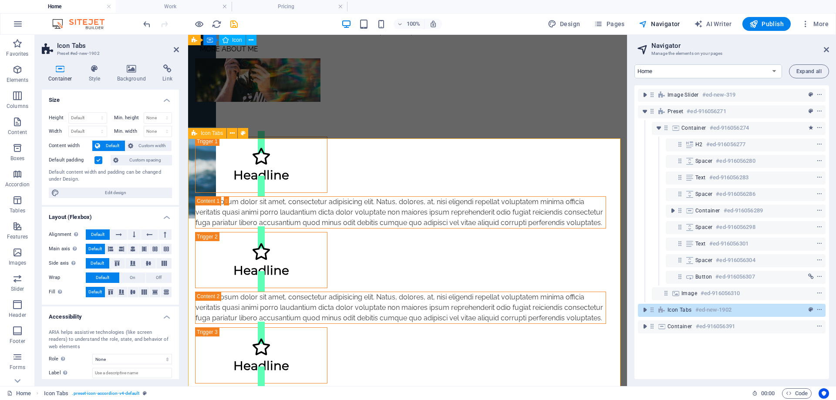
click at [369, 194] on div "Headline Lorem ipsum dolor sit amet, consectetur adipisicing elit. Natus, dolor…" at bounding box center [407, 278] width 439 height 352
click at [234, 135] on icon at bounding box center [232, 133] width 5 height 9
click at [120, 235] on icon at bounding box center [119, 234] width 6 height 10
click at [106, 236] on button "Default" at bounding box center [98, 234] width 24 height 10
click at [266, 182] on div "Headline" at bounding box center [260, 174] width 131 height 13
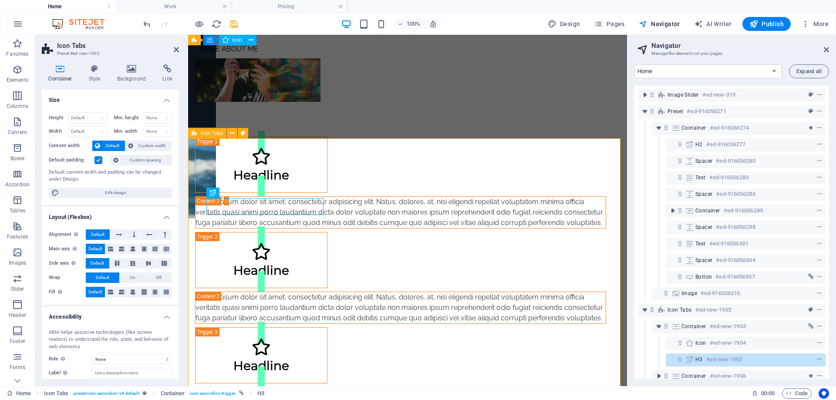
click at [409, 193] on div "Headline Lorem ipsum dolor sit amet, consectetur adipisicing elit. Natus, dolor…" at bounding box center [407, 278] width 439 height 352
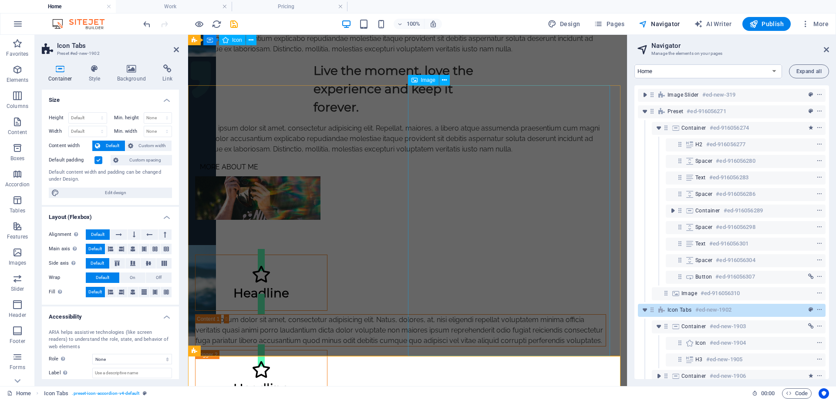
scroll to position [455, 0]
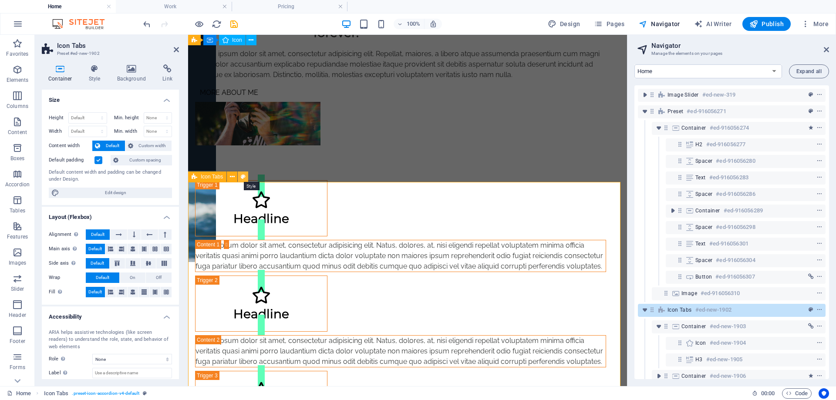
click at [241, 180] on icon at bounding box center [243, 176] width 5 height 9
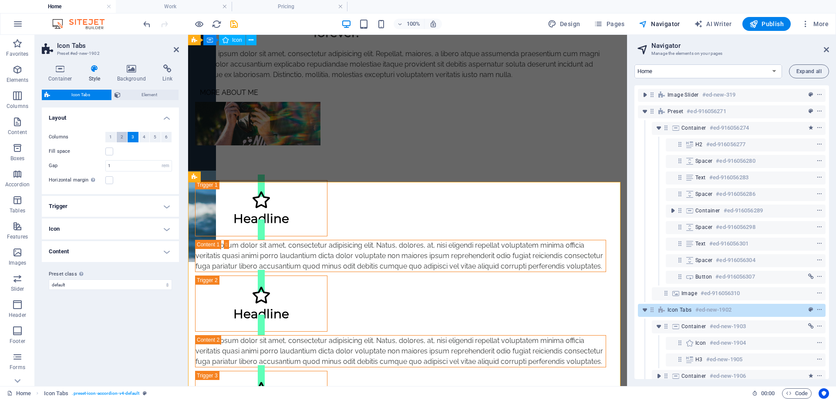
click at [120, 138] on button "2" at bounding box center [122, 137] width 11 height 10
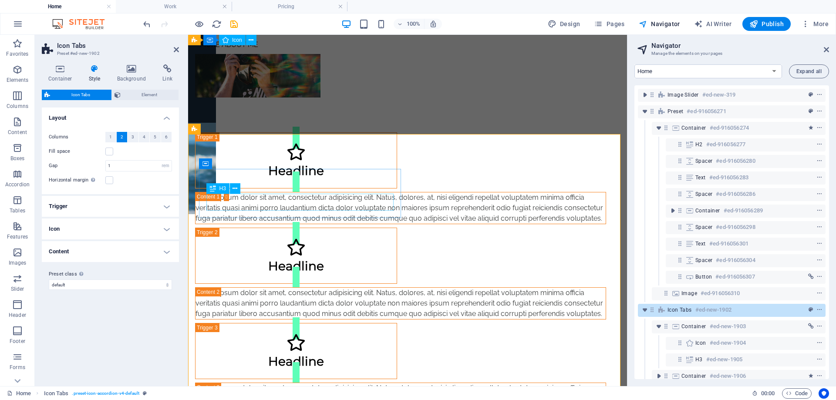
scroll to position [498, 0]
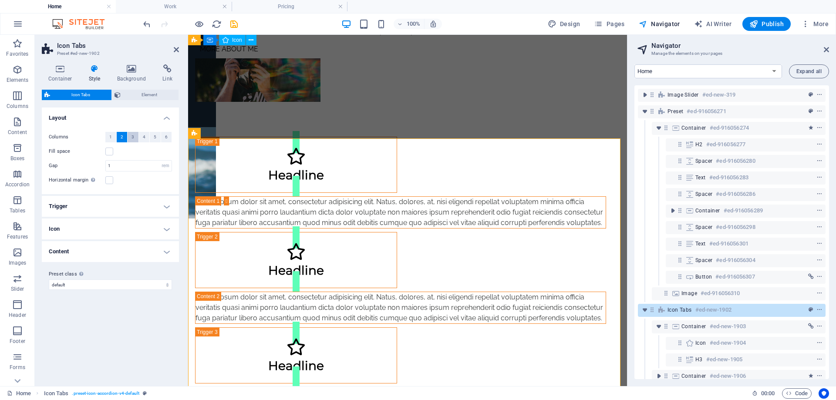
click at [131, 136] on button "3" at bounding box center [133, 137] width 11 height 10
click at [137, 96] on span "Element" at bounding box center [149, 95] width 53 height 10
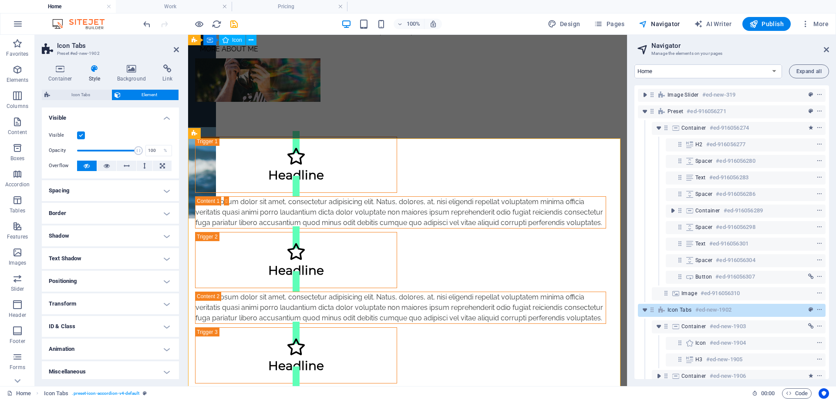
click at [125, 191] on h4 "Spacing" at bounding box center [110, 190] width 137 height 21
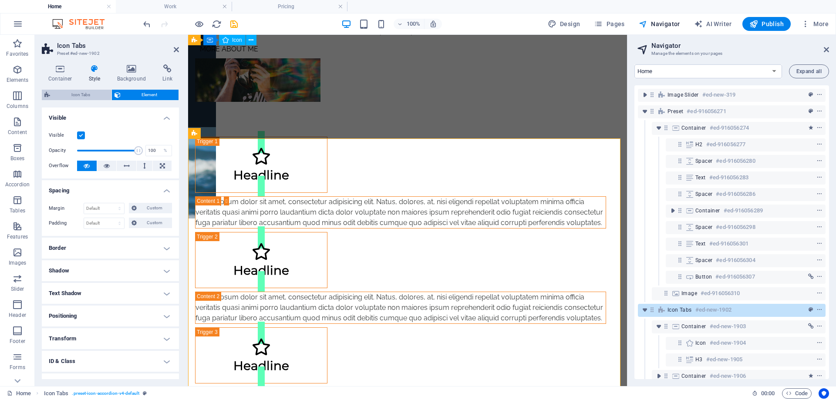
click at [91, 98] on span "Icon Tabs" at bounding box center [81, 95] width 56 height 10
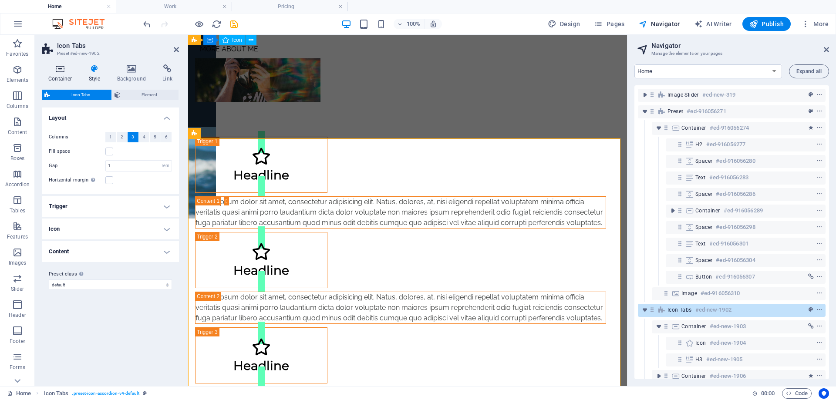
click at [75, 79] on h4 "Container" at bounding box center [62, 73] width 40 height 18
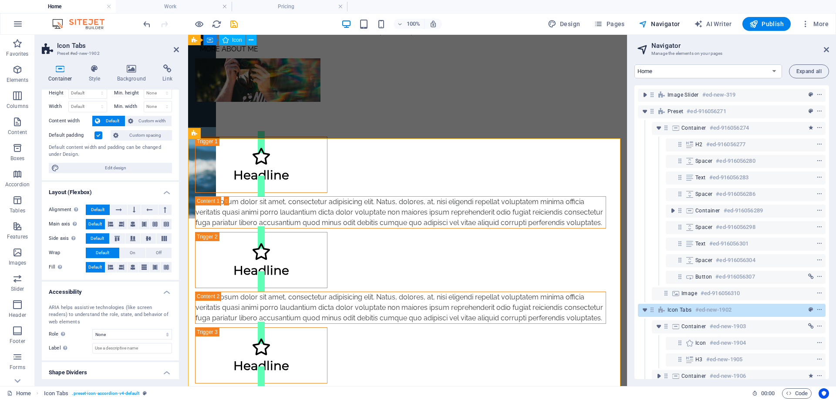
scroll to position [48, 0]
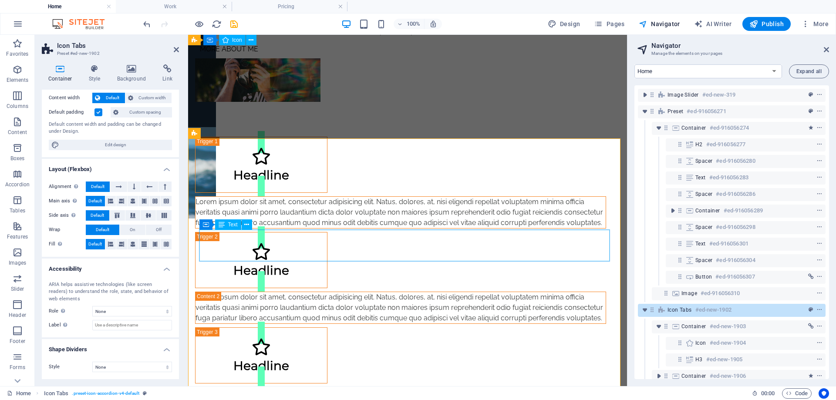
click at [262, 228] on div "Lorem ipsum dolor sit amet, consectetur adipisicing elit. Natus, dolores, at, n…" at bounding box center [400, 212] width 410 height 31
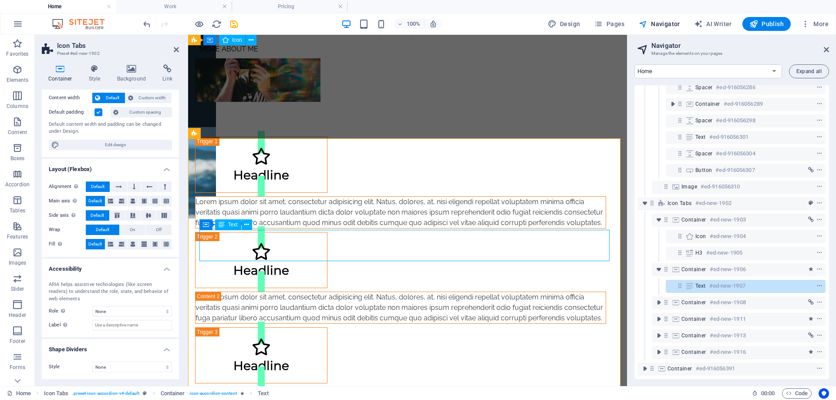
scroll to position [113, 0]
click at [244, 228] on icon at bounding box center [246, 224] width 5 height 9
click at [246, 227] on icon at bounding box center [246, 224] width 5 height 9
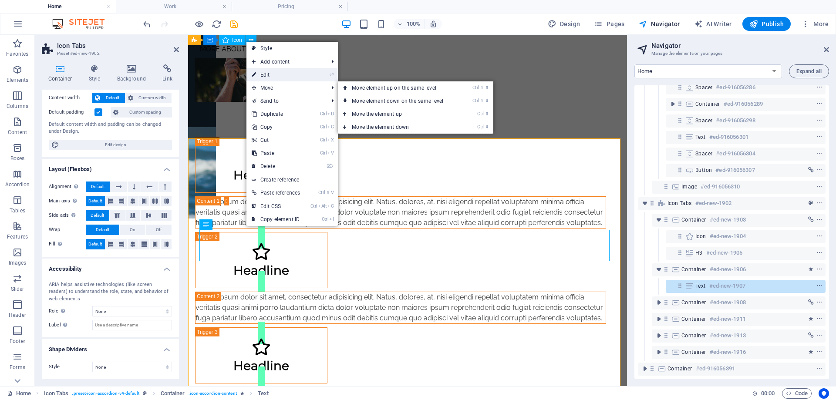
drag, startPoint x: 282, startPoint y: 72, endPoint x: 98, endPoint y: 44, distance: 186.2
click at [282, 72] on link "⏎ Edit" at bounding box center [275, 74] width 59 height 13
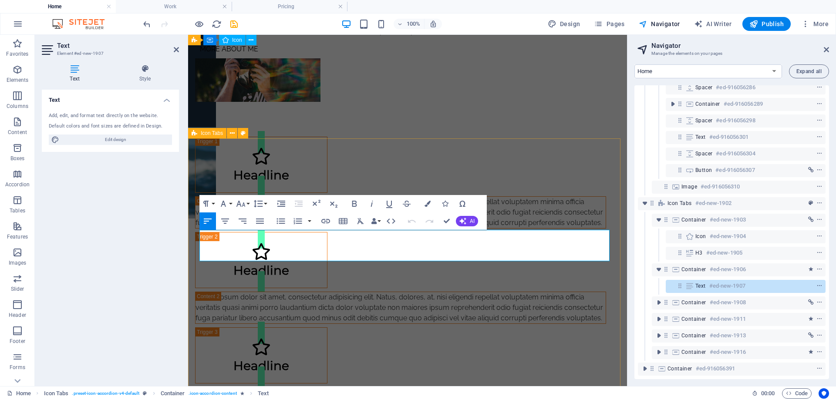
click at [347, 180] on div "Headline Lorem ipsum dolor sit amet, consectetur adipisicing elit. Natus, dolor…" at bounding box center [407, 278] width 439 height 352
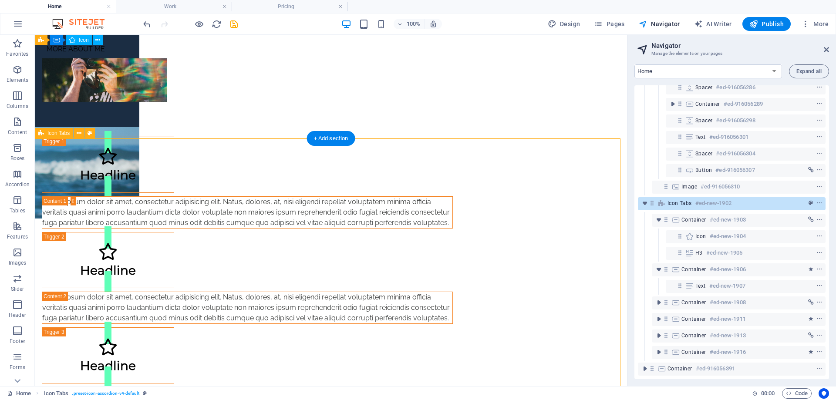
click at [173, 158] on div "Headline Lorem ipsum dolor sit amet, consectetur adipisicing elit. Natus, dolor…" at bounding box center [331, 278] width 592 height 352
click at [78, 135] on icon at bounding box center [79, 133] width 5 height 9
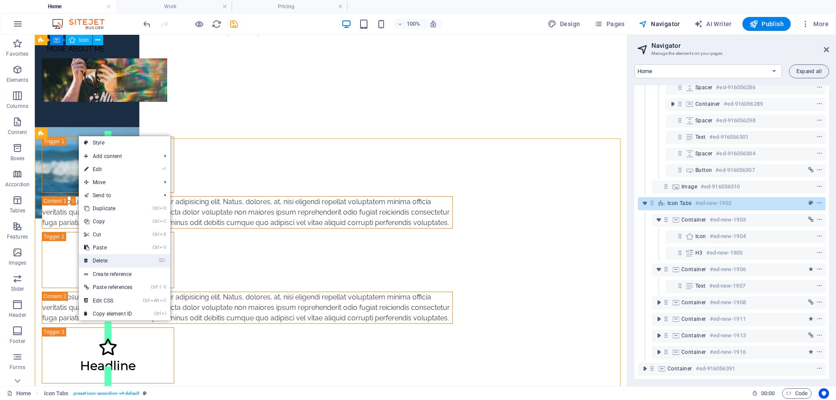
click at [113, 257] on link "⌦ Delete" at bounding box center [108, 260] width 59 height 13
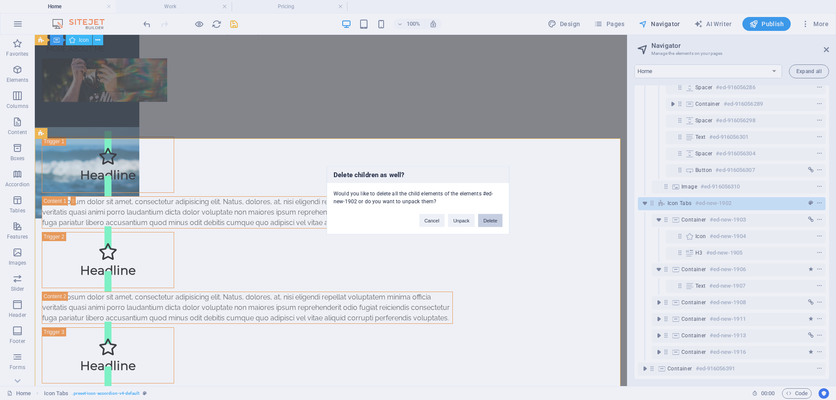
drag, startPoint x: 493, startPoint y: 225, endPoint x: 387, endPoint y: 191, distance: 111.5
click at [493, 225] on button "Delete" at bounding box center [490, 220] width 24 height 13
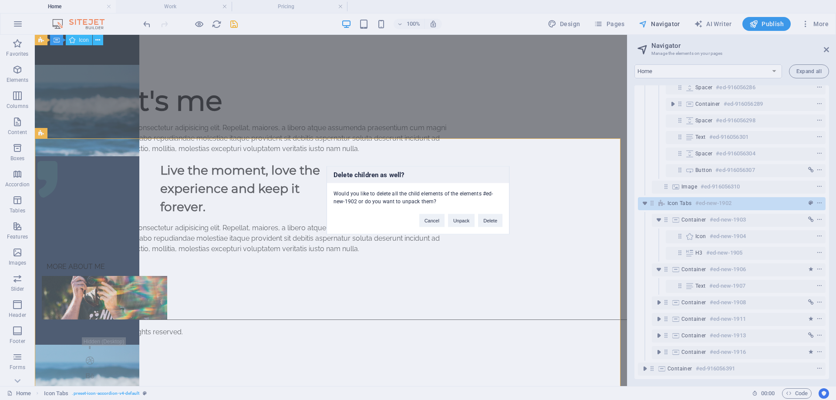
scroll to position [0, 0]
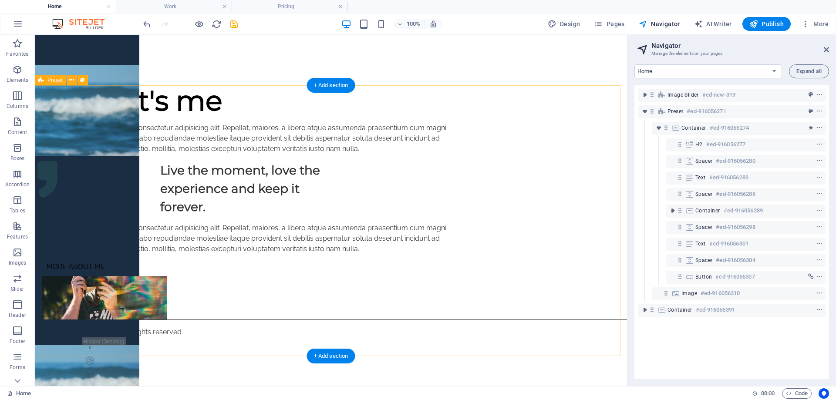
click at [81, 312] on div "Hi! That's me Lorem ipsum dolor sit amet, consectetur adipisicing elit. Repella…" at bounding box center [331, 202] width 592 height 234
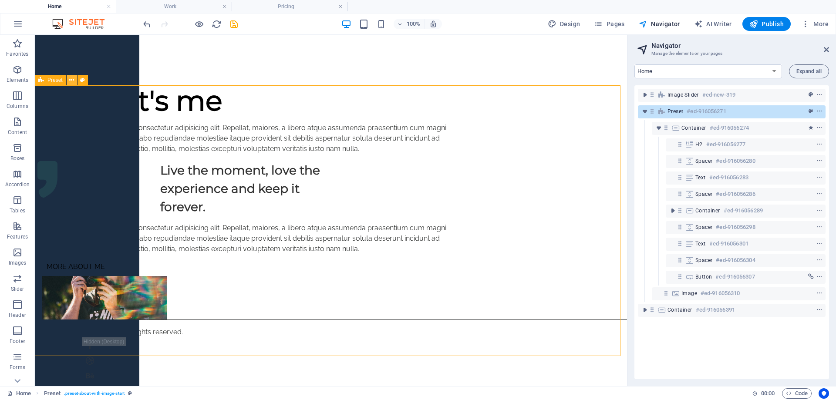
click at [72, 81] on icon at bounding box center [71, 80] width 5 height 9
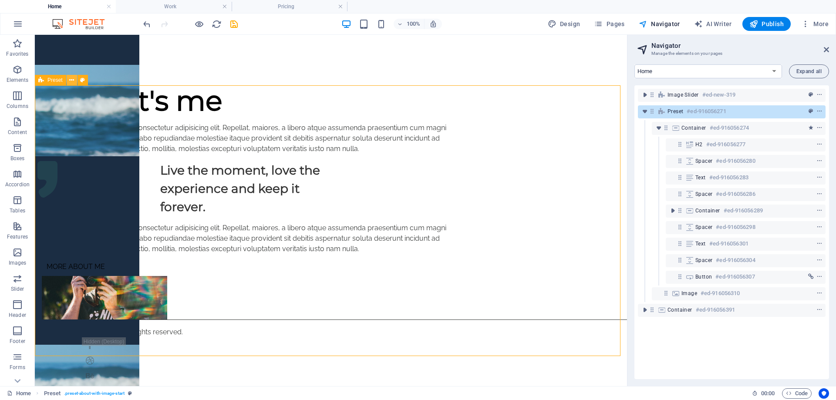
click at [72, 82] on icon at bounding box center [71, 80] width 5 height 9
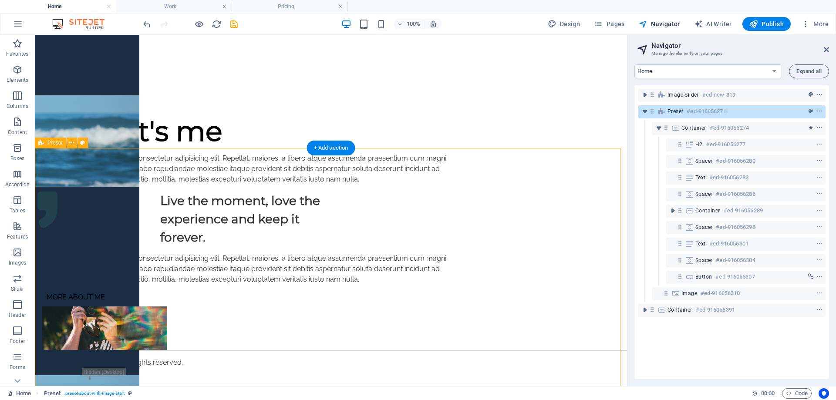
scroll to position [280, 0]
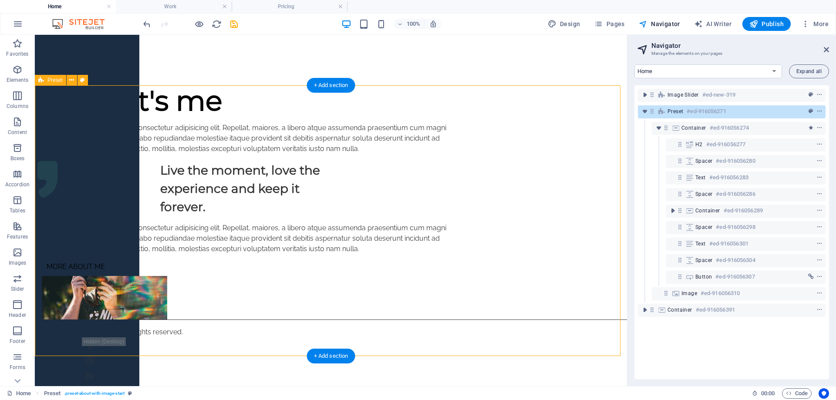
click at [116, 232] on div "Hi! That's me Lorem ipsum dolor sit amet, consectetur adipisicing elit. Repella…" at bounding box center [331, 202] width 592 height 234
click at [173, 216] on div "Live the moment, love the experience and keep it forever." at bounding box center [247, 188] width 174 height 55
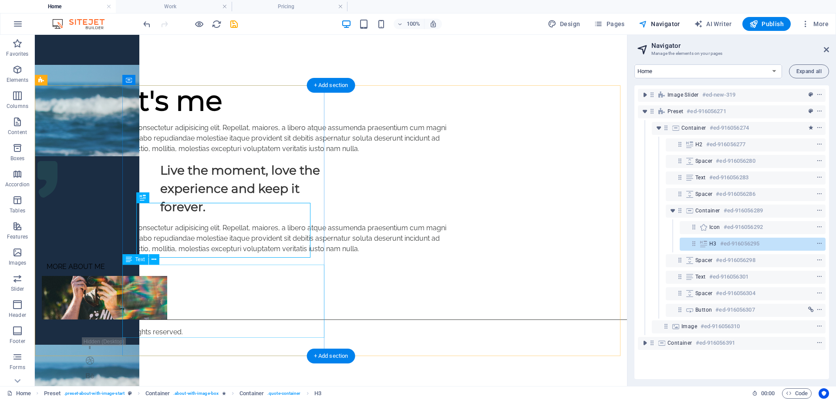
click at [208, 254] on div "Lorem ipsum dolor sit amet, consectetur adipisicing elit. Repellat, maiores, a …" at bounding box center [247, 238] width 411 height 31
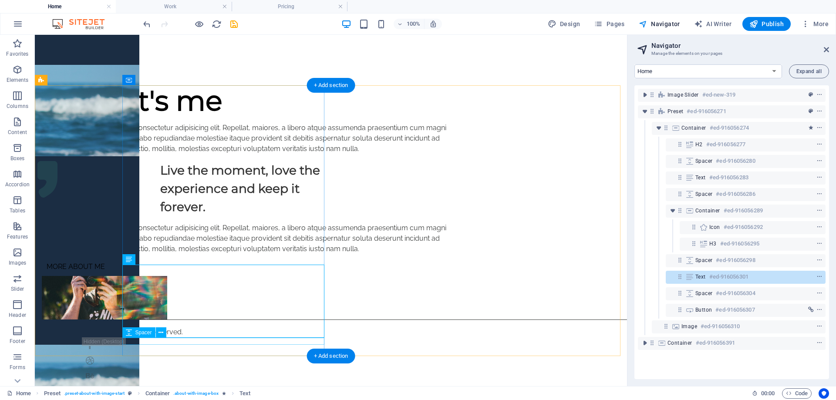
click at [205, 261] on div at bounding box center [247, 257] width 411 height 7
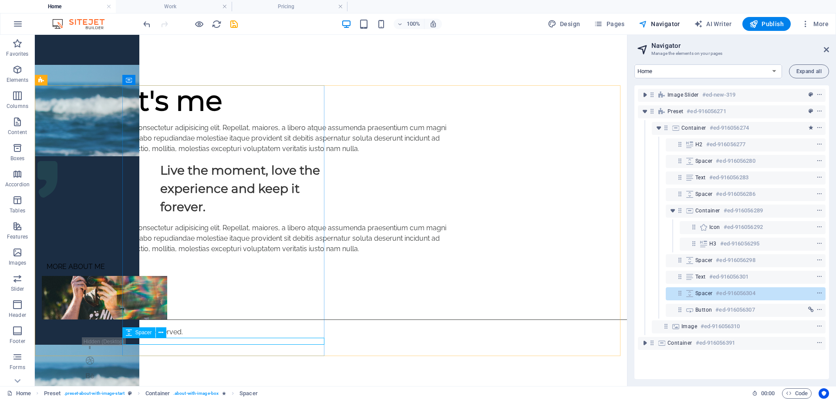
click at [150, 334] on span "Spacer" at bounding box center [143, 332] width 17 height 5
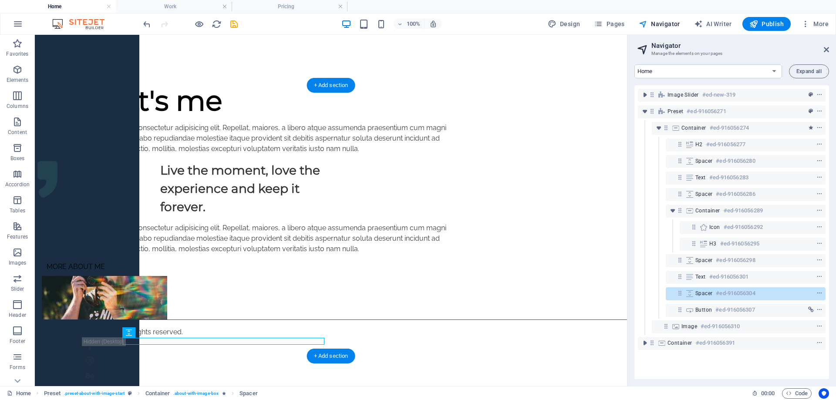
drag, startPoint x: 176, startPoint y: 371, endPoint x: 141, endPoint y: 340, distance: 46.0
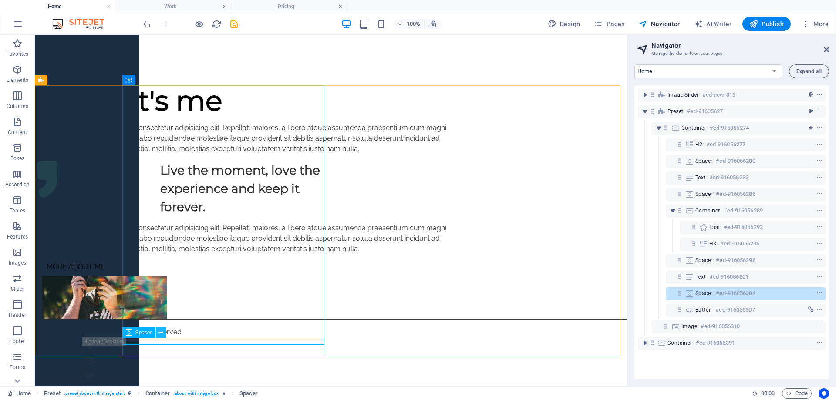
click at [159, 334] on icon at bounding box center [160, 332] width 5 height 9
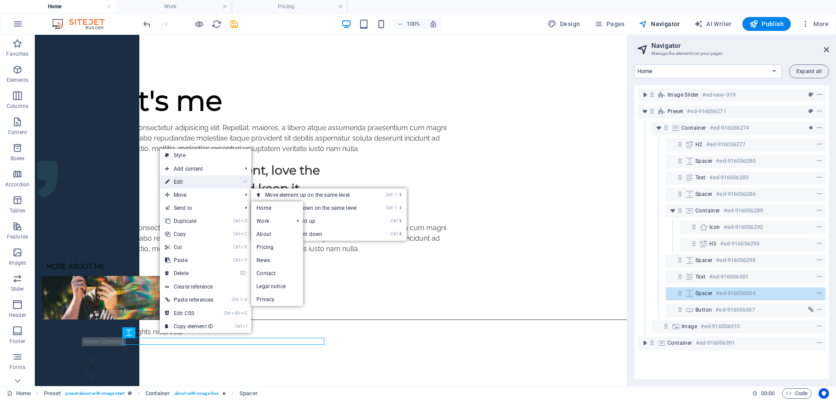
click at [197, 179] on link "⏎ Edit" at bounding box center [189, 181] width 59 height 13
select select "px"
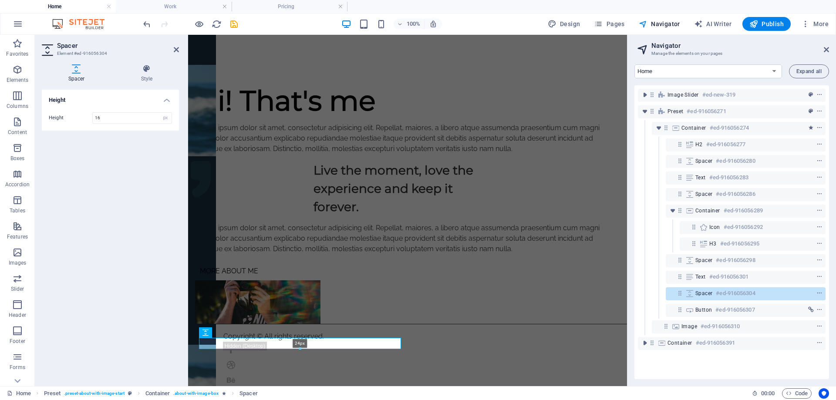
click at [300, 349] on div at bounding box center [299, 348] width 201 height 3
type input "24"
click at [365, 276] on div "more about me" at bounding box center [400, 270] width 411 height 11
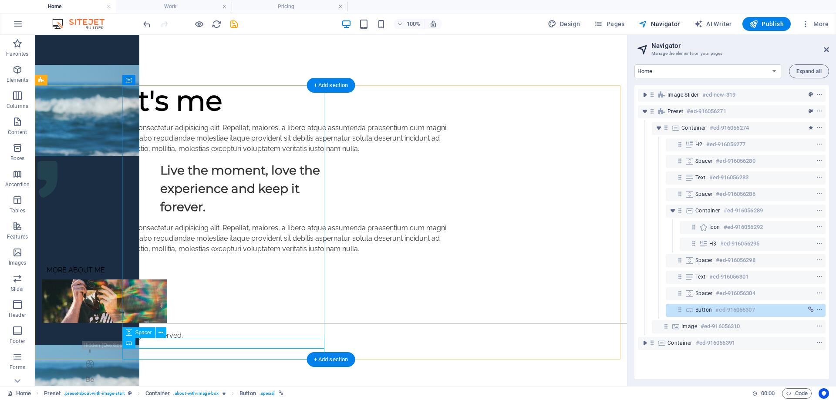
click at [147, 265] on div at bounding box center [247, 259] width 411 height 10
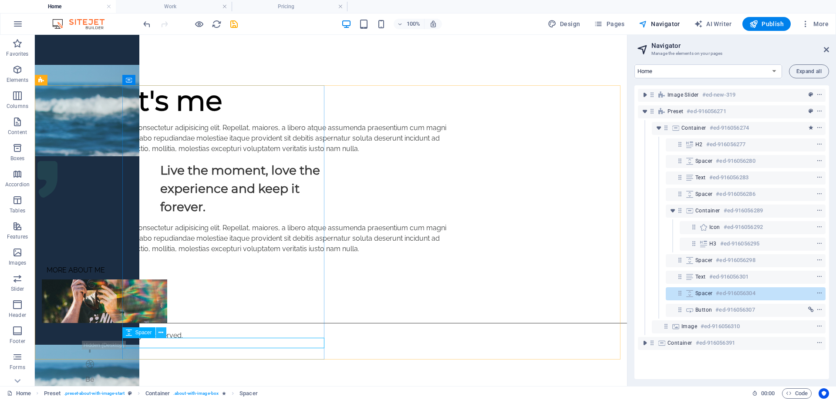
click at [160, 335] on icon at bounding box center [160, 332] width 5 height 9
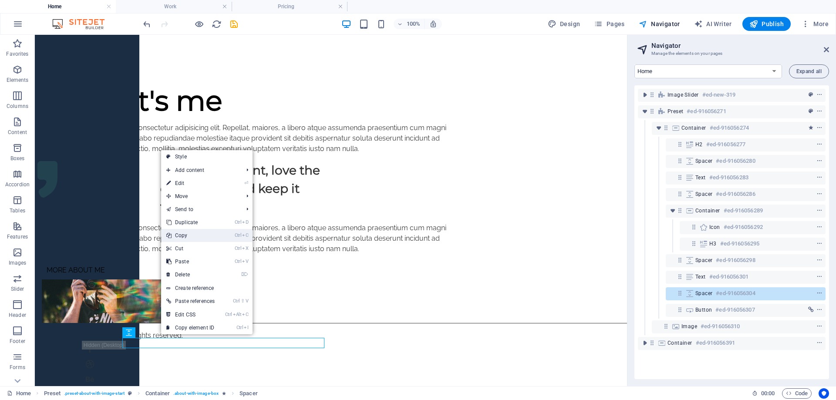
click at [189, 235] on link "Ctrl C Copy" at bounding box center [190, 235] width 59 height 13
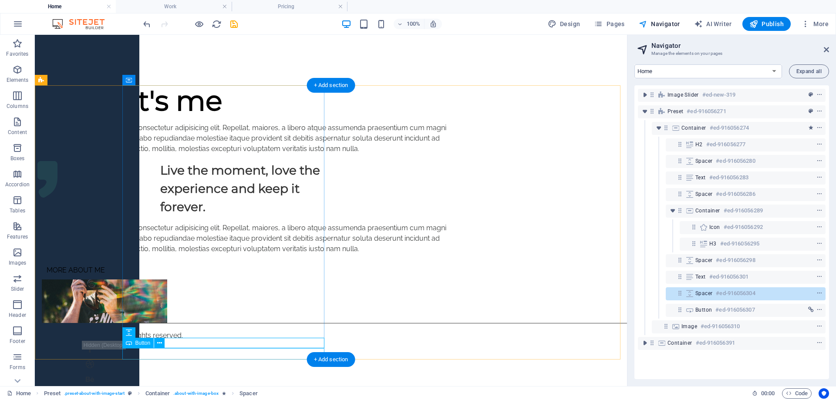
click at [282, 276] on div "more about me" at bounding box center [247, 270] width 411 height 11
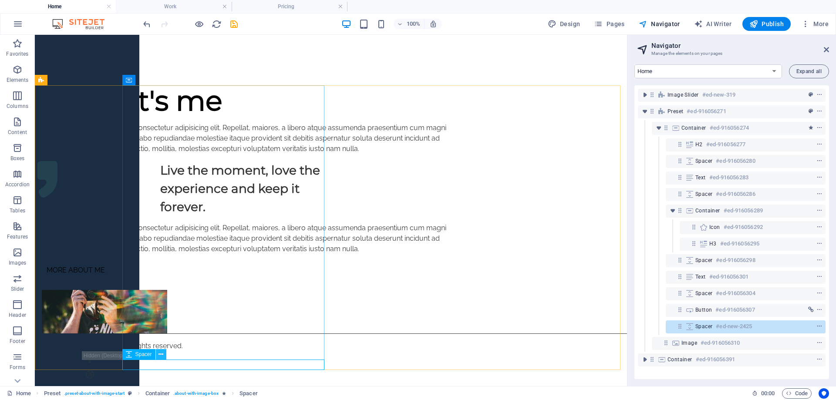
click at [161, 357] on icon at bounding box center [160, 354] width 5 height 9
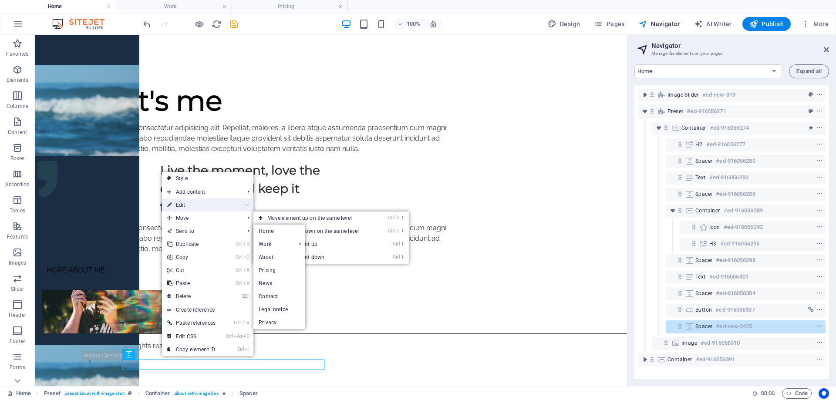
click at [197, 204] on link "⏎ Edit" at bounding box center [191, 205] width 59 height 13
select select "px"
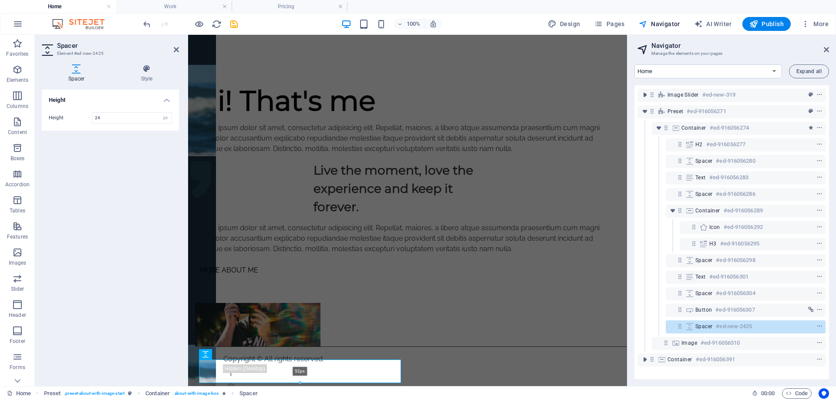
drag, startPoint x: 300, startPoint y: 370, endPoint x: 298, endPoint y: 385, distance: 14.9
click at [298, 385] on div "H1 Banner Container Container Menu Bar H2 Preset Preset Container Text Spacer S…" at bounding box center [407, 70] width 439 height 632
type input "52"
click at [320, 346] on figure at bounding box center [257, 324] width 125 height 44
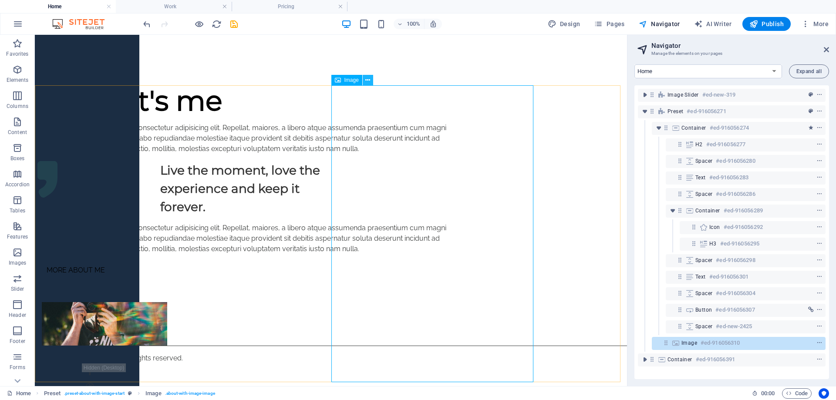
click at [369, 81] on icon at bounding box center [367, 80] width 5 height 9
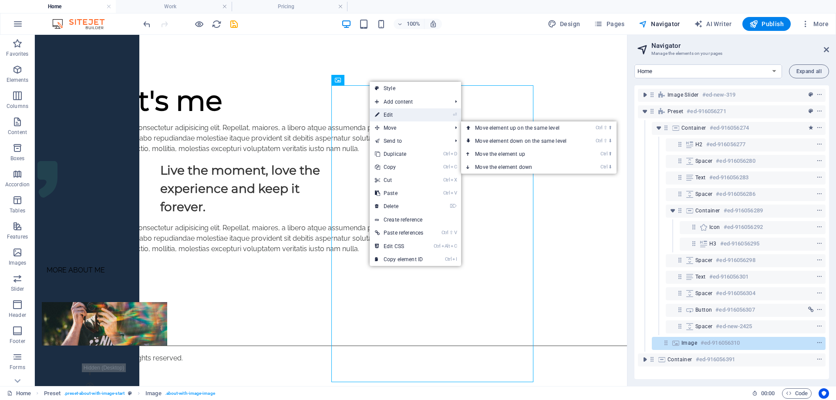
click at [424, 112] on link "⏎ Edit" at bounding box center [399, 114] width 59 height 13
select select "%"
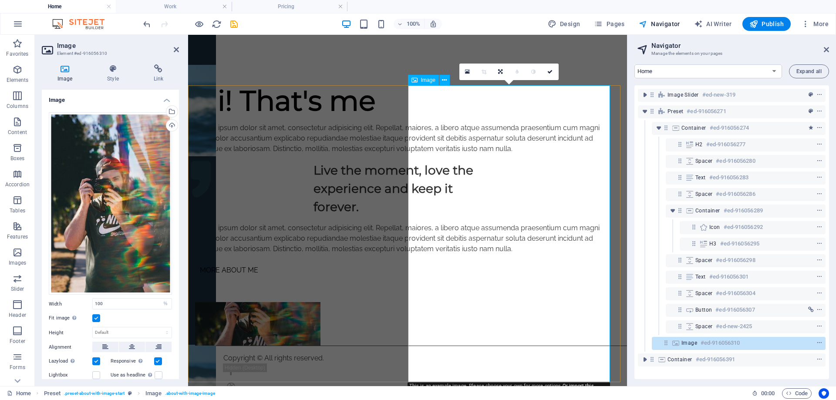
click at [320, 302] on figure at bounding box center [257, 324] width 125 height 44
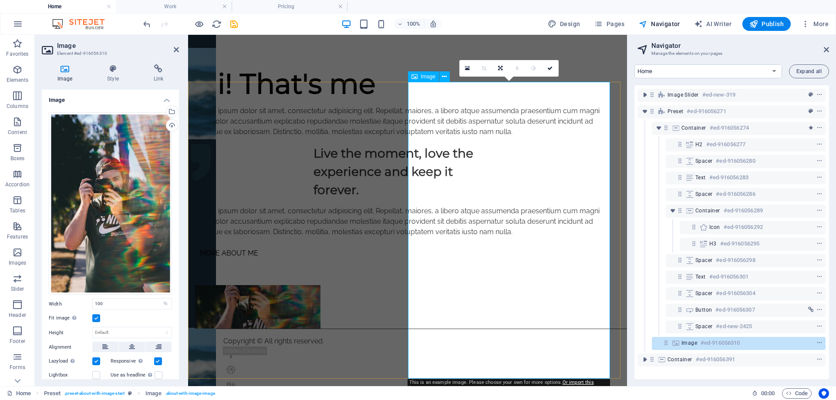
scroll to position [307, 0]
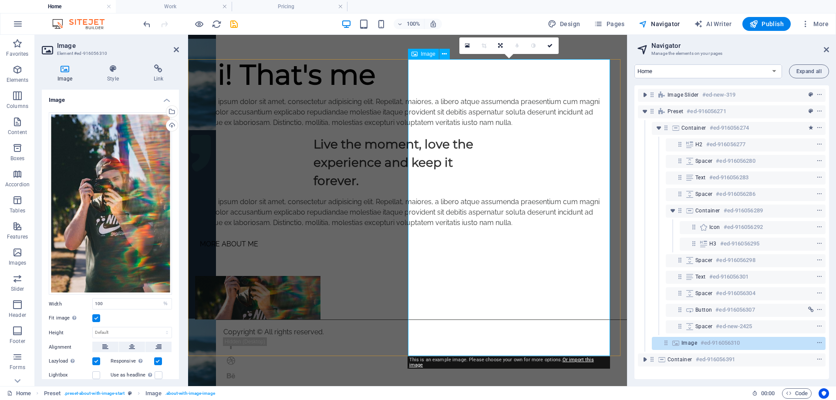
click at [320, 292] on figure at bounding box center [257, 298] width 125 height 44
click at [499, 51] on link at bounding box center [500, 45] width 17 height 17
click at [320, 276] on figure at bounding box center [257, 298] width 125 height 44
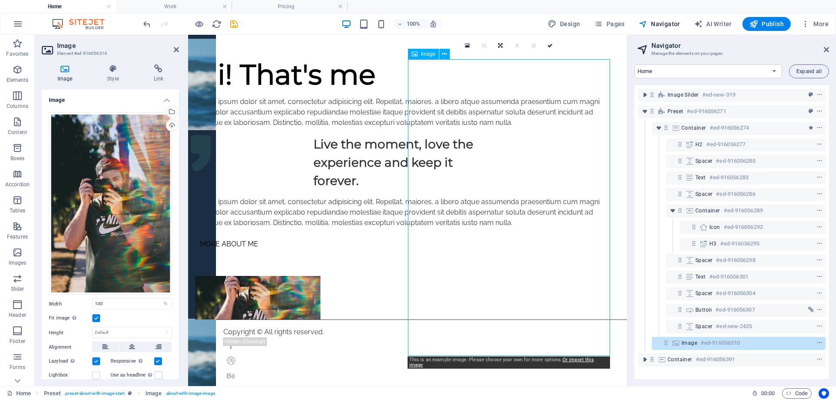
click at [320, 276] on figure at bounding box center [257, 298] width 125 height 44
click at [387, 273] on div at bounding box center [400, 261] width 411 height 23
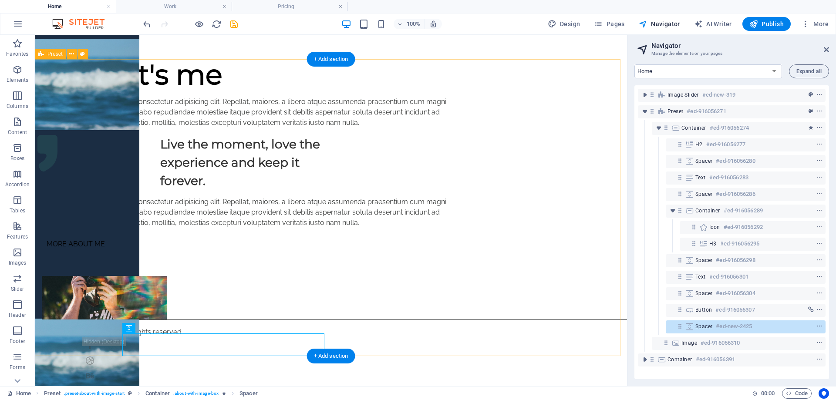
click at [570, 278] on div "Hi! That's me Lorem ipsum dolor sit amet, consectetur adipisicing elit. Repella…" at bounding box center [331, 189] width 592 height 260
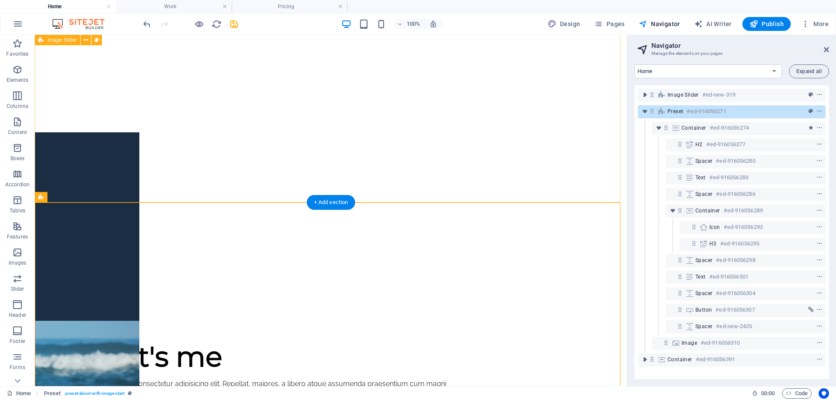
scroll to position [0, 0]
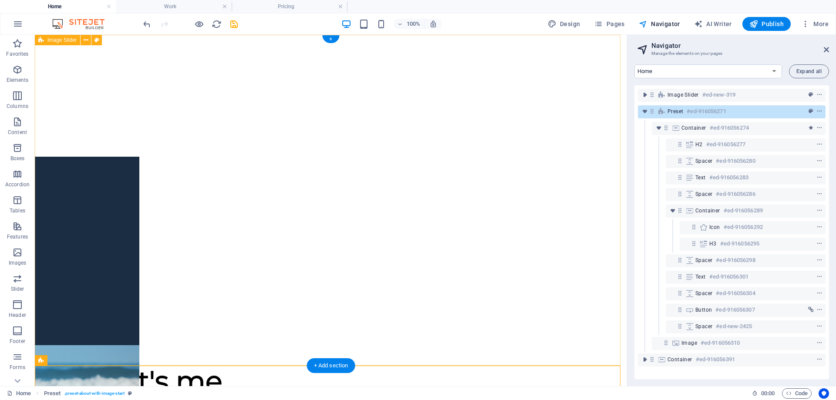
click at [71, 78] on div at bounding box center [331, 200] width 592 height 331
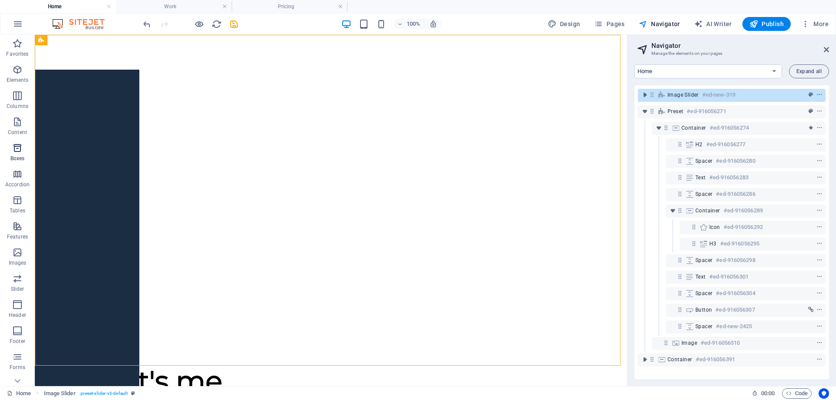
click at [16, 154] on span "Boxes" at bounding box center [17, 153] width 35 height 21
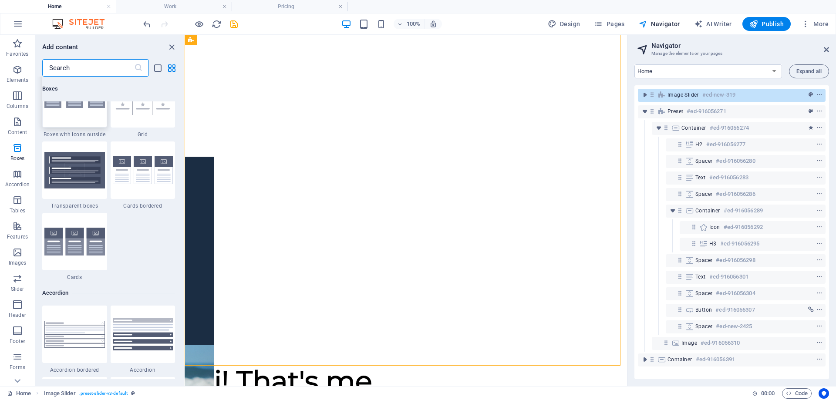
scroll to position [2837, 0]
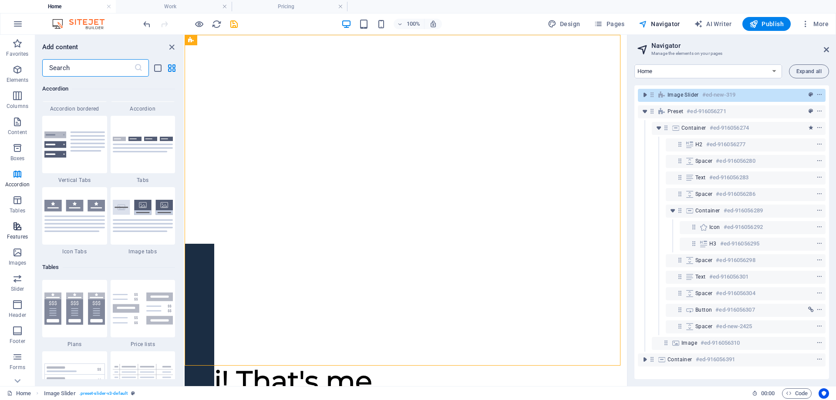
click at [17, 227] on icon "button" at bounding box center [17, 226] width 10 height 10
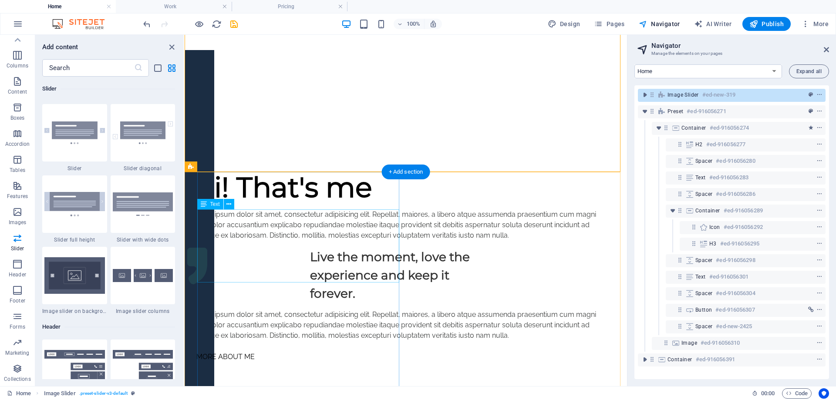
scroll to position [307, 0]
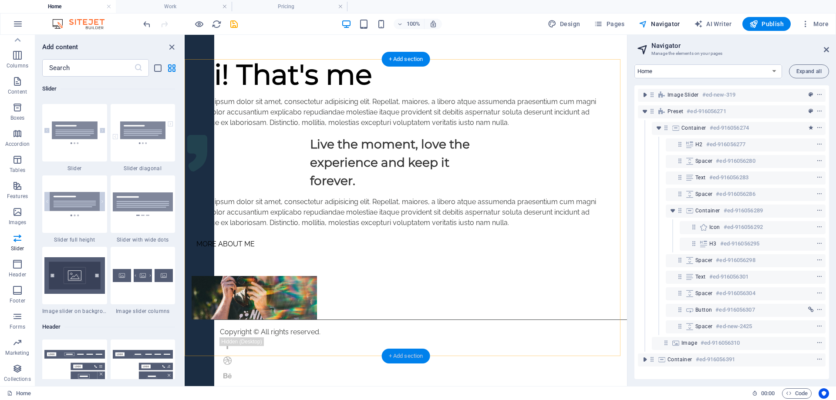
click at [407, 358] on div "+ Add section" at bounding box center [406, 356] width 48 height 15
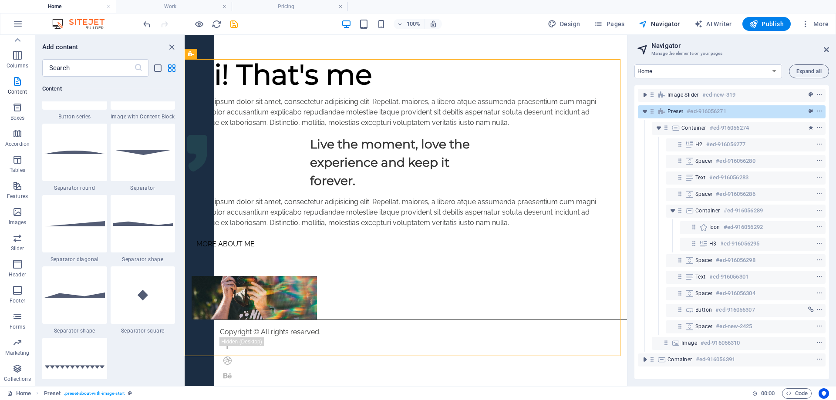
scroll to position [2089, 0]
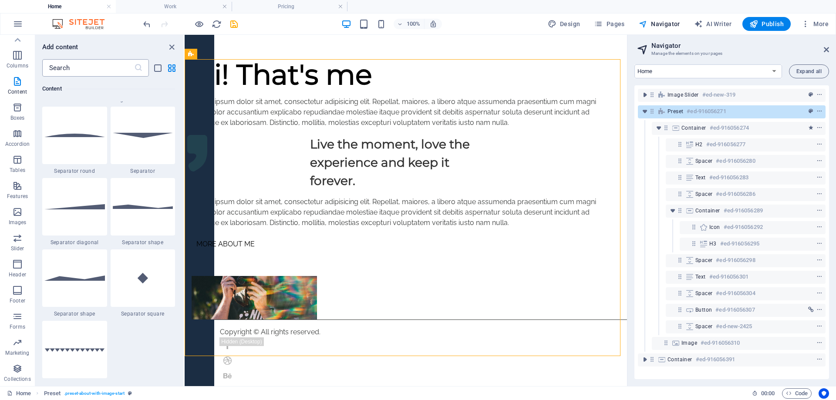
click at [84, 62] on input "text" at bounding box center [88, 67] width 92 height 17
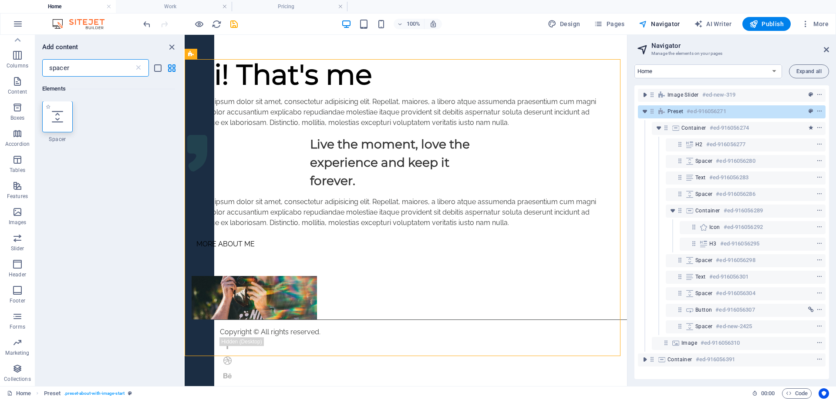
scroll to position [0, 0]
type input "spacer"
click at [67, 122] on div at bounding box center [57, 116] width 30 height 31
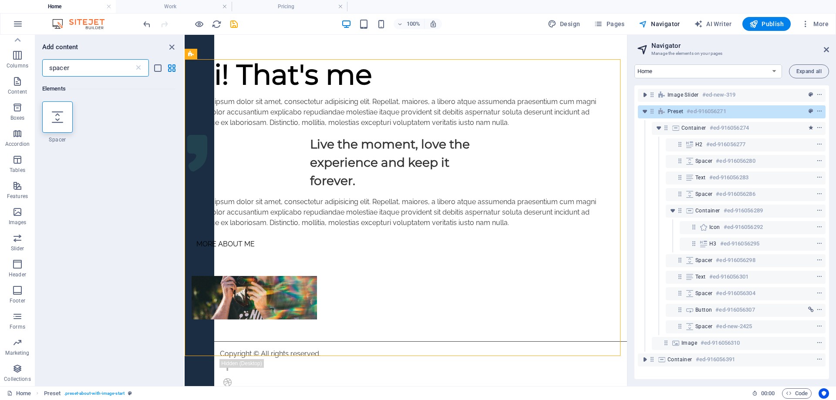
select select "px"
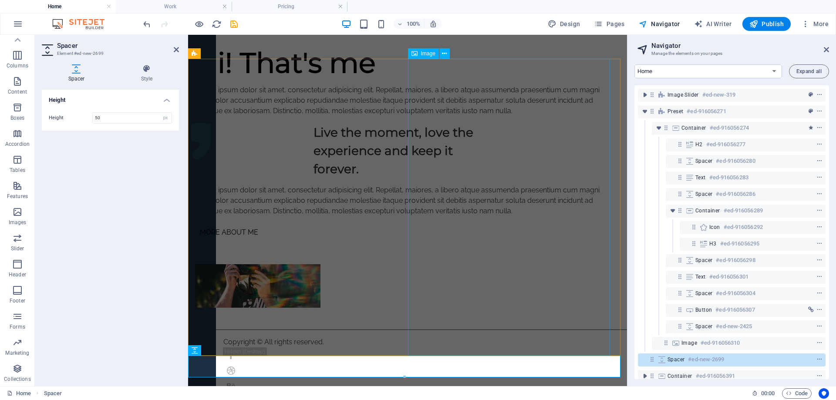
scroll to position [328, 0]
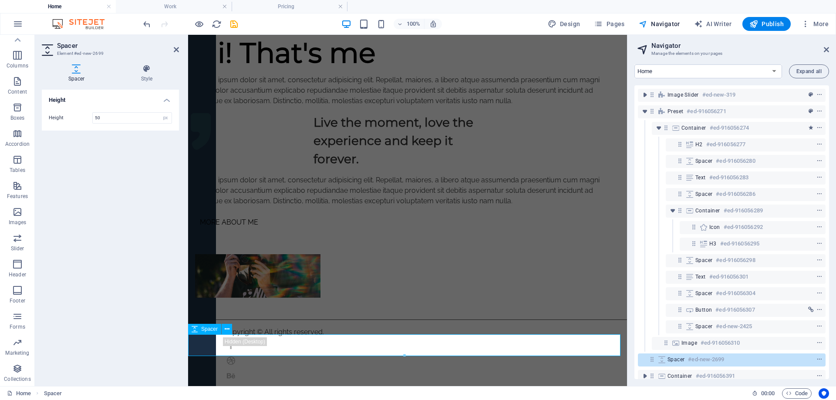
click at [428, 320] on div at bounding box center [407, 309] width 439 height 22
click at [203, 371] on div "Copyright © All rights reserved. Legal notice | Privacy" at bounding box center [407, 383] width 439 height 127
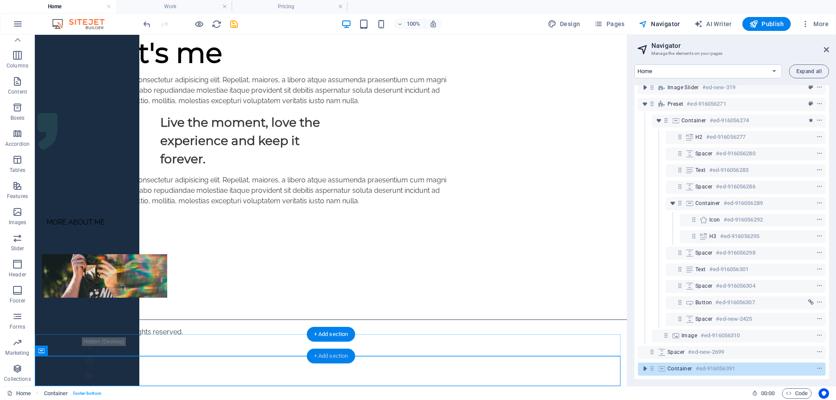
drag, startPoint x: 318, startPoint y: 354, endPoint x: 98, endPoint y: 307, distance: 224.7
click at [318, 354] on div "+ Add section" at bounding box center [331, 356] width 48 height 15
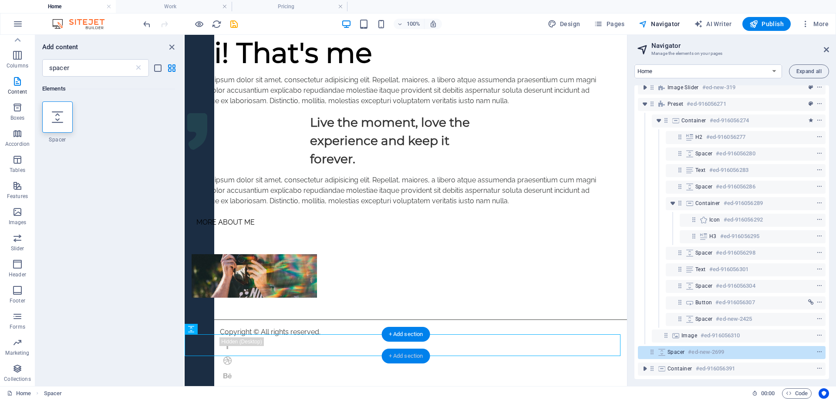
click at [409, 357] on div "+ Add section" at bounding box center [406, 356] width 48 height 15
click at [91, 70] on input "spacer" at bounding box center [88, 67] width 92 height 17
click at [138, 68] on icon at bounding box center [138, 68] width 9 height 9
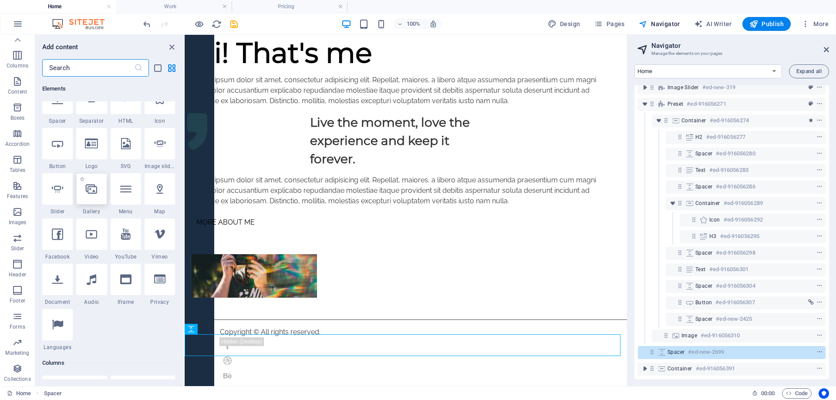
scroll to position [218, 0]
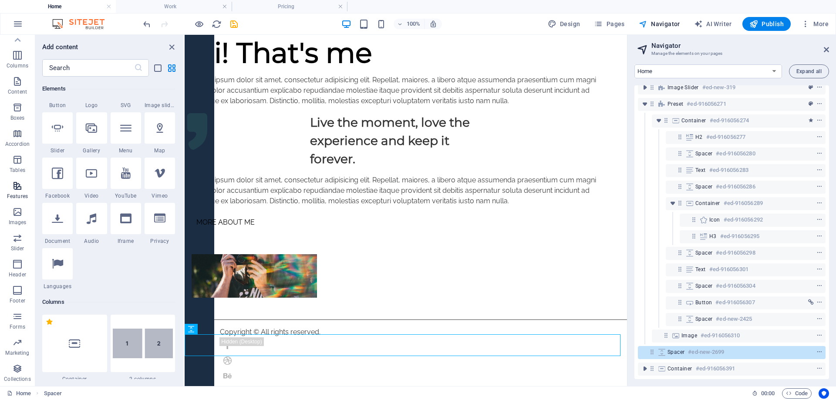
click at [18, 184] on icon "button" at bounding box center [17, 186] width 10 height 10
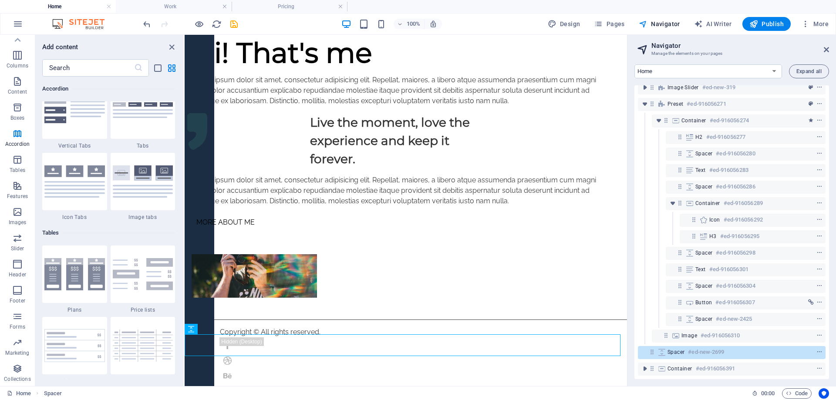
scroll to position [2828, 0]
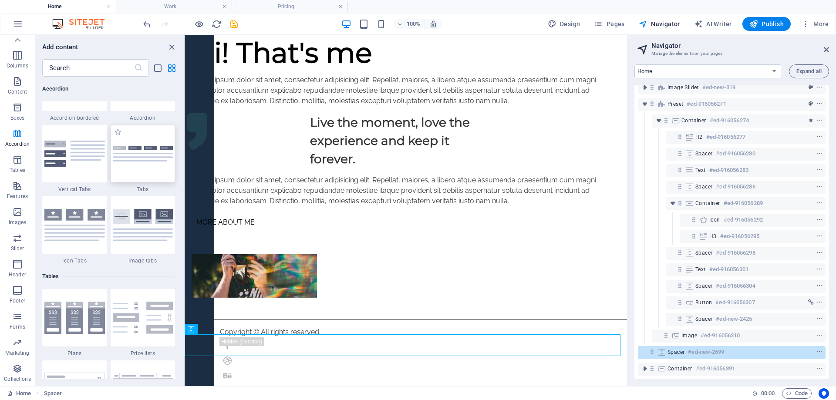
click at [128, 159] on img at bounding box center [143, 154] width 61 height 16
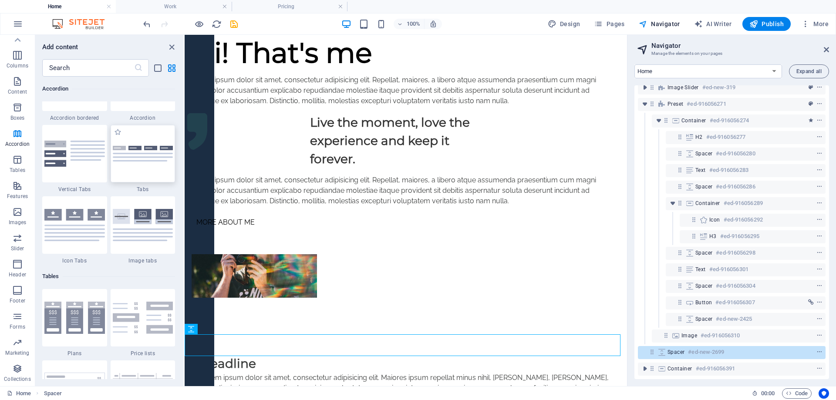
select select "rem"
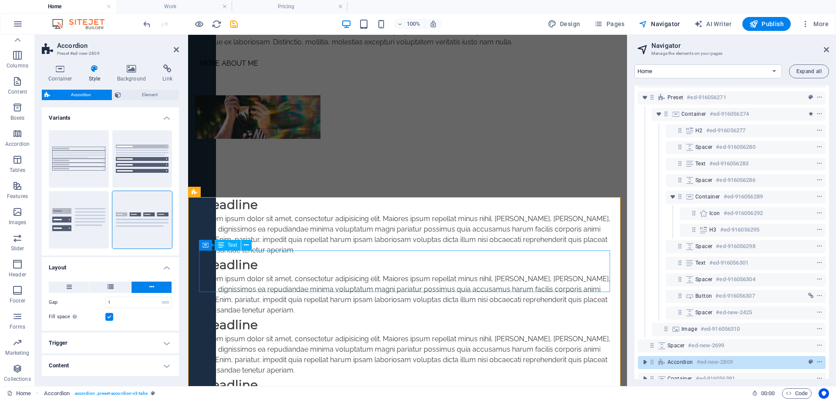
scroll to position [502, 0]
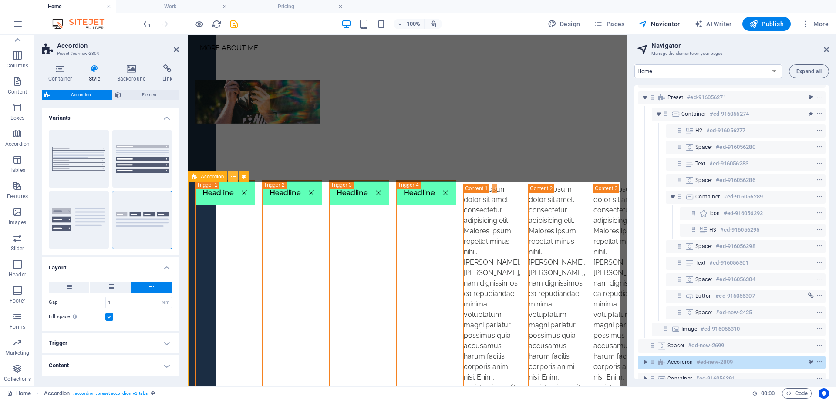
click at [232, 180] on icon at bounding box center [233, 176] width 5 height 9
click at [234, 178] on icon at bounding box center [233, 176] width 5 height 9
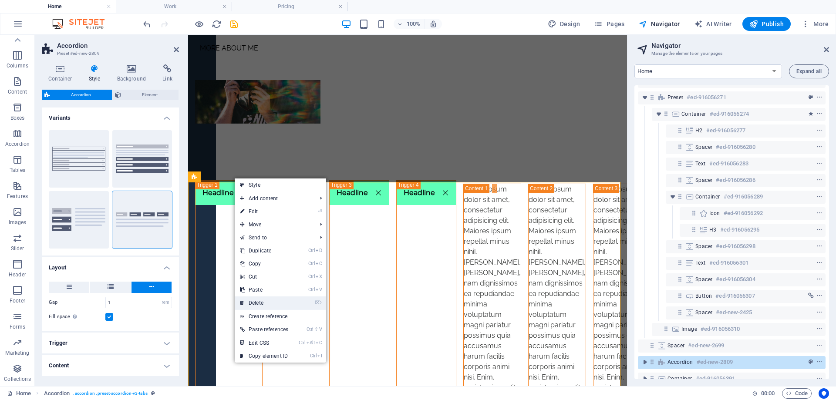
click at [274, 304] on link "⌦ Delete" at bounding box center [264, 302] width 59 height 13
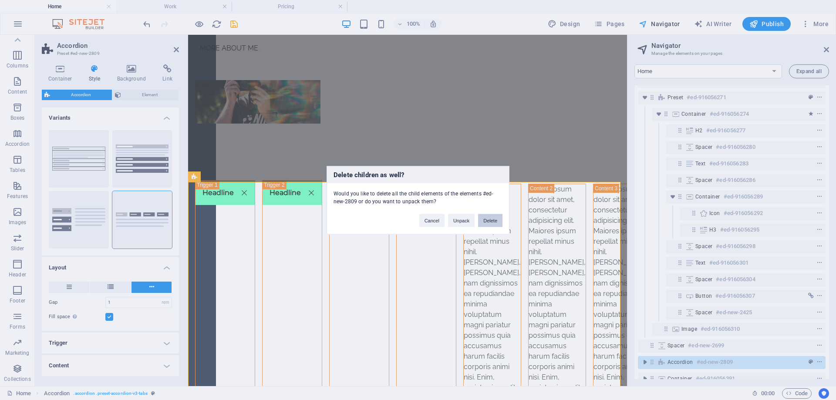
click at [480, 218] on button "Delete" at bounding box center [490, 220] width 24 height 13
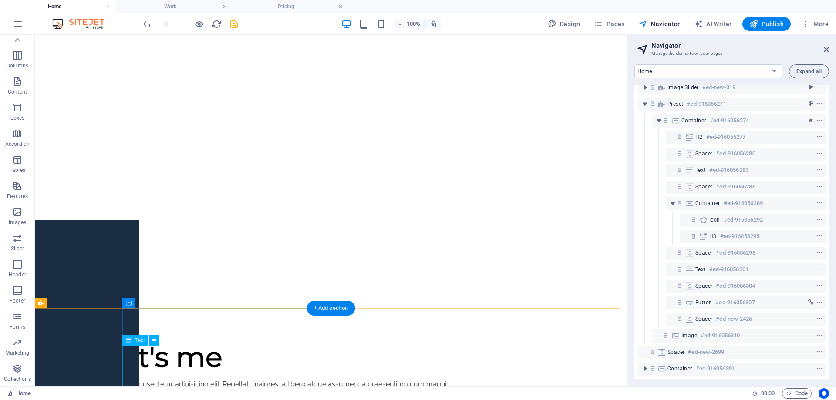
scroll to position [24, 0]
click at [18, 42] on icon at bounding box center [17, 40] width 12 height 12
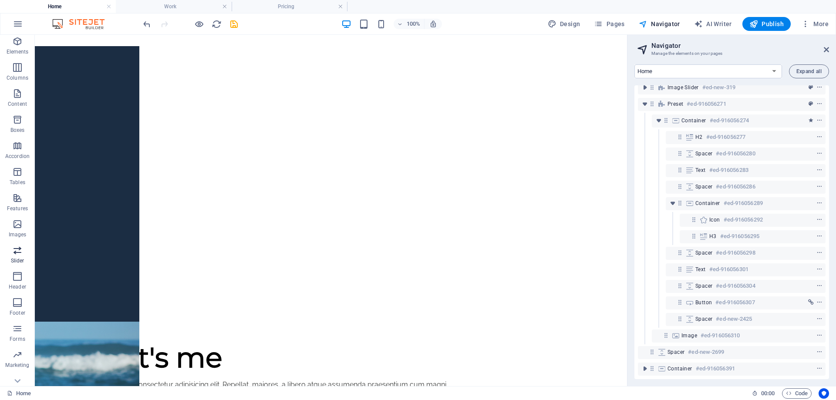
scroll to position [40, 0]
click at [23, 89] on p "Content" at bounding box center [17, 91] width 19 height 7
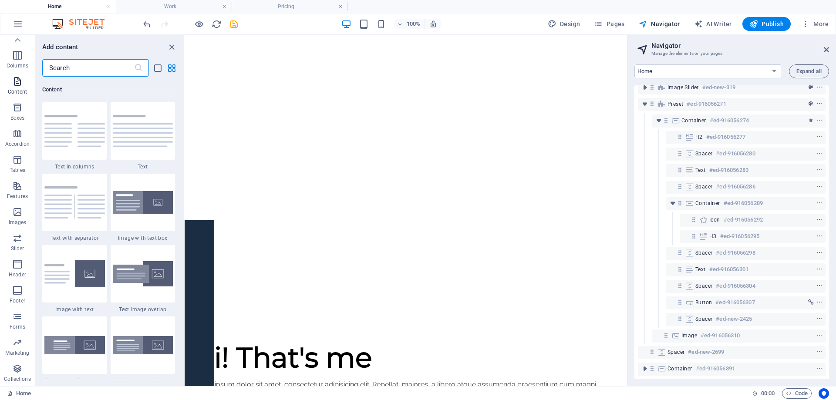
scroll to position [1523, 0]
click at [71, 74] on input "text" at bounding box center [88, 67] width 92 height 17
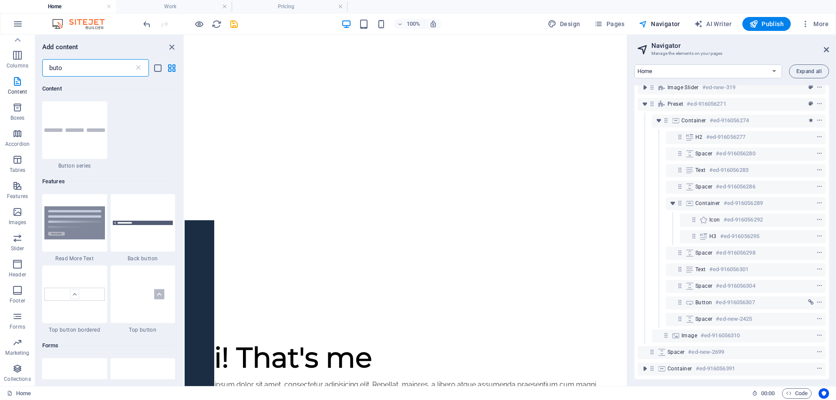
scroll to position [0, 0]
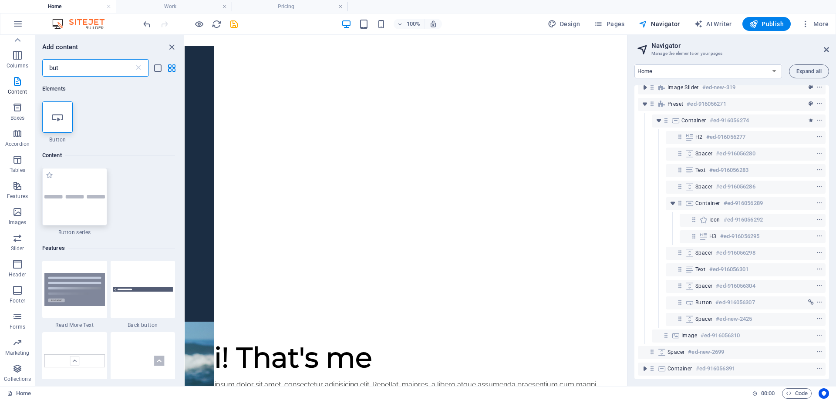
type input "but"
click at [89, 206] on div at bounding box center [74, 196] width 65 height 57
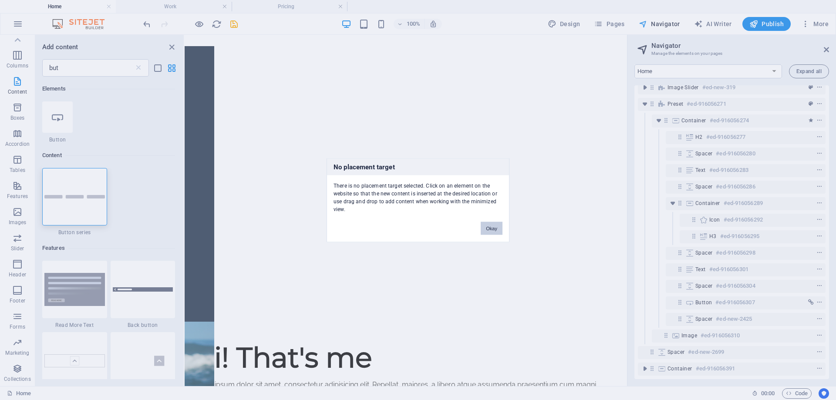
click at [493, 229] on button "Okay" at bounding box center [492, 228] width 22 height 13
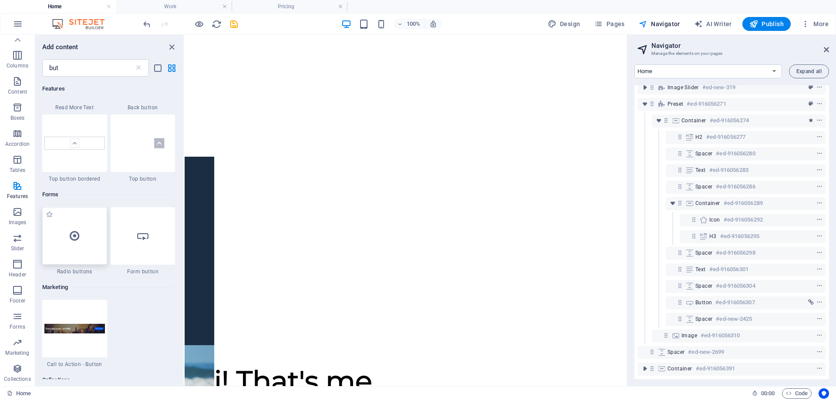
scroll to position [392, 0]
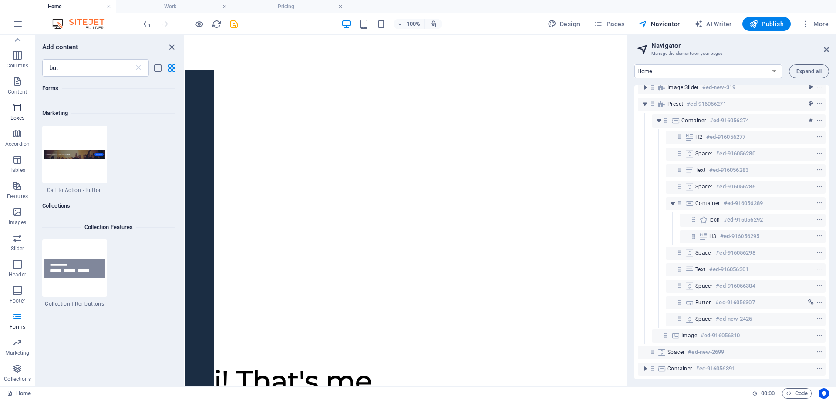
click at [21, 113] on span "Boxes" at bounding box center [17, 112] width 35 height 21
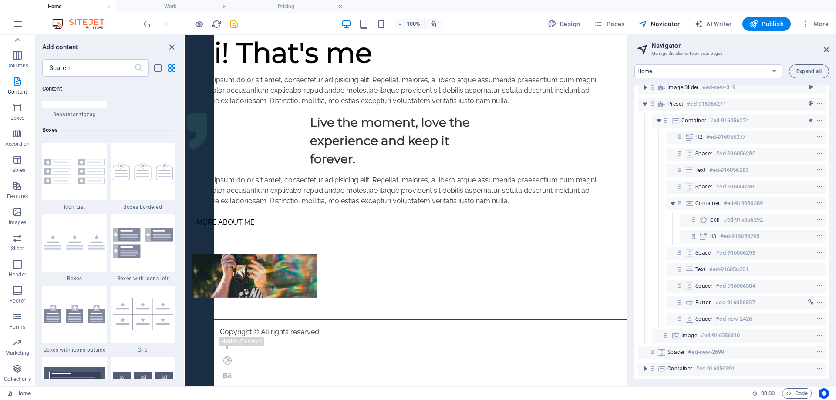
scroll to position [2358, 0]
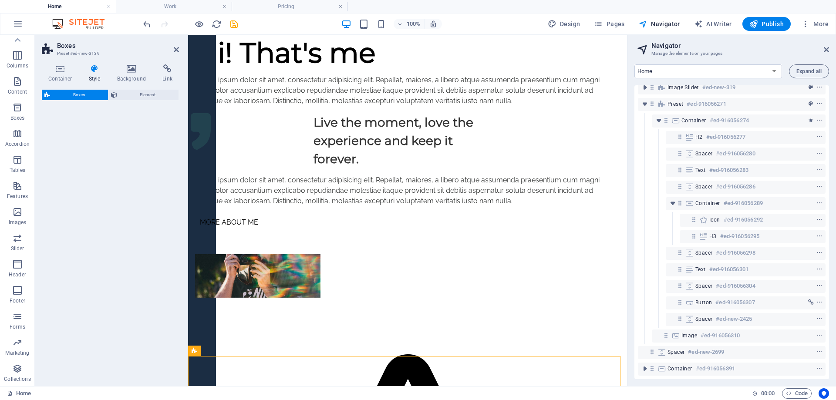
select select "rem"
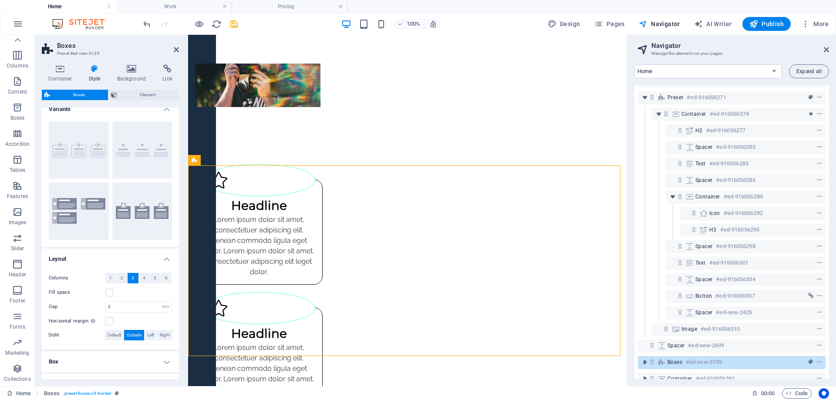
scroll to position [0, 0]
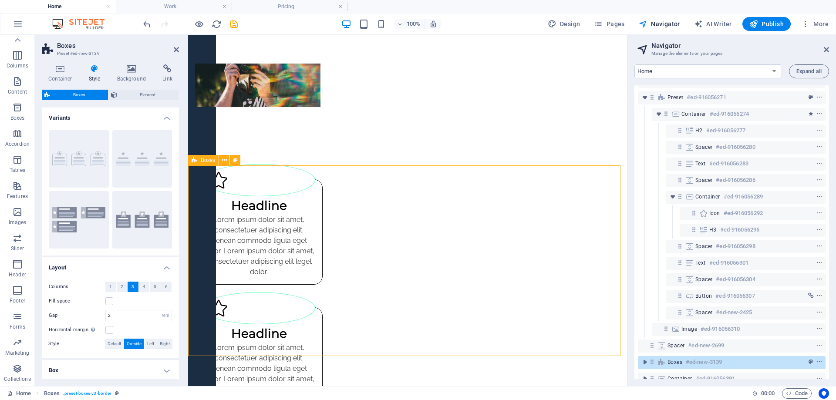
click at [488, 189] on div "Headline Lorem ipsum dolor sit amet, consectetuer adipiscing elit. Aenean commo…" at bounding box center [407, 352] width 439 height 447
click at [273, 215] on div "Headline" at bounding box center [258, 205] width 113 height 18
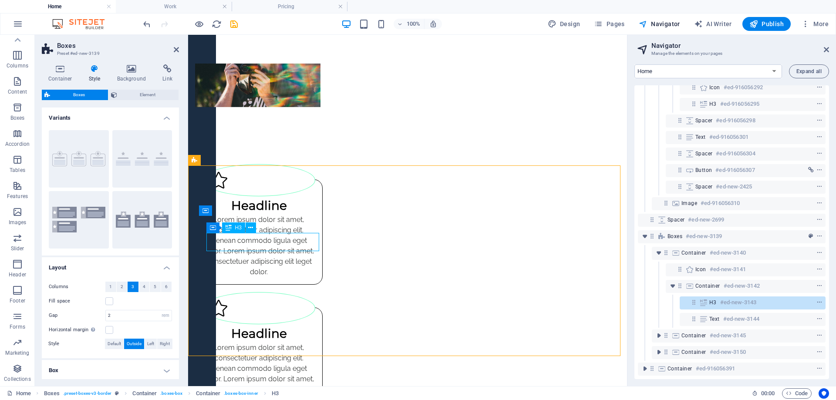
scroll to position [146, 0]
click at [246, 215] on div "Headline" at bounding box center [258, 205] width 113 height 18
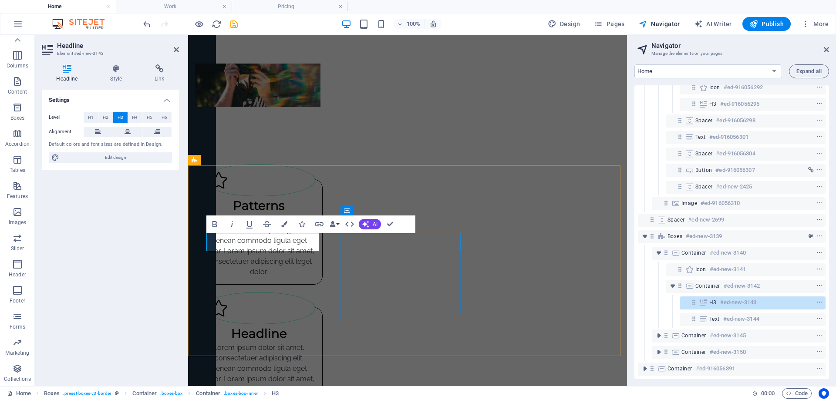
click at [315, 324] on div "Headline" at bounding box center [258, 333] width 113 height 18
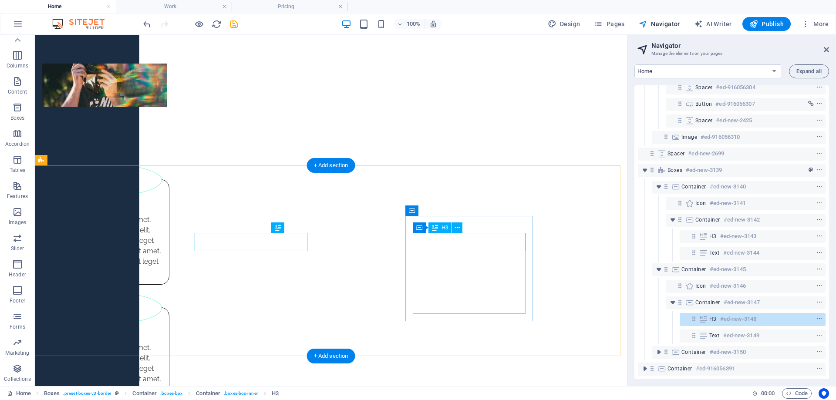
drag, startPoint x: 273, startPoint y: 241, endPoint x: 425, endPoint y: 241, distance: 152.8
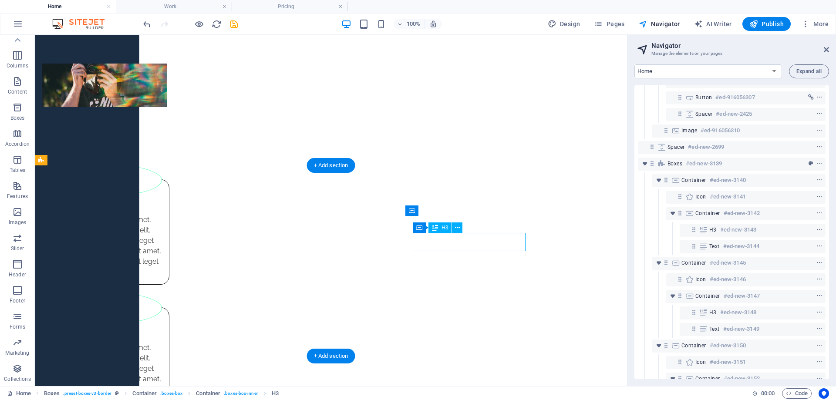
scroll to position [279, 0]
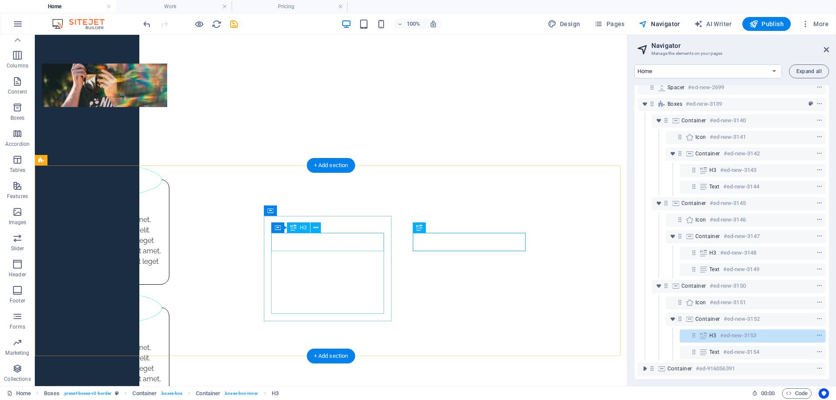
click at [162, 324] on div "Headline" at bounding box center [105, 333] width 113 height 18
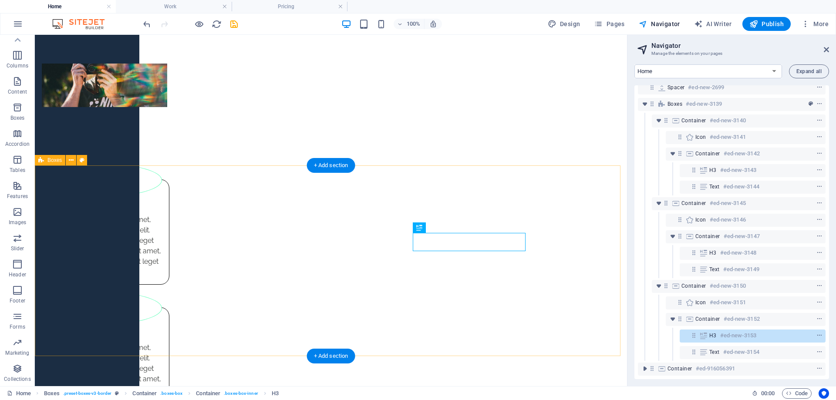
click at [561, 246] on div "Patterns Lorem ipsum dolor sit amet, consectetuer adipiscing elit. Aenean commo…" at bounding box center [331, 352] width 592 height 447
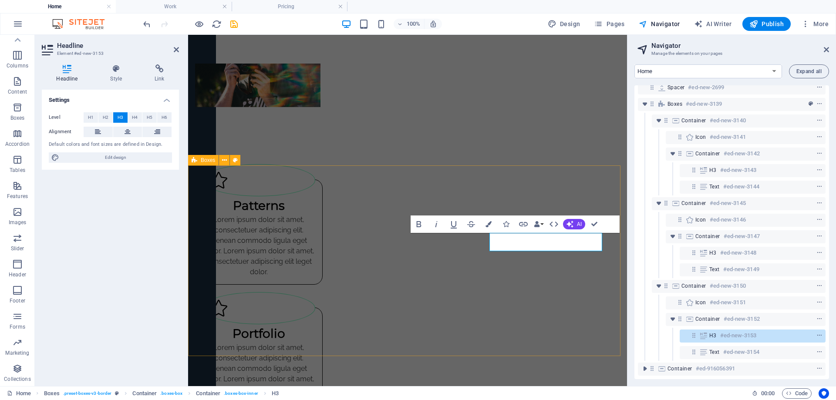
click at [456, 179] on div "Patterns Lorem ipsum dolor sit amet, consectetuer adipiscing elit. Aenean commo…" at bounding box center [407, 352] width 439 height 447
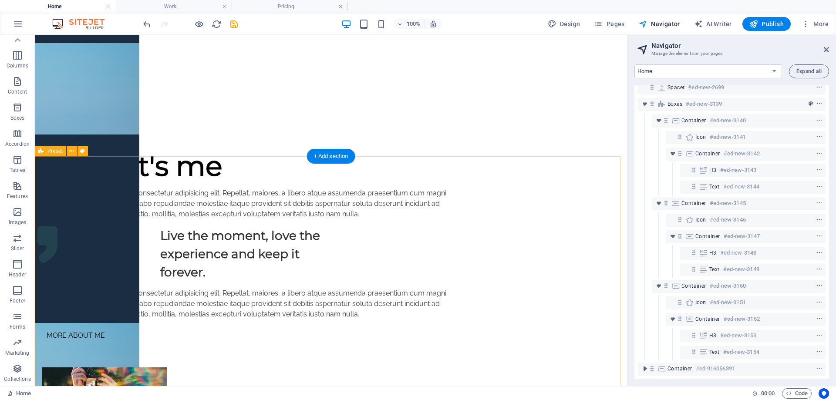
scroll to position [0, 0]
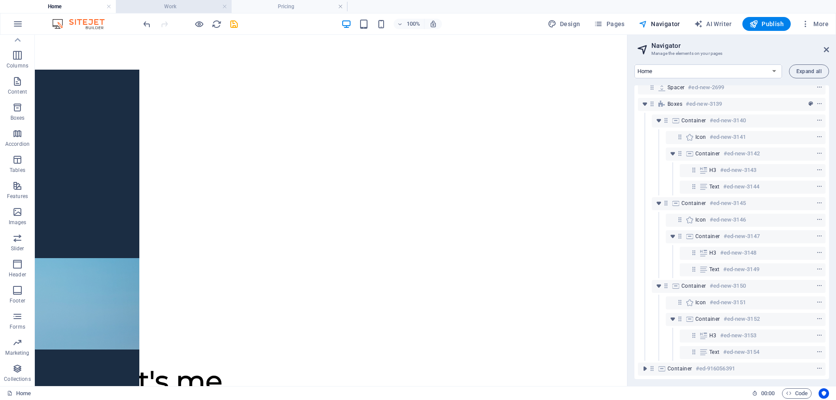
click at [183, 7] on h4 "Work" at bounding box center [174, 7] width 116 height 10
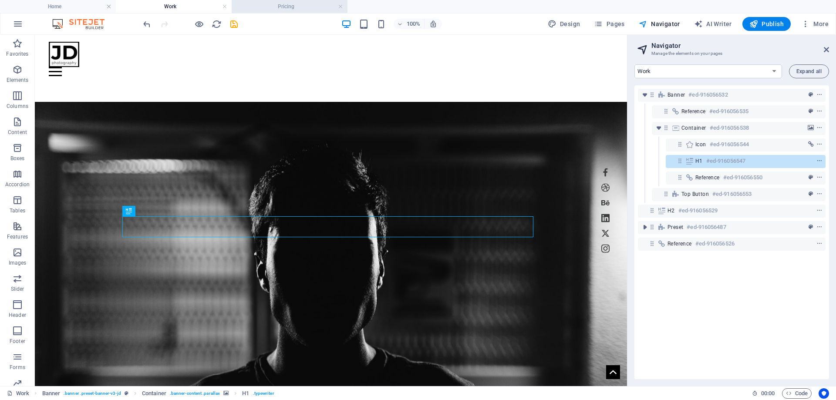
click at [286, 8] on h4 "Pricing" at bounding box center [290, 7] width 116 height 10
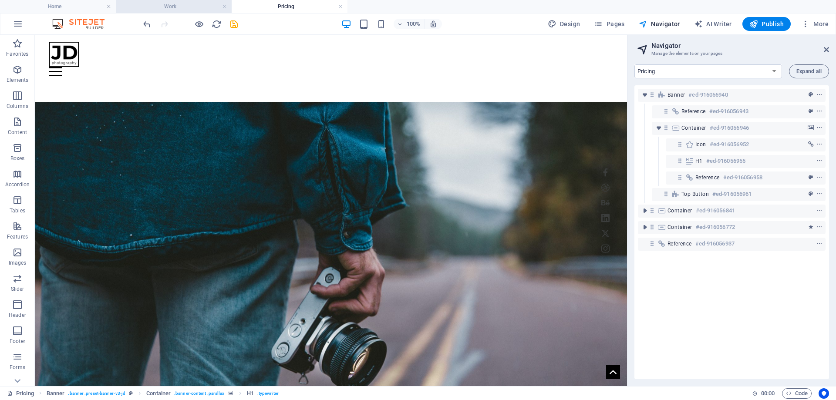
click at [179, 7] on h4 "Work" at bounding box center [174, 7] width 116 height 10
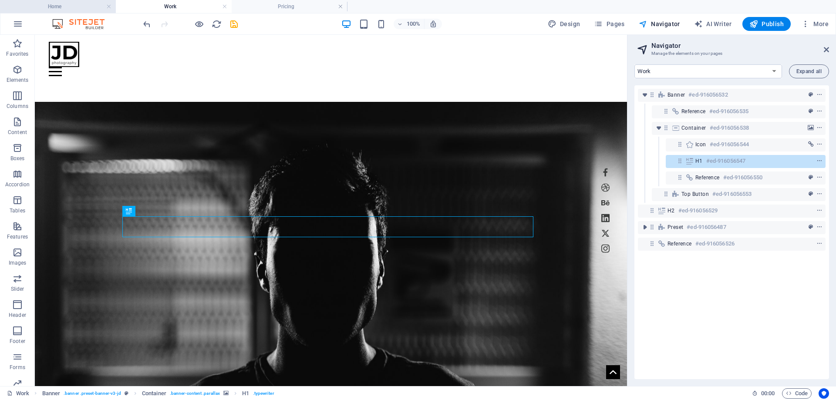
click at [91, 6] on h4 "Home" at bounding box center [58, 7] width 116 height 10
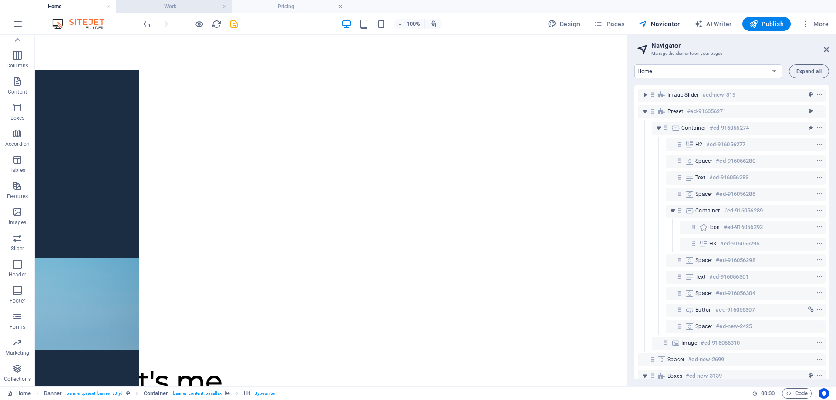
click at [159, 4] on h4 "Work" at bounding box center [174, 7] width 116 height 10
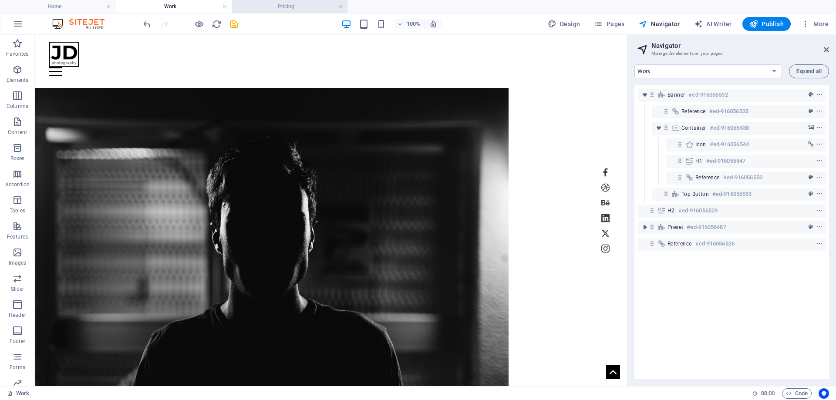
click at [305, 7] on h4 "Pricing" at bounding box center [290, 7] width 116 height 10
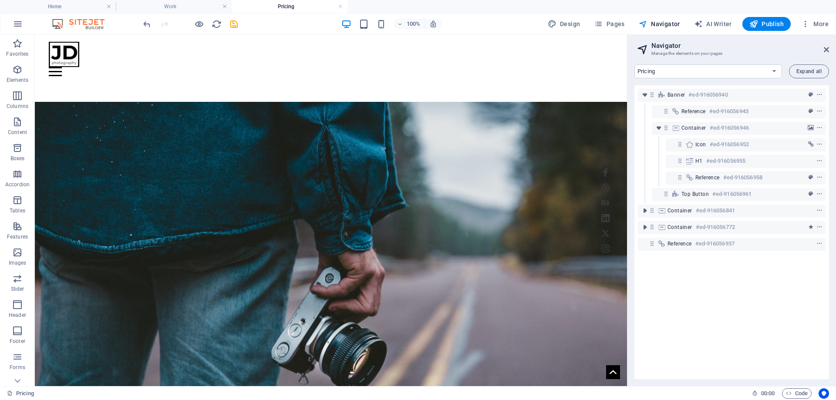
drag, startPoint x: 696, startPoint y: 105, endPoint x: 662, endPoint y: 96, distance: 35.2
click at [634, 64] on select "Home Work About Pricing News Contact Legal notice Privacy" at bounding box center [708, 71] width 148 height 14
click at [654, 71] on select "Home Work About Pricing News Contact Legal notice Privacy" at bounding box center [708, 71] width 148 height 14
click at [651, 72] on select "Home Work About Pricing News Contact Legal notice Privacy" at bounding box center [708, 71] width 148 height 14
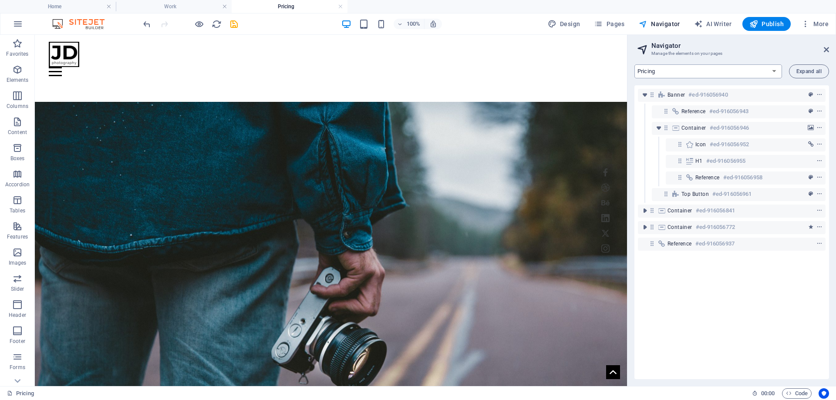
click at [634, 64] on select "Home Work About Pricing News Contact Legal notice Privacy" at bounding box center [708, 71] width 148 height 14
click at [282, 5] on h4 "Pricing" at bounding box center [290, 7] width 116 height 10
click at [764, 71] on select "Home Work About Pricing News Contact Legal notice Privacy" at bounding box center [708, 71] width 148 height 14
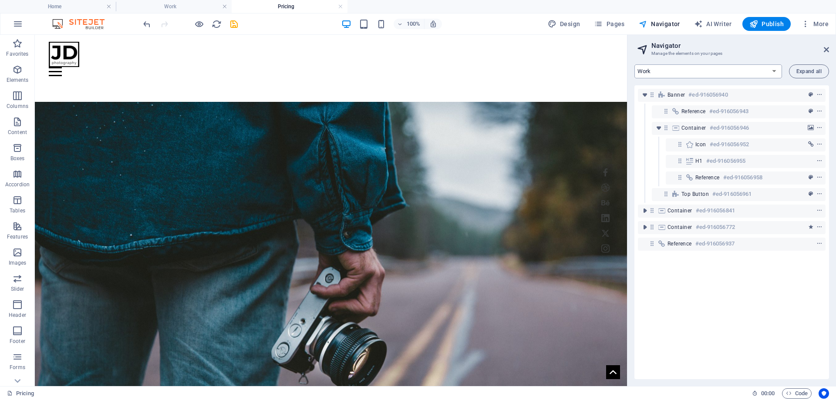
click at [634, 64] on select "Home Work About Pricing News Contact Legal notice Privacy" at bounding box center [708, 71] width 148 height 14
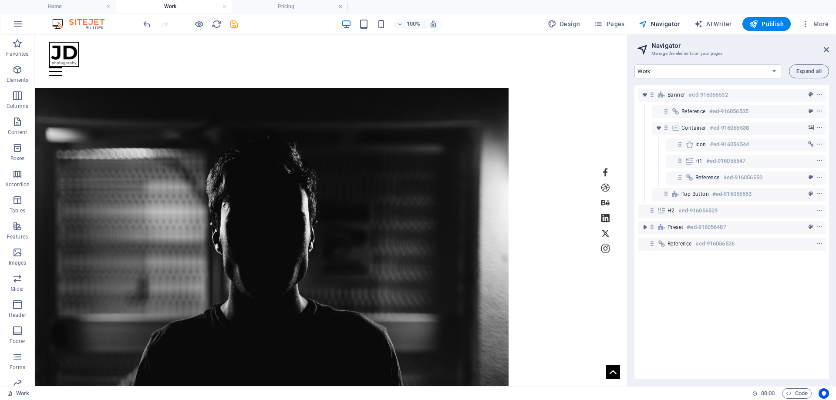
drag, startPoint x: 667, startPoint y: 75, endPoint x: 637, endPoint y: 360, distance: 286.7
click at [657, 358] on div "Banner #ed-916056532 Reference #ed-916056535 Container #ed-916056538 Icon #ed-9…" at bounding box center [731, 232] width 195 height 294
click at [676, 27] on span "Navigator" at bounding box center [659, 24] width 41 height 9
drag, startPoint x: 691, startPoint y: 70, endPoint x: 667, endPoint y: 73, distance: 25.1
click at [667, 73] on select "Home Work About Pricing News Contact Legal notice Privacy" at bounding box center [708, 71] width 148 height 14
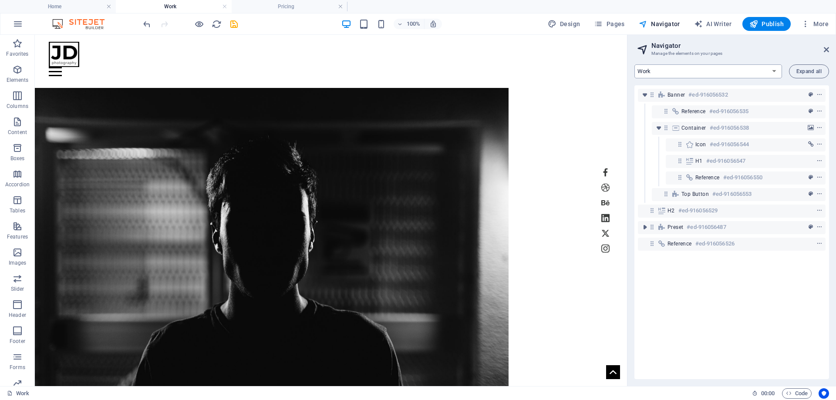
click at [634, 64] on select "Home Work About Pricing News Contact Legal notice Privacy" at bounding box center [708, 71] width 148 height 14
click at [650, 74] on select "Home Work About Pricing News Contact Legal notice Privacy" at bounding box center [708, 71] width 148 height 14
click at [634, 64] on select "Home Work About Pricing News Contact Legal notice Privacy" at bounding box center [708, 71] width 148 height 14
click at [684, 68] on select "Home Work About Pricing News Contact Legal notice Privacy" at bounding box center [708, 71] width 148 height 14
click at [634, 64] on select "Home Work About Pricing News Contact Legal notice Privacy" at bounding box center [708, 71] width 148 height 14
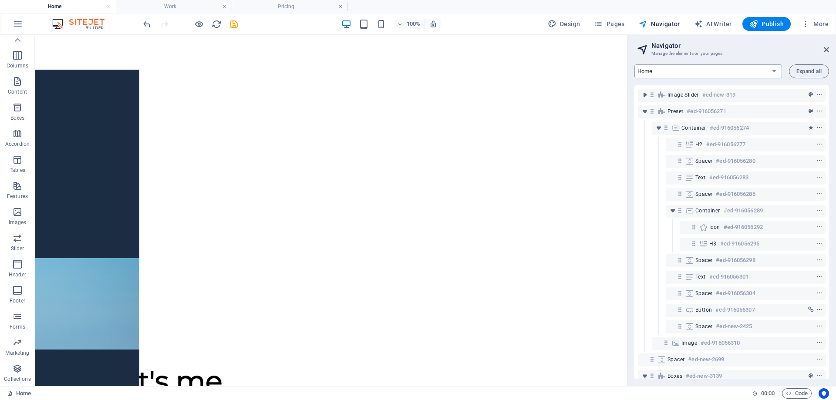
click at [672, 76] on select "Home Work About Pricing News Contact Legal notice Privacy" at bounding box center [708, 71] width 148 height 14
click at [634, 64] on select "Home Work About Pricing News Contact Legal notice Privacy" at bounding box center [708, 71] width 148 height 14
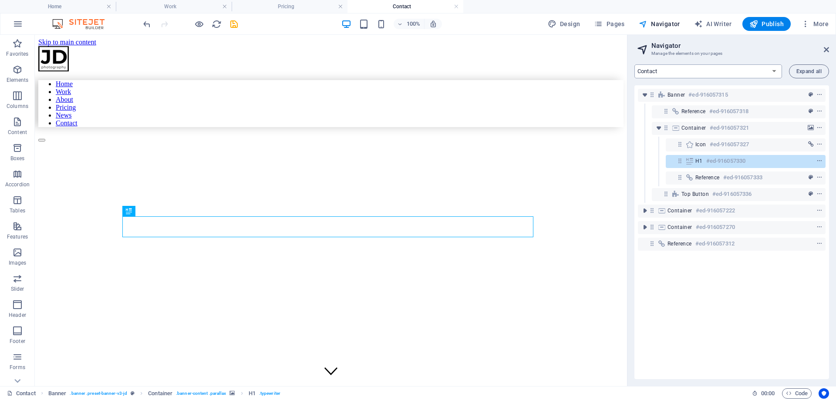
click at [667, 71] on select "Home Work About Pricing News Contact Legal notice Privacy" at bounding box center [708, 71] width 148 height 14
select select "17119498-en"
click at [634, 64] on select "Home Work About Pricing News Contact Legal notice Privacy" at bounding box center [708, 71] width 148 height 14
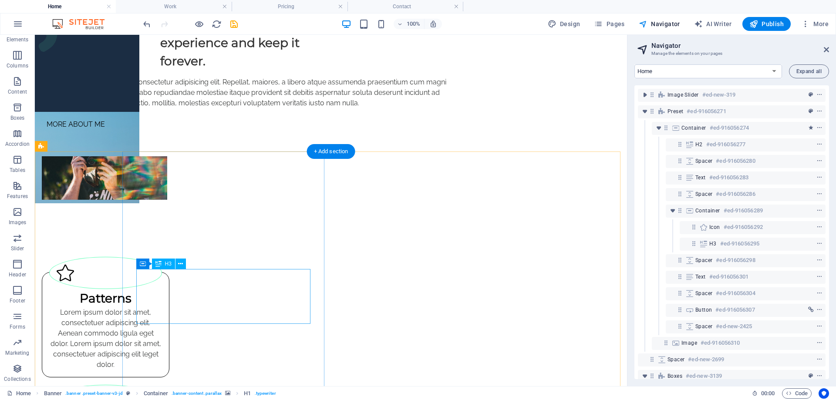
scroll to position [519, 0]
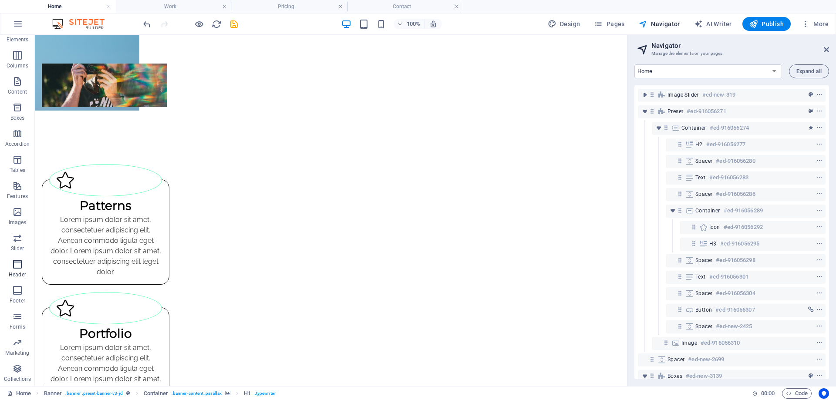
click at [13, 278] on p "Header" at bounding box center [17, 274] width 17 height 7
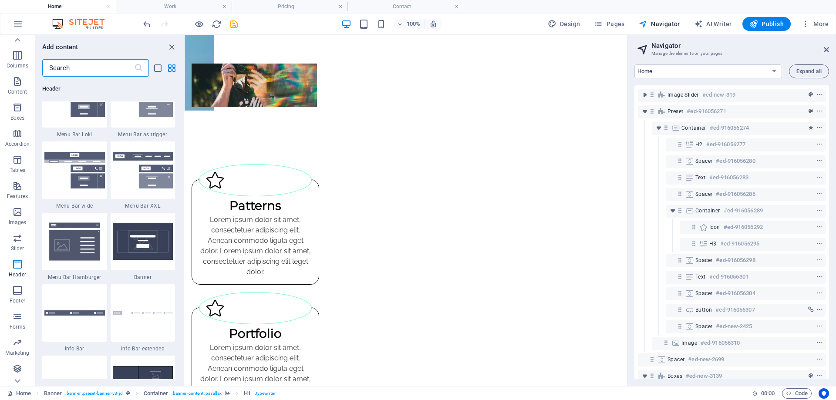
scroll to position [5504, 0]
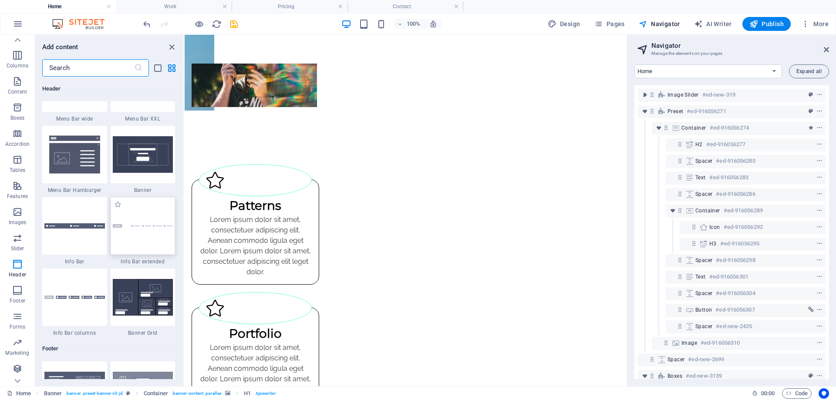
click at [135, 246] on div at bounding box center [143, 225] width 65 height 57
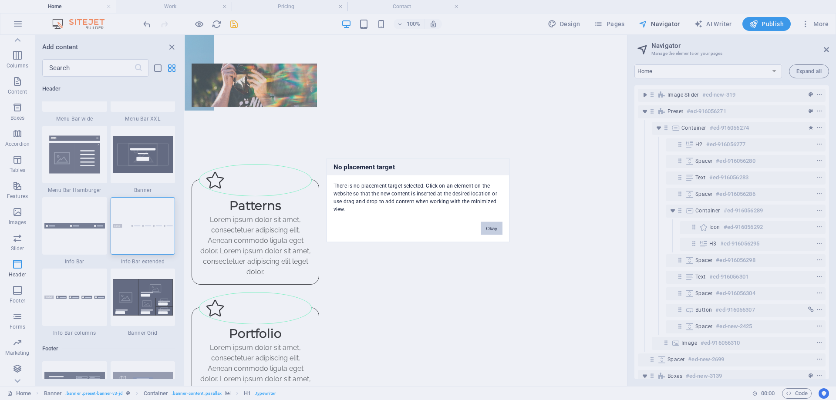
drag, startPoint x: 497, startPoint y: 231, endPoint x: 289, endPoint y: 195, distance: 211.2
click at [497, 231] on button "Okay" at bounding box center [492, 228] width 22 height 13
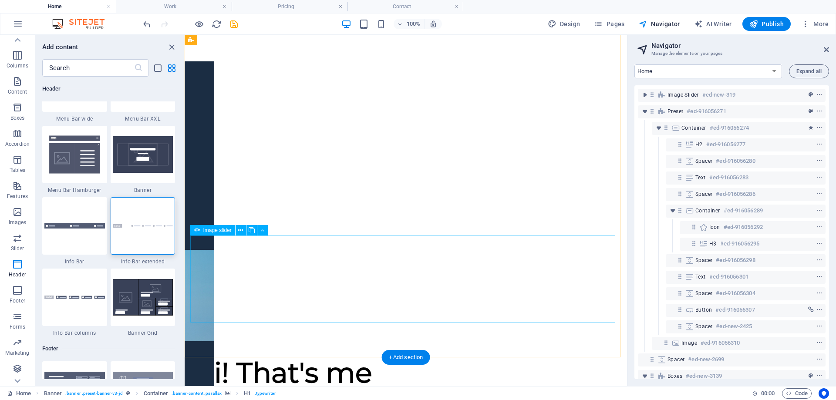
scroll to position [0, 0]
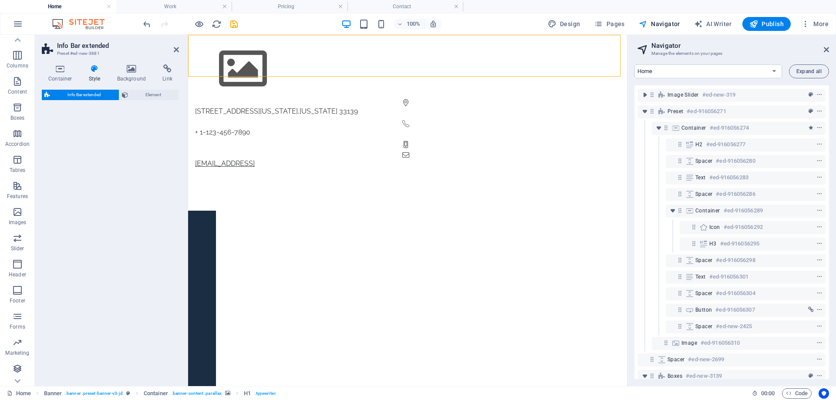
select select "rem"
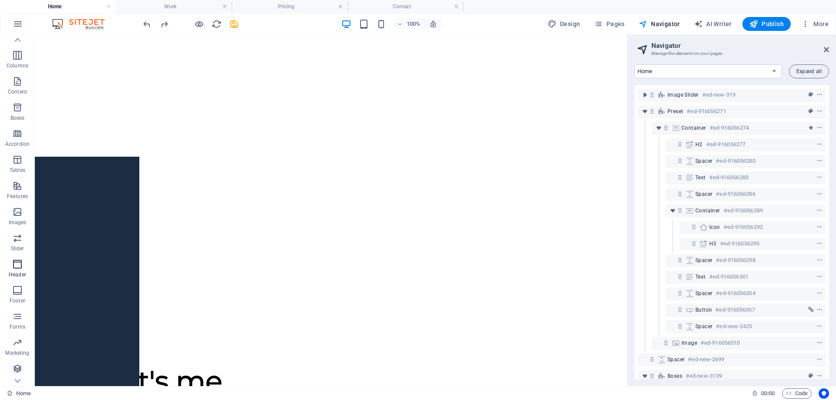
click at [20, 270] on icon "button" at bounding box center [17, 264] width 10 height 10
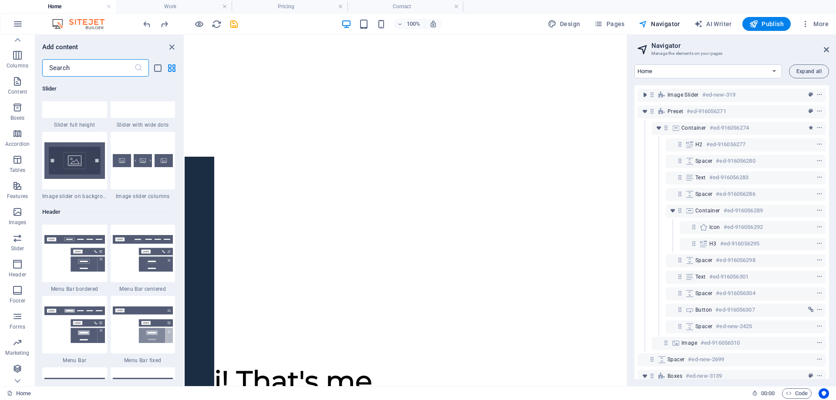
scroll to position [5243, 0]
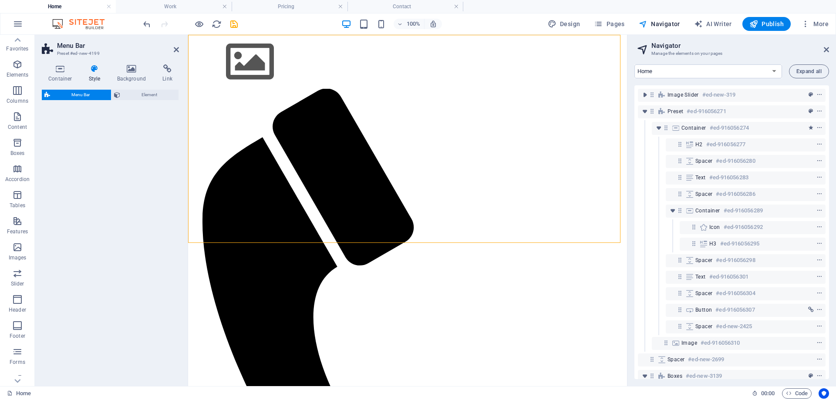
select select "rem"
select select "preset-menu-v2-border"
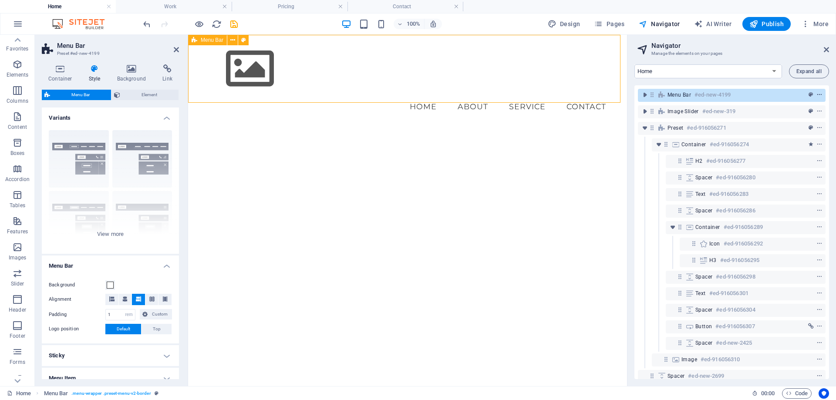
click at [820, 98] on button "context-menu" at bounding box center [819, 95] width 9 height 10
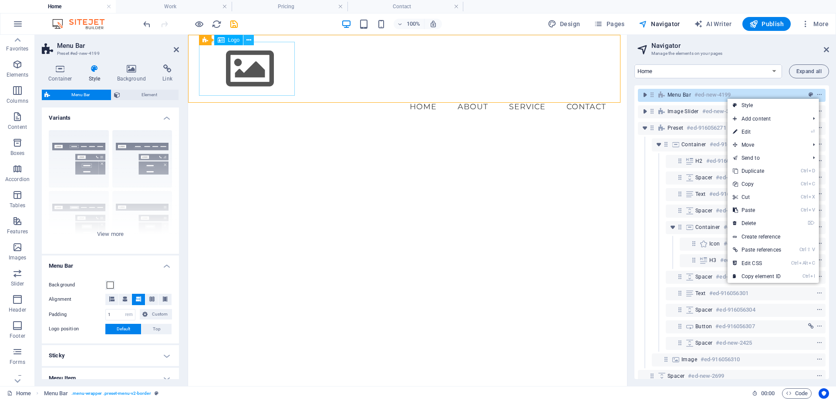
click at [246, 42] on icon at bounding box center [248, 40] width 5 height 9
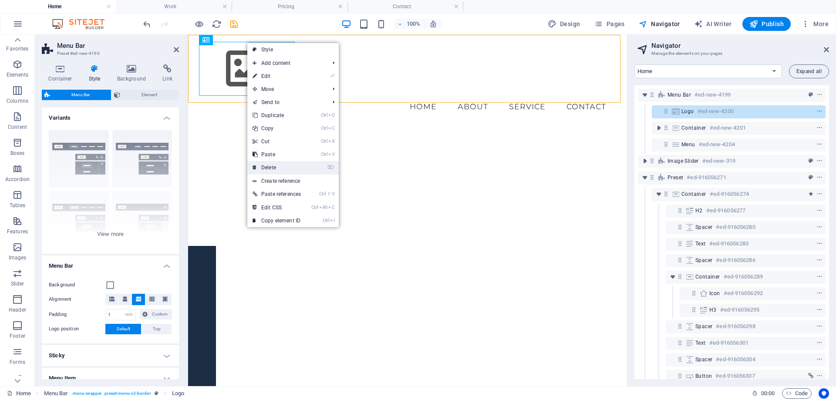
click at [281, 166] on link "⌦ Delete" at bounding box center [276, 167] width 59 height 13
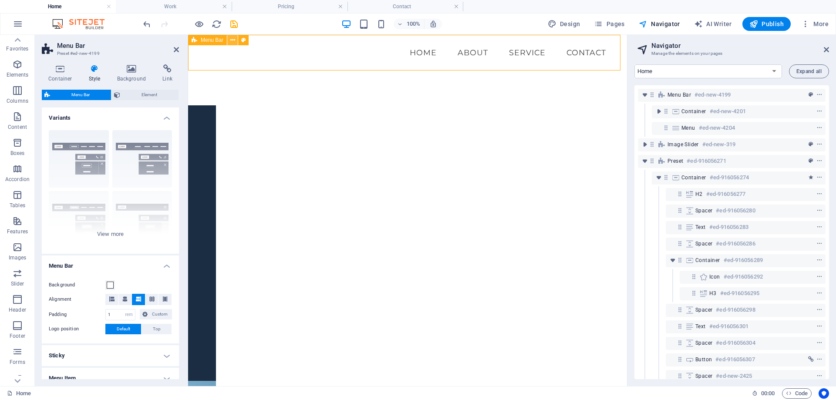
click at [232, 40] on icon at bounding box center [232, 40] width 5 height 9
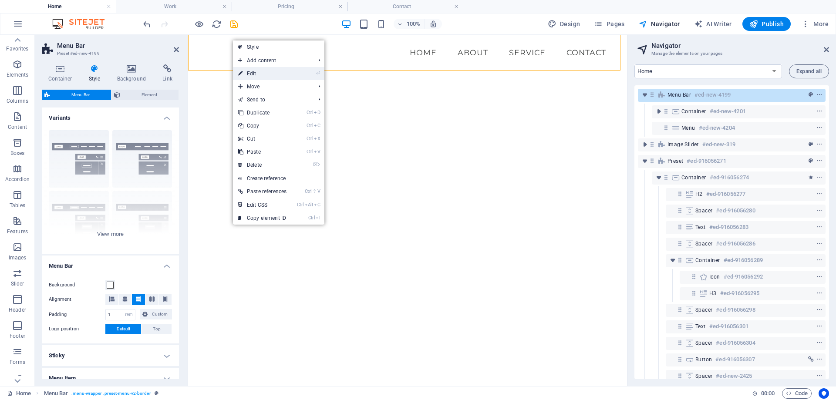
click at [246, 74] on link "⏎ Edit" at bounding box center [262, 73] width 59 height 13
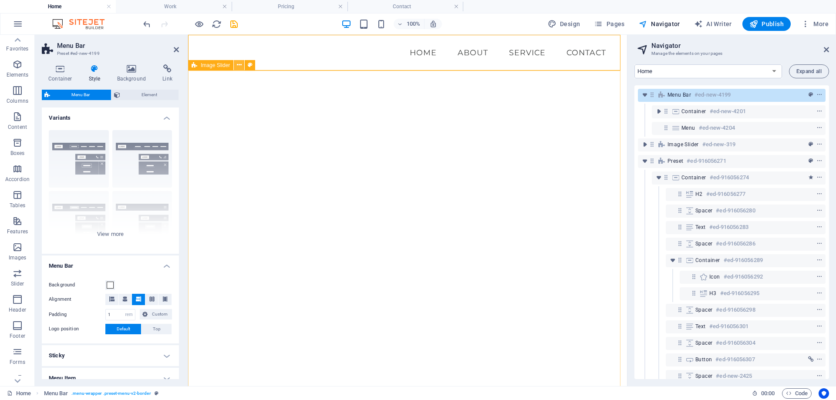
click at [240, 66] on icon at bounding box center [239, 65] width 5 height 9
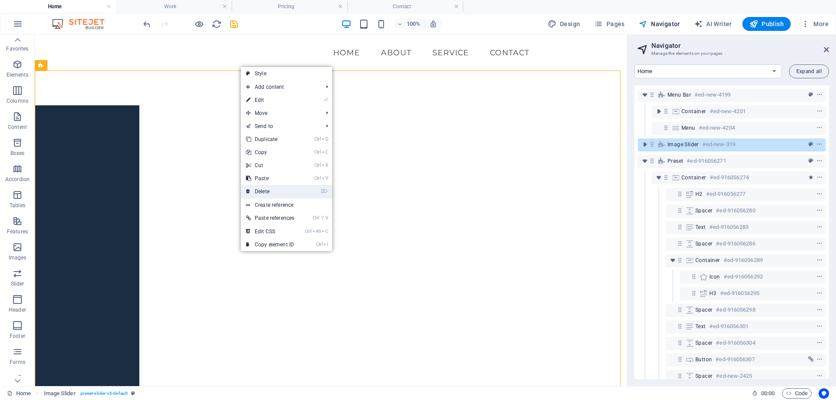
click at [285, 192] on link "⌦ Delete" at bounding box center [270, 191] width 59 height 13
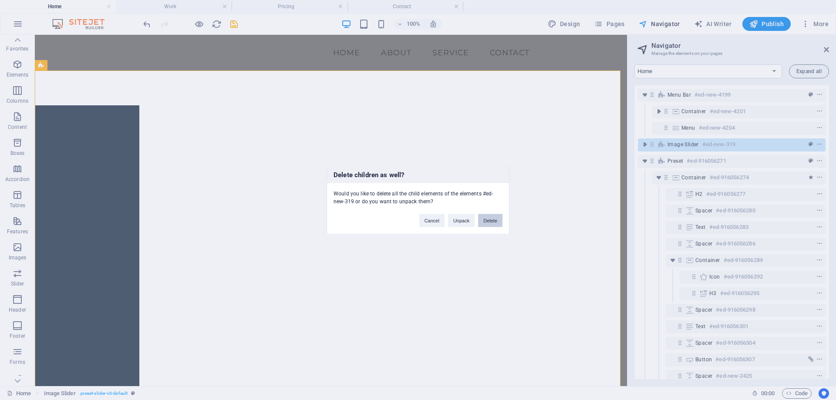
click at [491, 220] on button "Delete" at bounding box center [490, 220] width 24 height 13
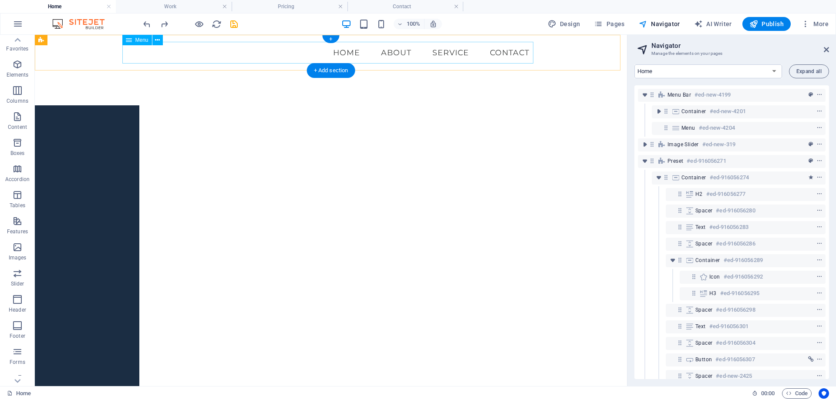
click at [156, 46] on nav "Home About Service Contact" at bounding box center [330, 53] width 411 height 22
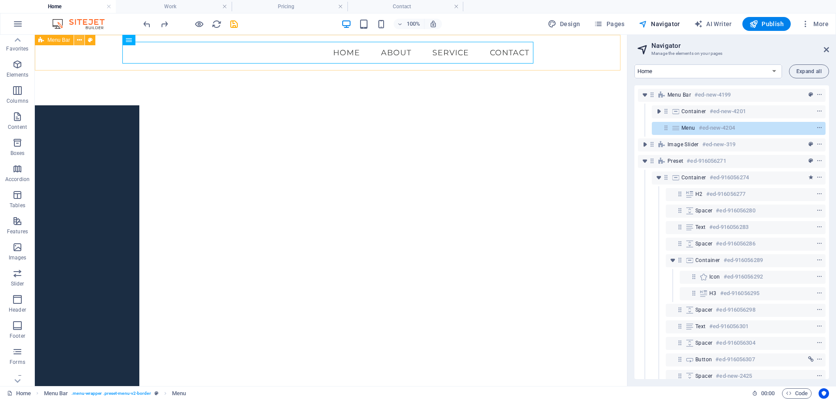
click at [77, 41] on icon at bounding box center [79, 40] width 5 height 9
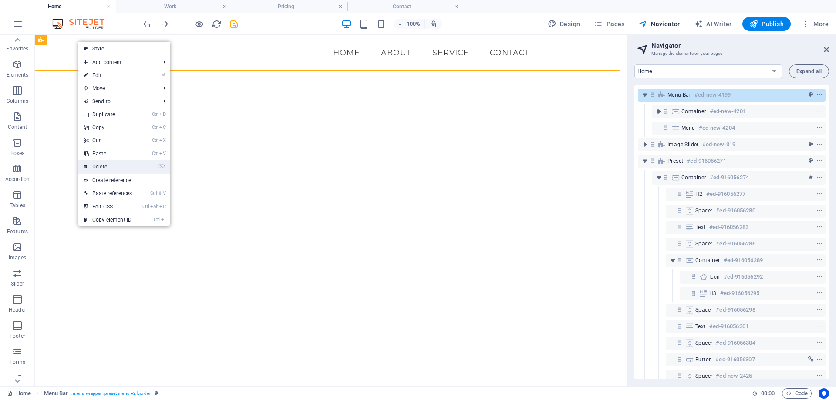
click at [110, 166] on link "⌦ Delete" at bounding box center [107, 166] width 59 height 13
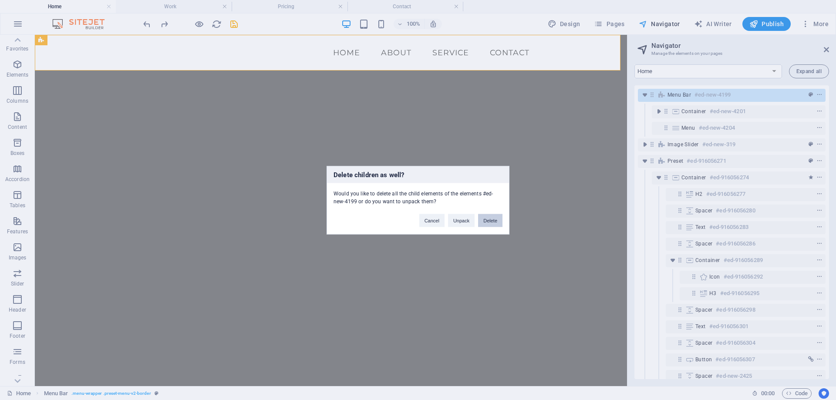
click at [489, 222] on button "Delete" at bounding box center [490, 220] width 24 height 13
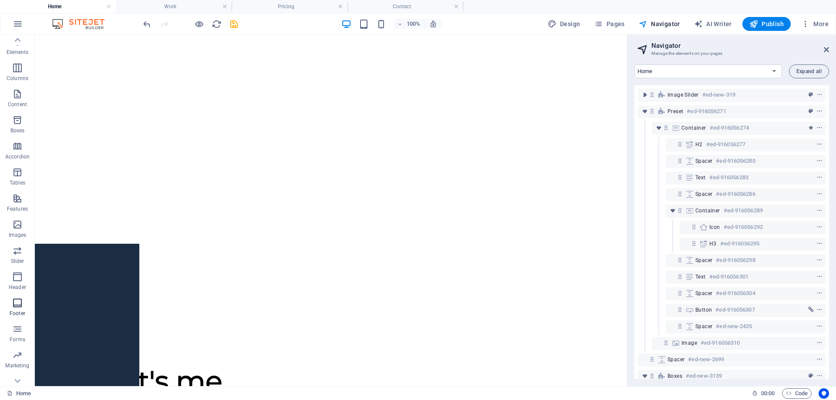
scroll to position [40, 0]
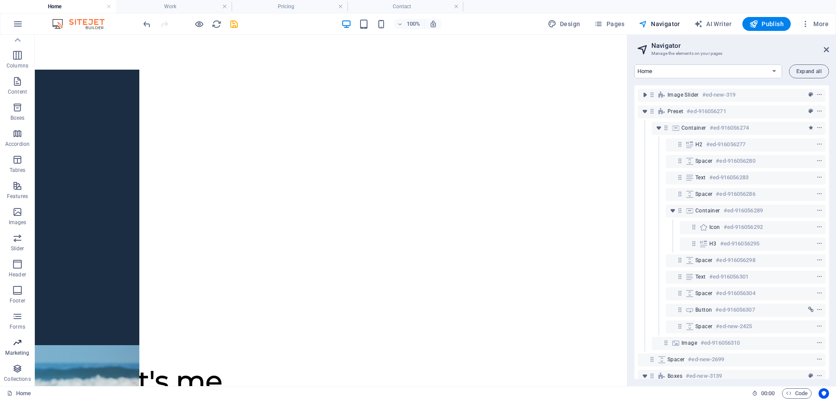
click at [16, 348] on span "Marketing" at bounding box center [17, 347] width 35 height 21
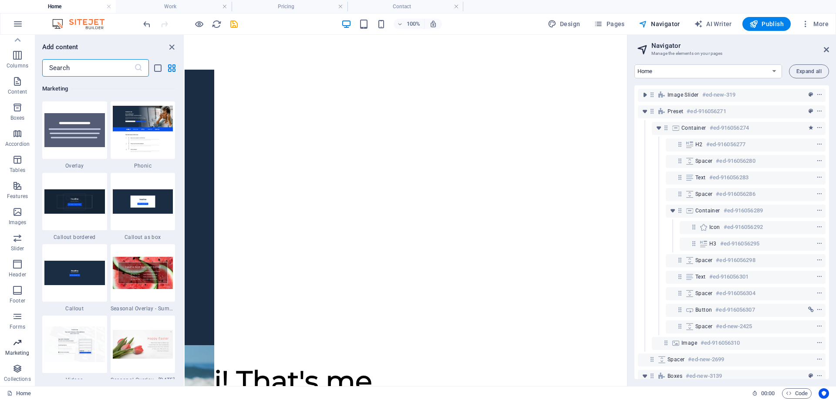
scroll to position [7092, 0]
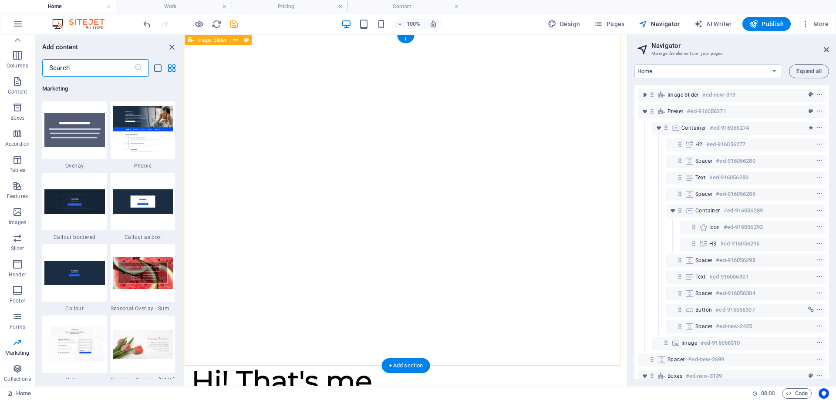
click at [567, 47] on div at bounding box center [406, 200] width 442 height 331
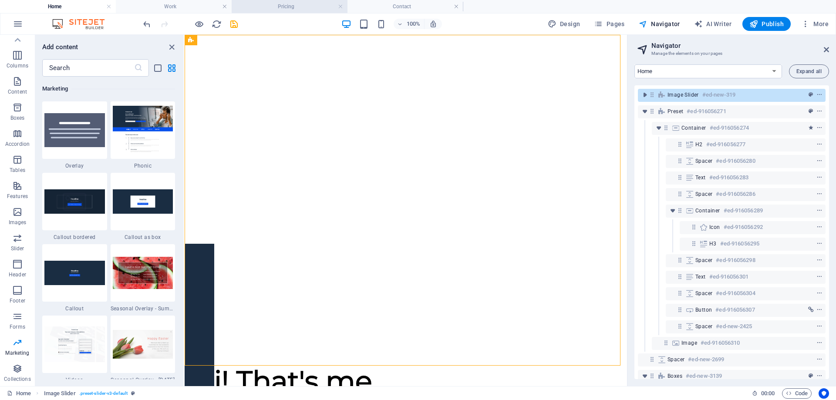
click at [289, 3] on h4 "Pricing" at bounding box center [290, 7] width 116 height 10
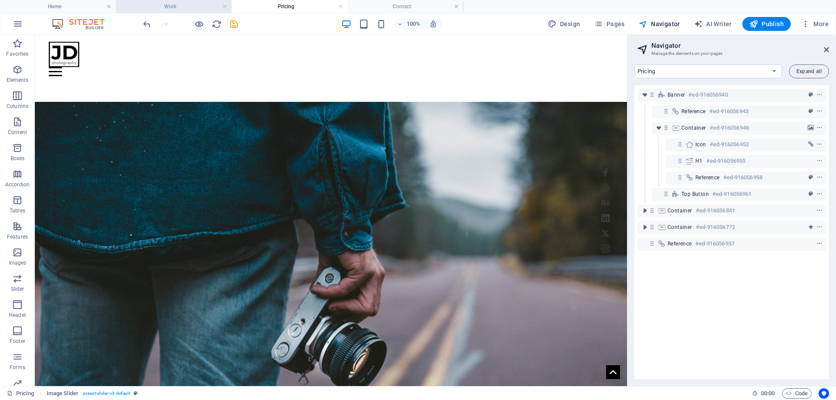
click at [214, 6] on h4 "Work" at bounding box center [174, 7] width 116 height 10
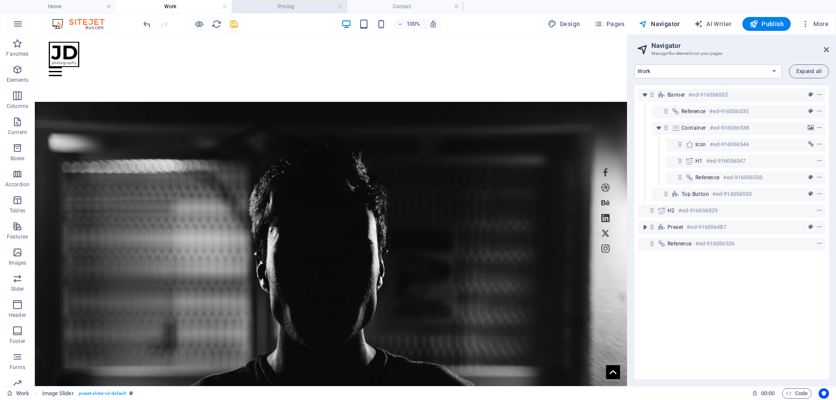
click at [282, 5] on h4 "Pricing" at bounding box center [290, 7] width 116 height 10
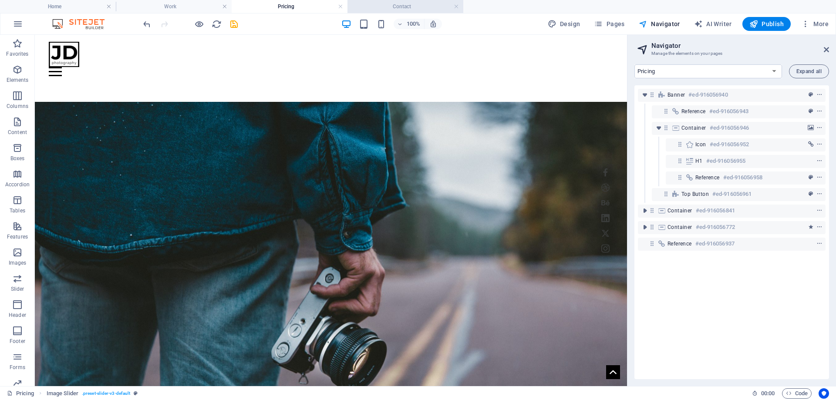
click at [395, 4] on h4 "Contact" at bounding box center [405, 7] width 116 height 10
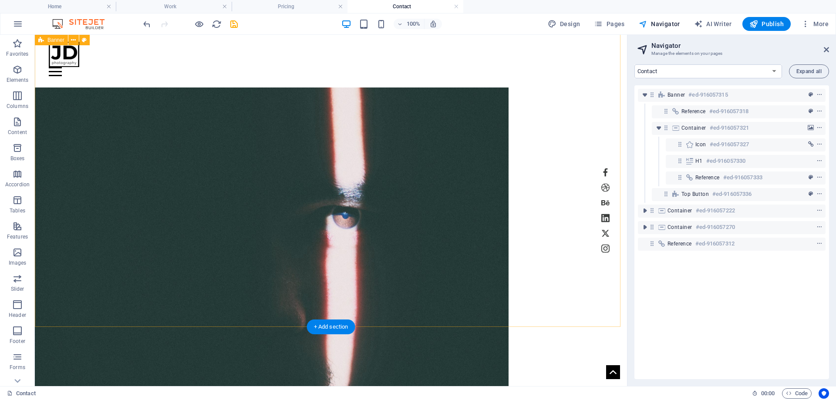
scroll to position [0, 0]
click at [300, 4] on h4 "Pricing" at bounding box center [290, 7] width 116 height 10
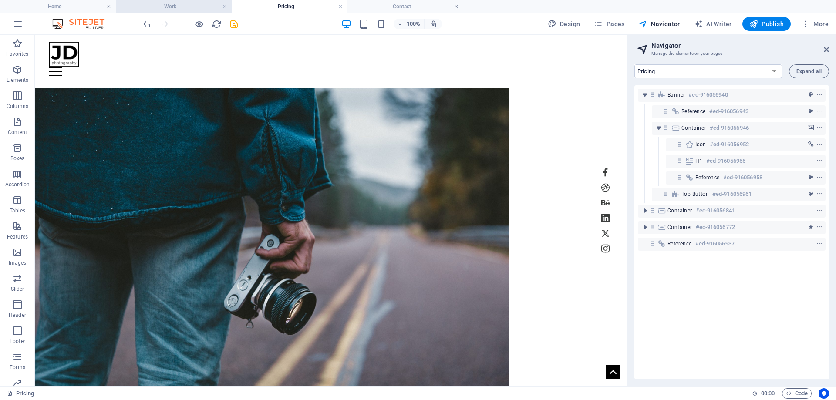
click at [175, 10] on h4 "Work" at bounding box center [174, 7] width 116 height 10
select select "17119501-en"
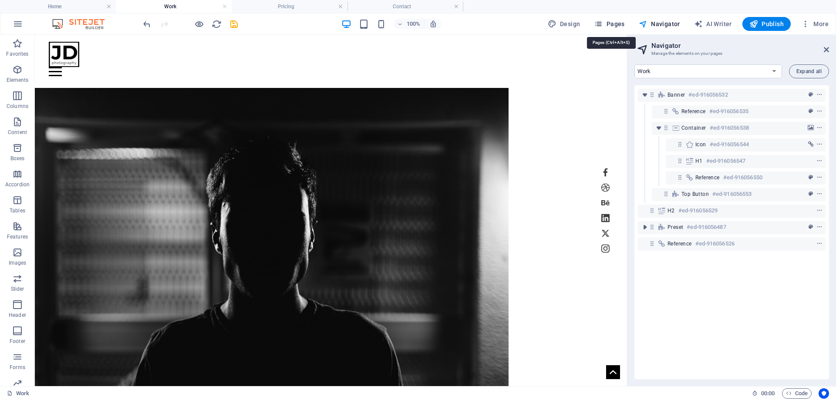
click at [622, 24] on span "Pages" at bounding box center [609, 24] width 30 height 9
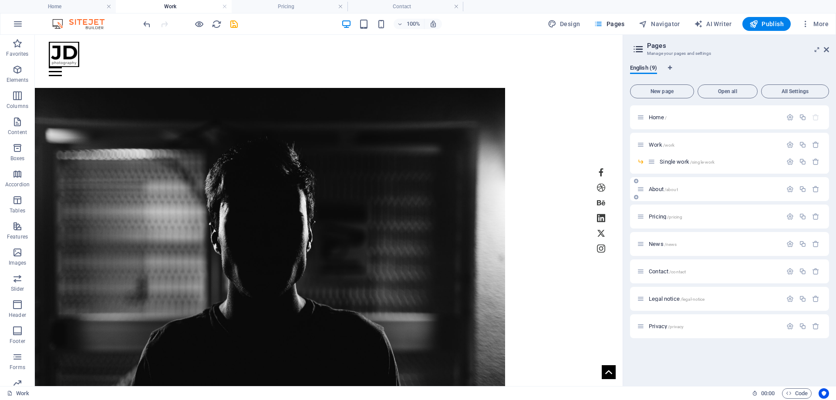
click at [737, 193] on div "About /about" at bounding box center [709, 189] width 145 height 10
click at [189, 10] on h4 "Work" at bounding box center [174, 7] width 116 height 10
click at [81, 10] on h4 "Home" at bounding box center [58, 7] width 116 height 10
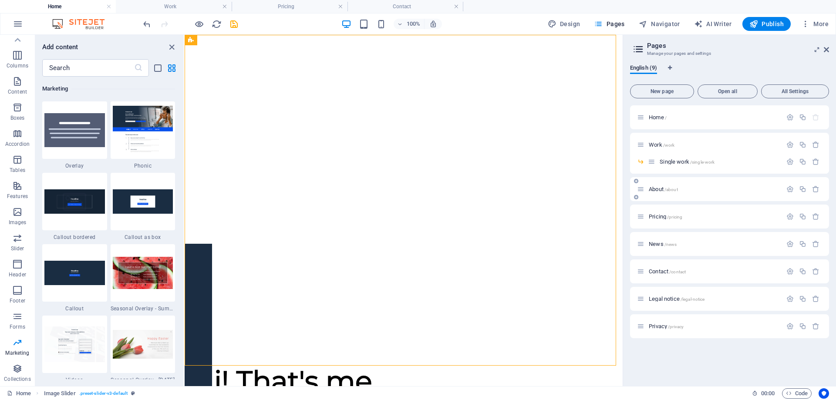
click at [689, 189] on p "About /about" at bounding box center [714, 189] width 131 height 6
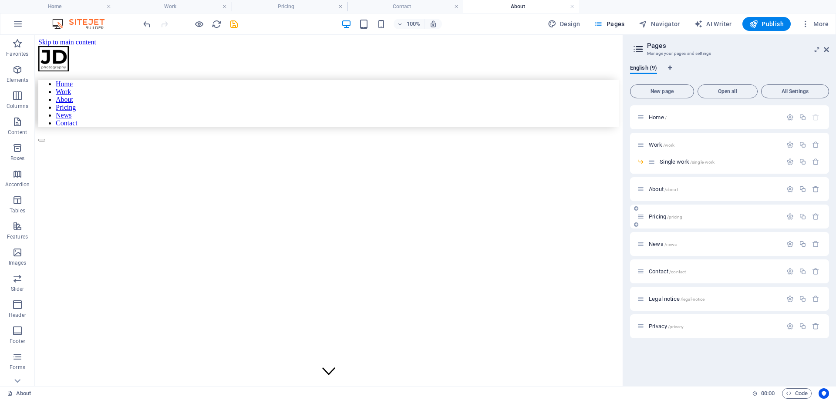
click at [734, 221] on div "Pricing /pricing" at bounding box center [709, 217] width 145 height 10
click at [708, 248] on div "News /news" at bounding box center [709, 244] width 145 height 10
click at [650, 246] on span "News /news" at bounding box center [663, 244] width 28 height 7
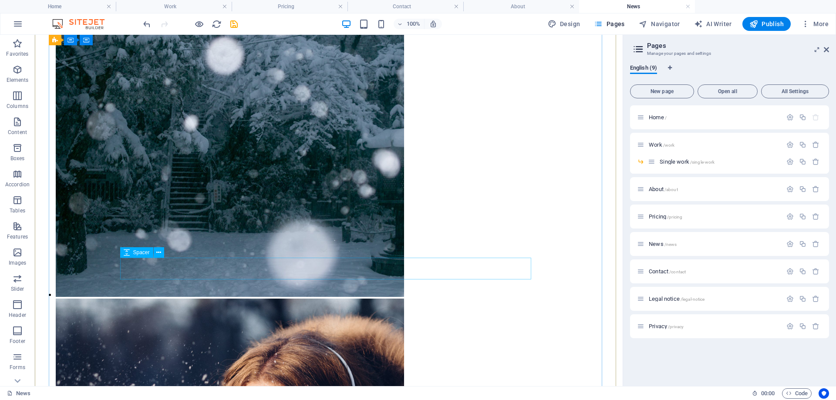
scroll to position [1642, 0]
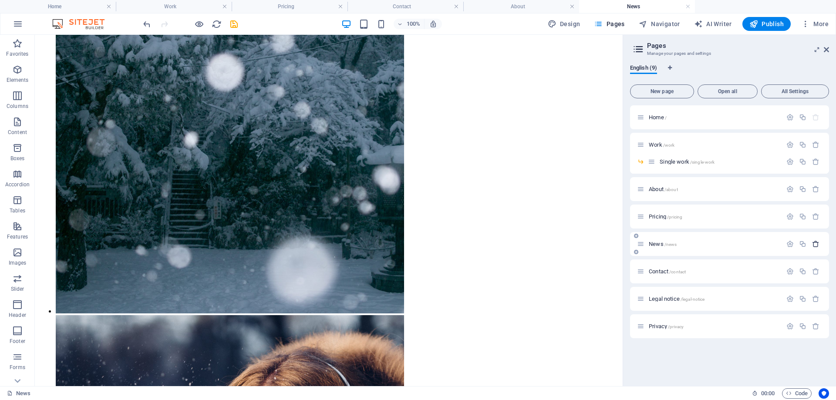
click at [819, 245] on icon "button" at bounding box center [815, 243] width 7 height 7
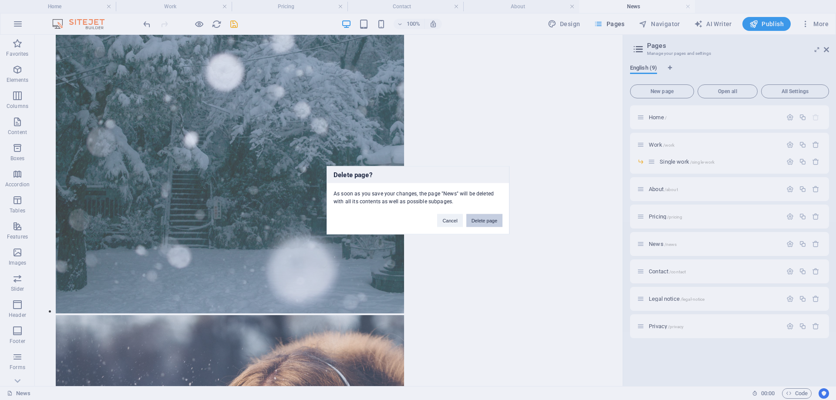
click at [488, 217] on button "Delete page" at bounding box center [484, 220] width 36 height 13
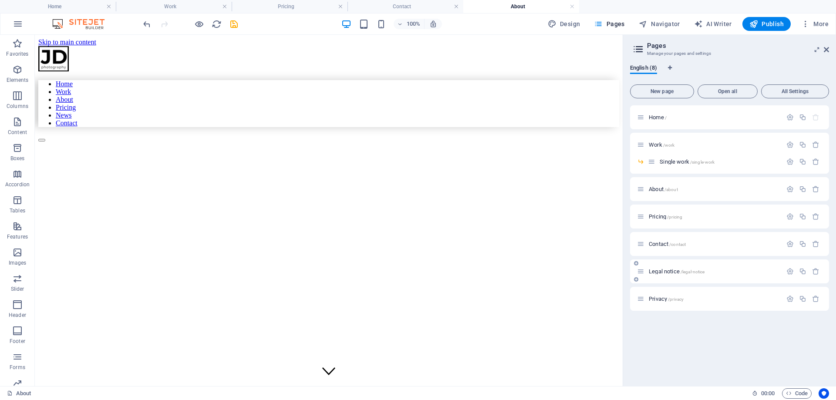
click at [654, 271] on span "Legal notice /legal-notice" at bounding box center [677, 271] width 56 height 7
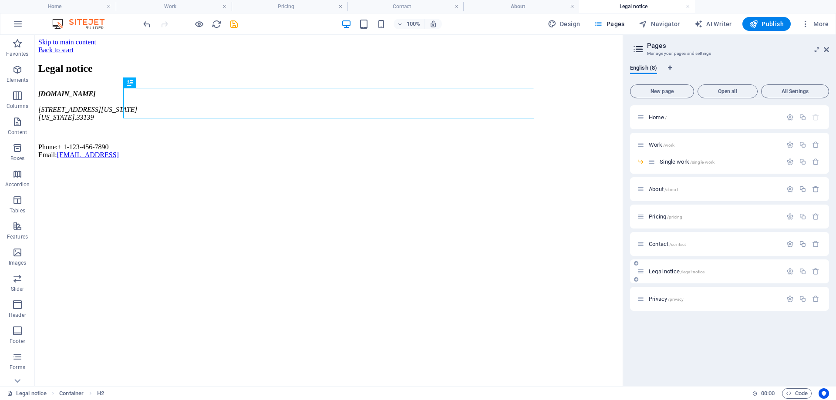
scroll to position [0, 0]
click at [820, 271] on button "button" at bounding box center [815, 271] width 13 height 7
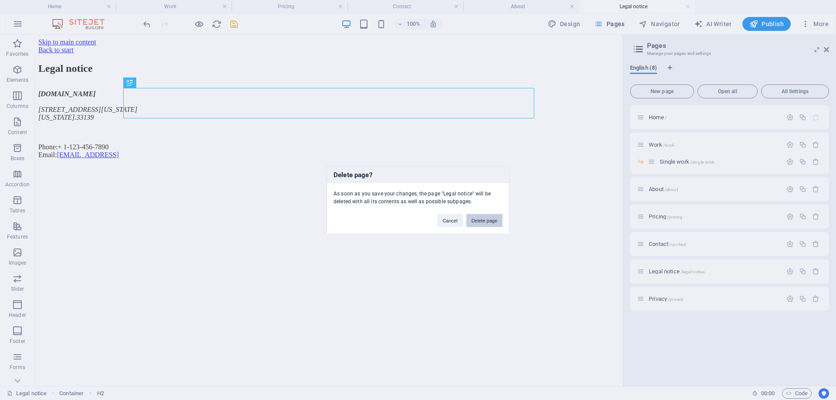
click at [486, 224] on button "Delete page" at bounding box center [484, 220] width 36 height 13
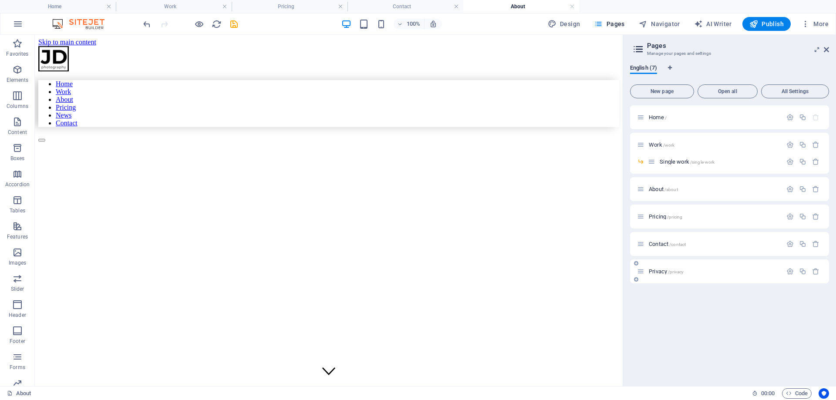
click at [654, 269] on span "Privacy /privacy" at bounding box center [666, 271] width 35 height 7
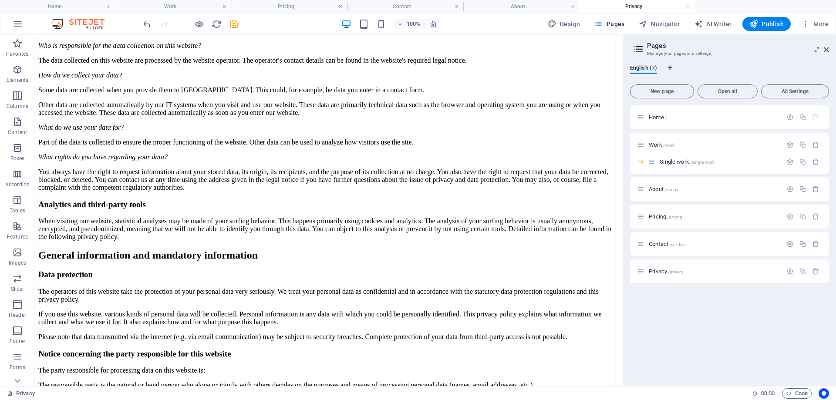
scroll to position [174, 0]
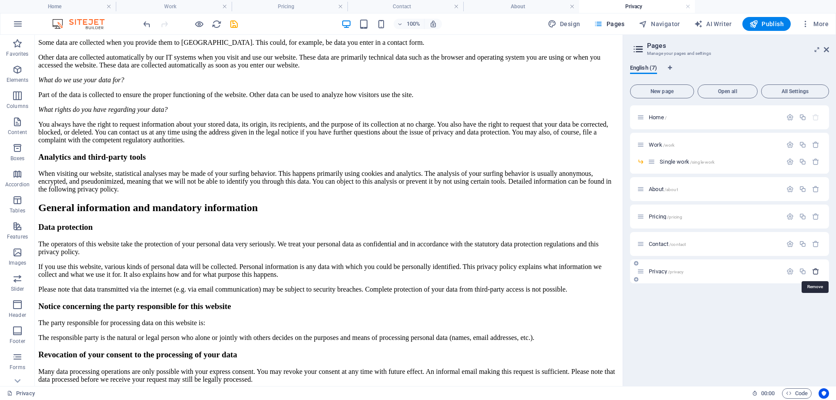
click at [815, 270] on icon "button" at bounding box center [815, 271] width 7 height 7
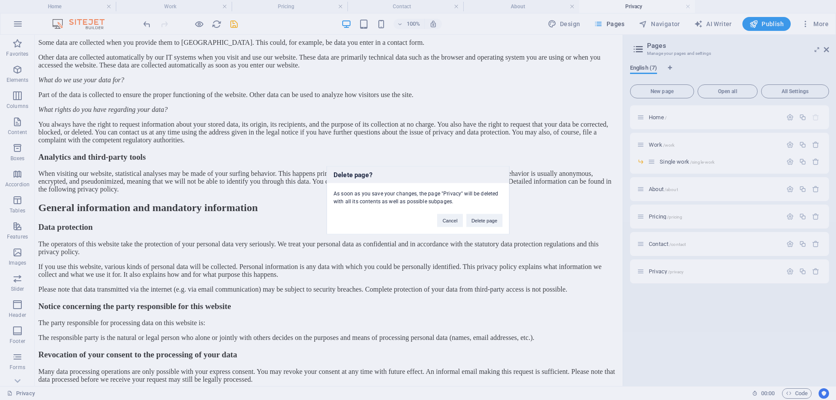
click at [571, 271] on div "Delete page? As soon as you save your changes, the page "Privacy" will be delet…" at bounding box center [418, 200] width 836 height 400
click at [454, 218] on button "Cancel" at bounding box center [449, 220] width 25 height 13
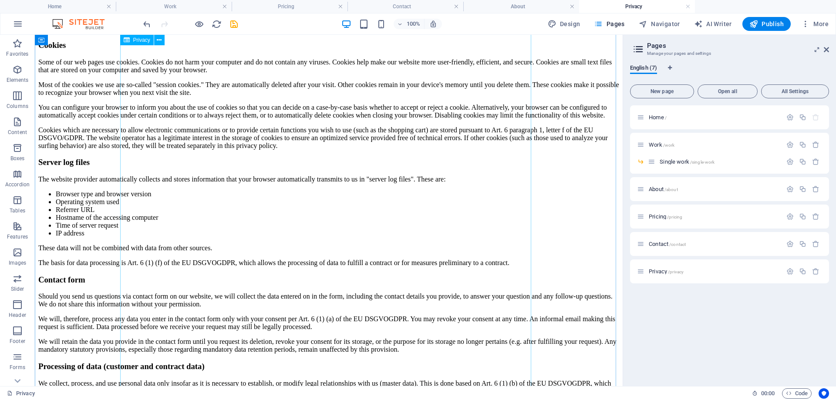
scroll to position [1045, 0]
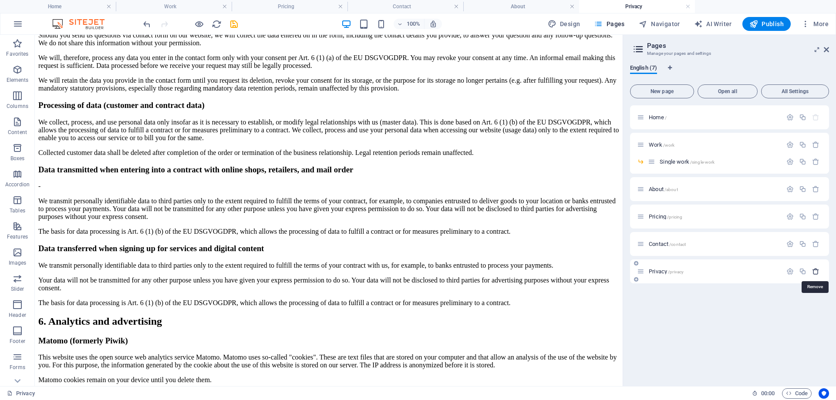
click at [815, 273] on icon "button" at bounding box center [815, 271] width 7 height 7
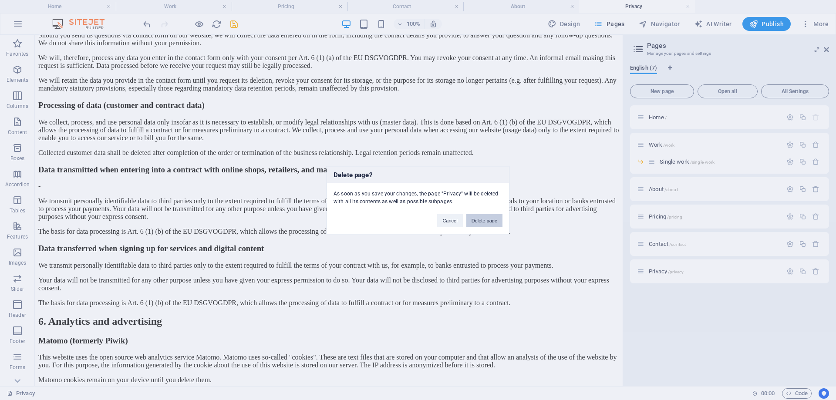
drag, startPoint x: 489, startPoint y: 225, endPoint x: 532, endPoint y: 17, distance: 211.7
click at [489, 225] on button "Delete page" at bounding box center [484, 220] width 36 height 13
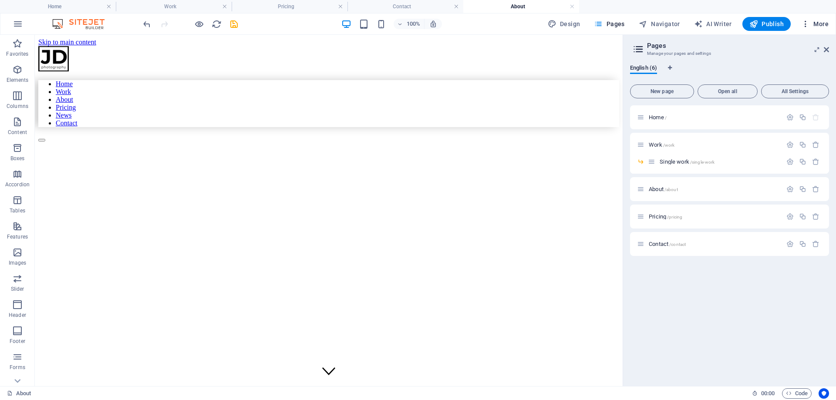
click at [815, 25] on span "More" at bounding box center [814, 24] width 27 height 9
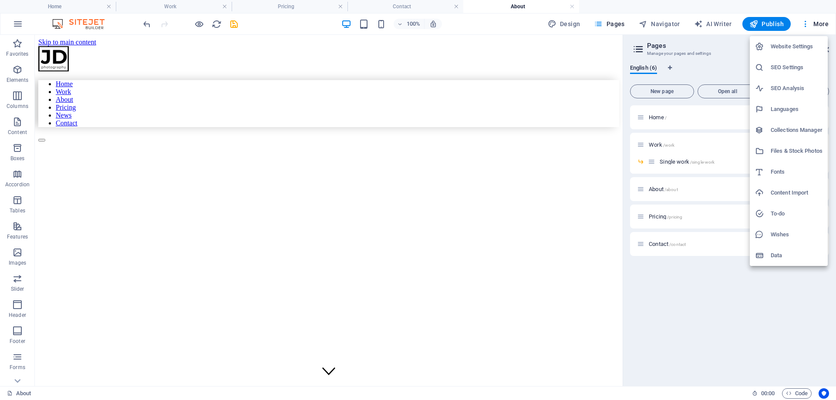
click at [756, 303] on div at bounding box center [418, 200] width 836 height 400
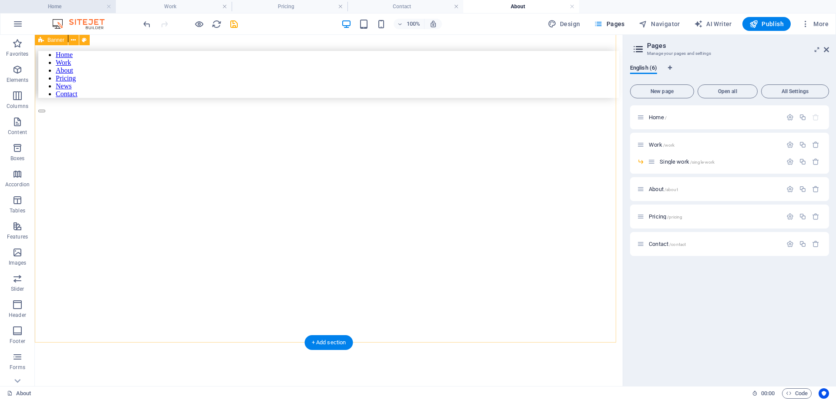
scroll to position [44, 0]
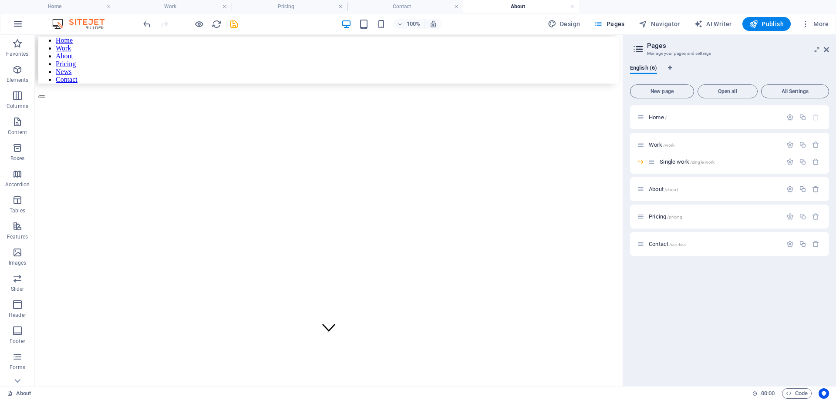
click at [22, 26] on icon "button" at bounding box center [18, 24] width 10 height 10
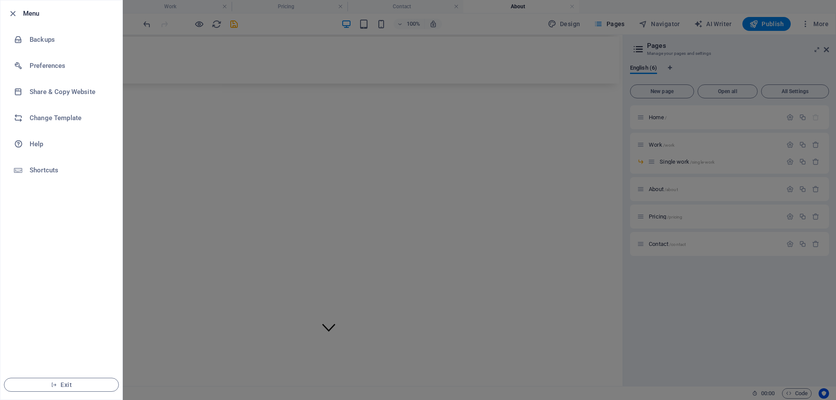
drag, startPoint x: 65, startPoint y: 385, endPoint x: 490, endPoint y: 46, distance: 544.0
click at [65, 385] on span "Exit" at bounding box center [61, 384] width 100 height 7
click at [580, 83] on div at bounding box center [418, 200] width 836 height 400
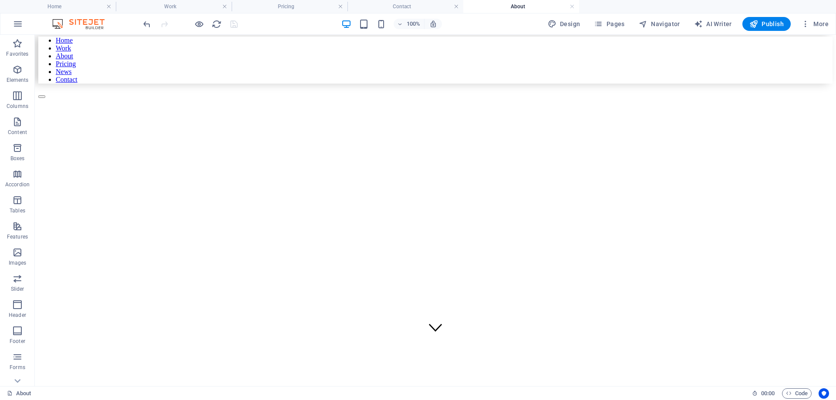
click at [87, 24] on img at bounding box center [82, 24] width 65 height 10
click at [21, 22] on icon "button" at bounding box center [18, 24] width 10 height 10
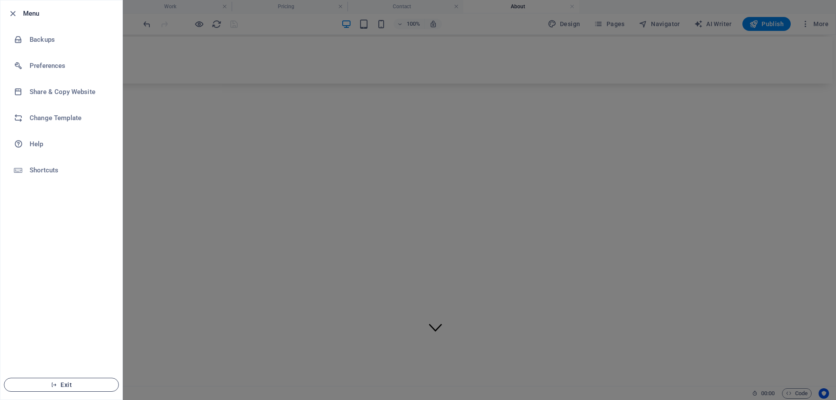
click at [59, 385] on span "Exit" at bounding box center [61, 384] width 100 height 7
